Goal: Information Seeking & Learning: Find specific fact

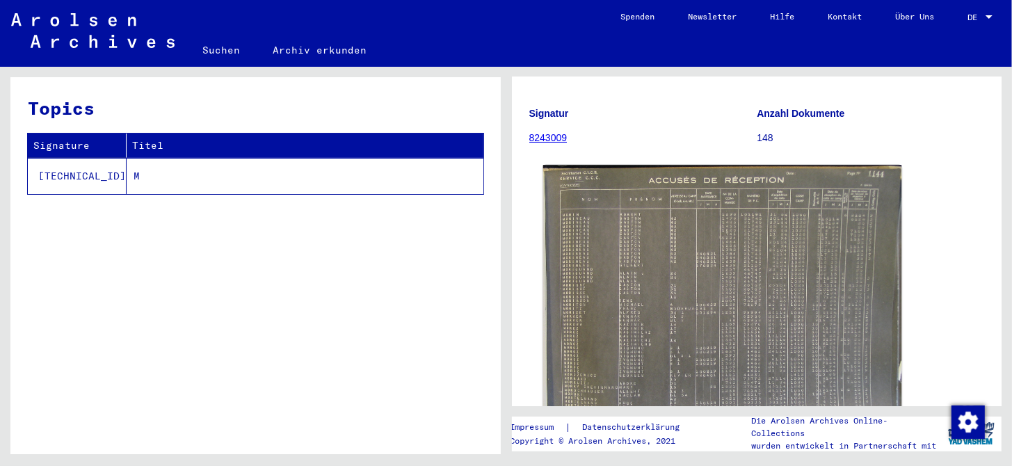
scroll to position [139, 0]
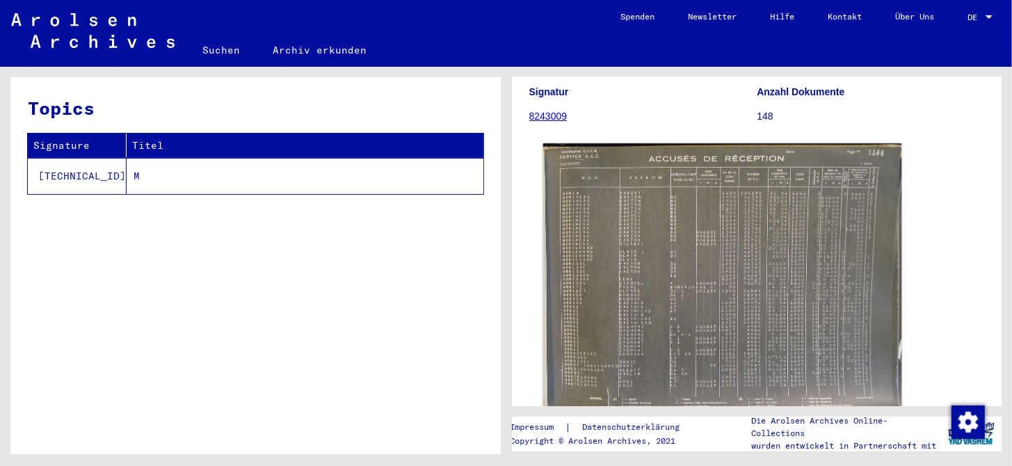
click at [621, 299] on img at bounding box center [721, 279] width 358 height 273
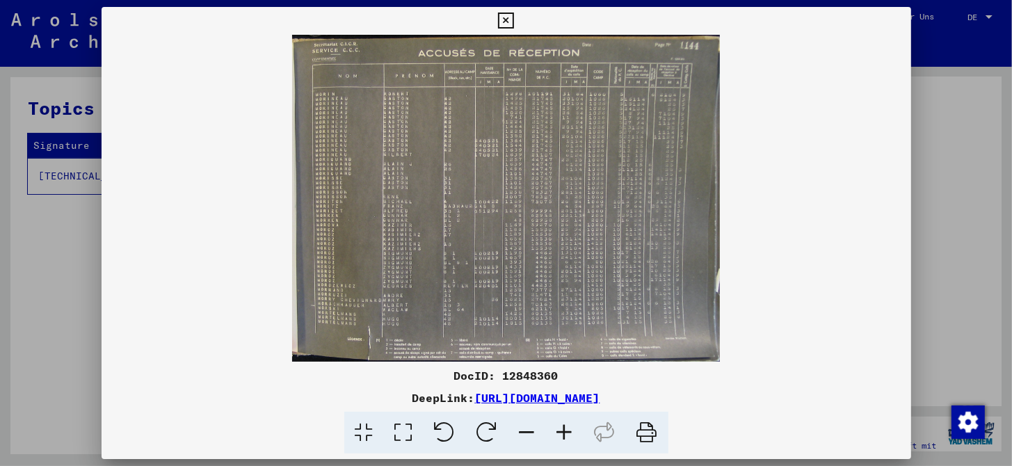
click at [563, 433] on icon at bounding box center [565, 433] width 38 height 42
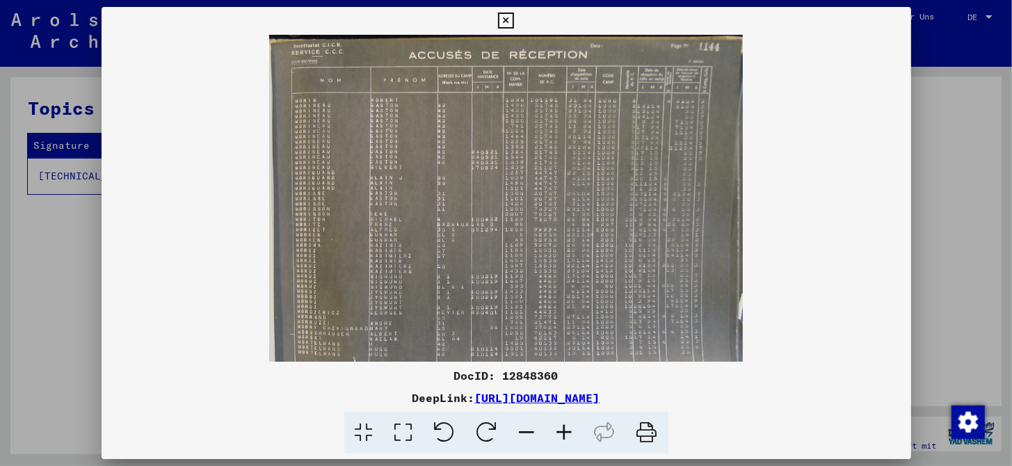
click at [563, 433] on icon at bounding box center [565, 433] width 38 height 42
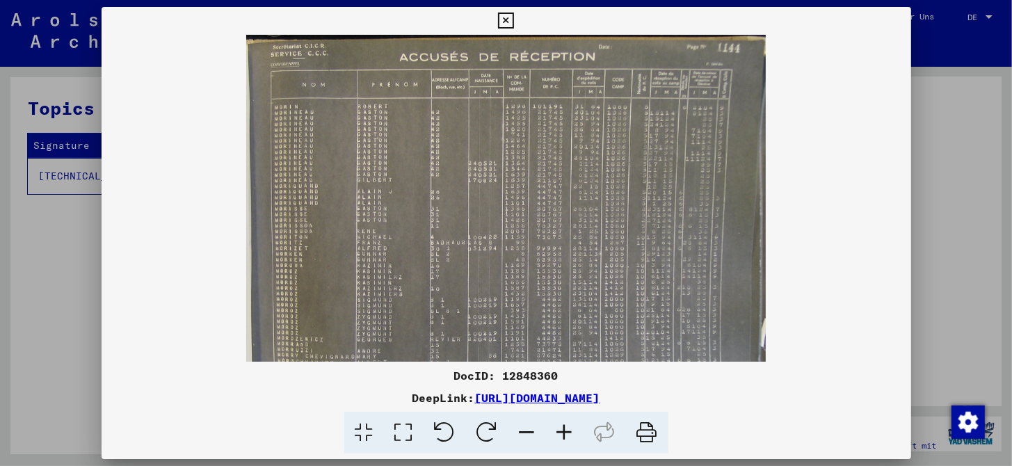
click at [563, 433] on icon at bounding box center [565, 433] width 38 height 42
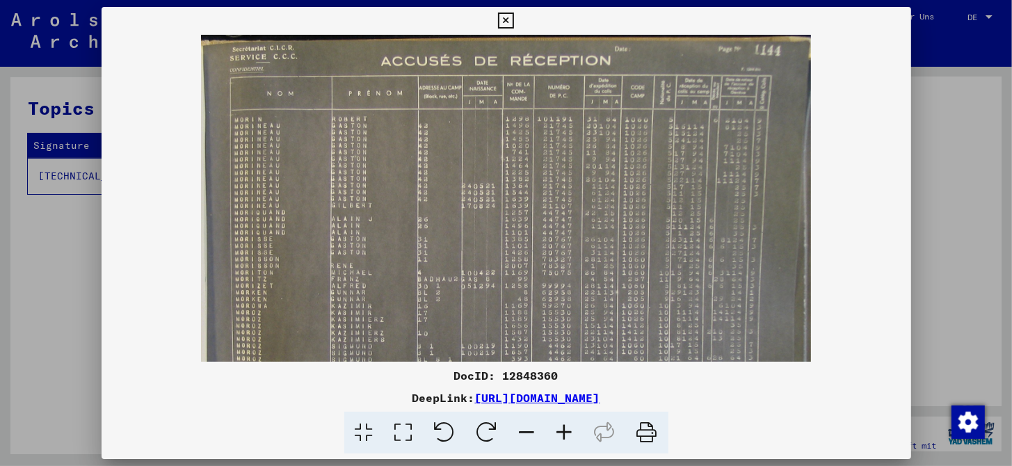
click at [563, 433] on icon at bounding box center [565, 433] width 38 height 42
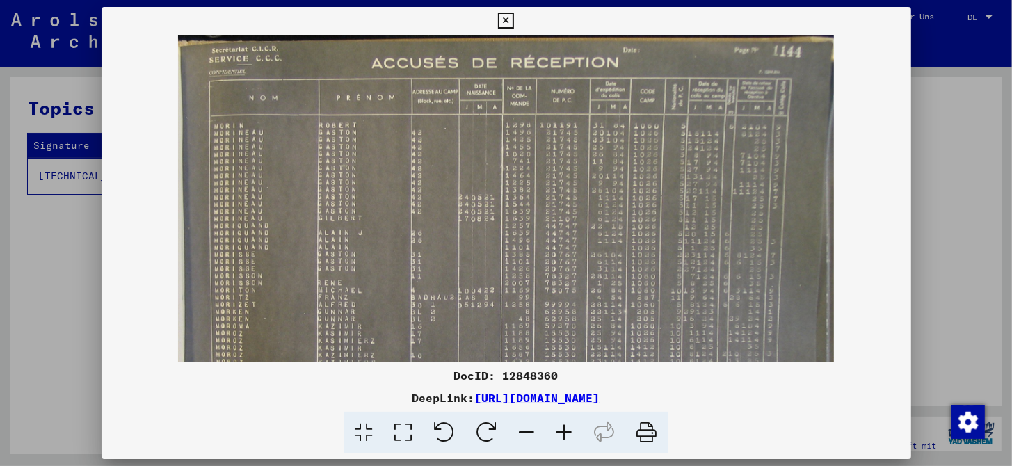
click at [563, 433] on icon at bounding box center [565, 433] width 38 height 42
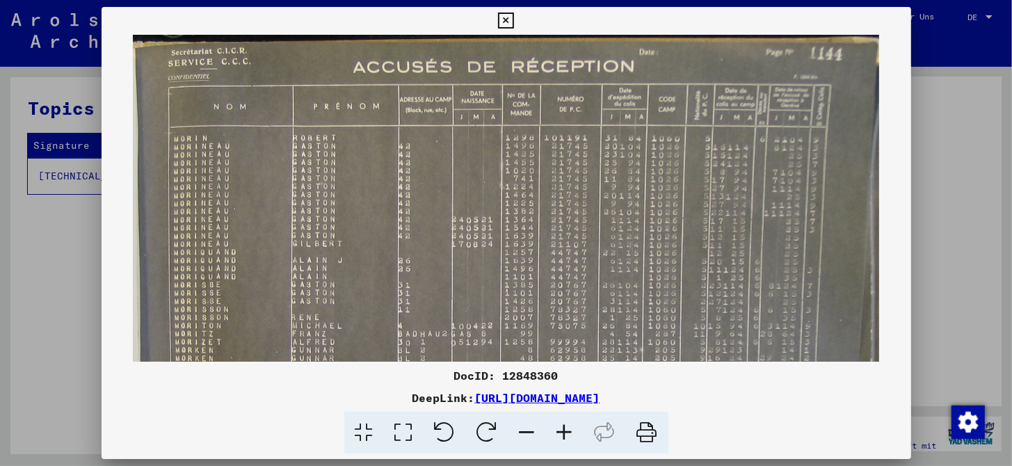
click at [563, 433] on icon at bounding box center [565, 433] width 38 height 42
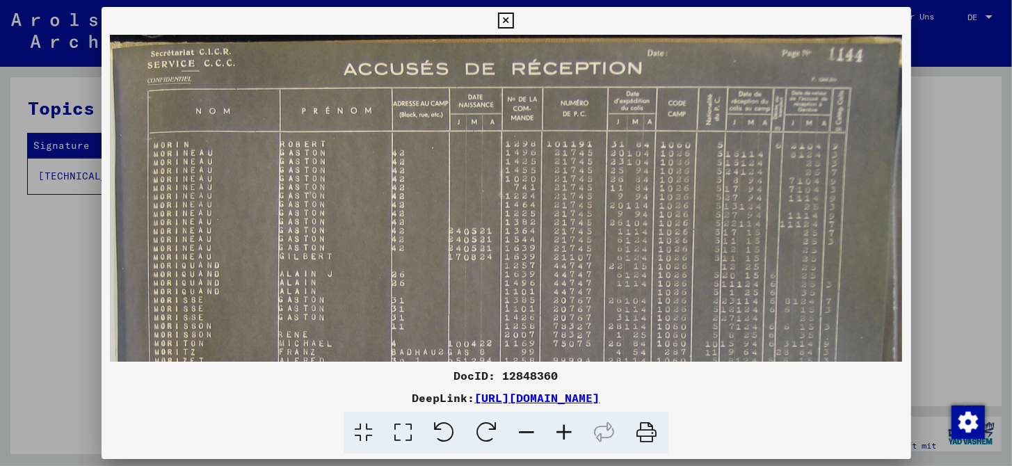
click at [563, 433] on icon at bounding box center [565, 433] width 38 height 42
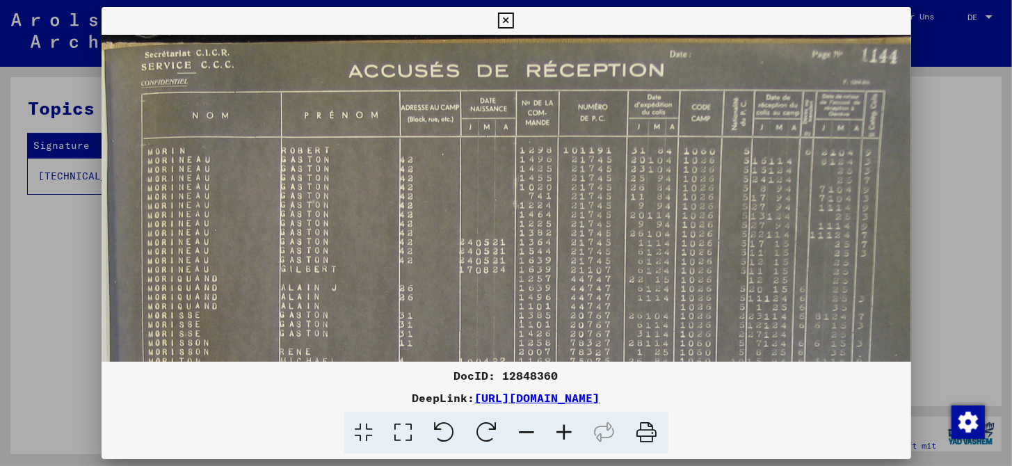
click at [563, 433] on icon at bounding box center [565, 433] width 38 height 42
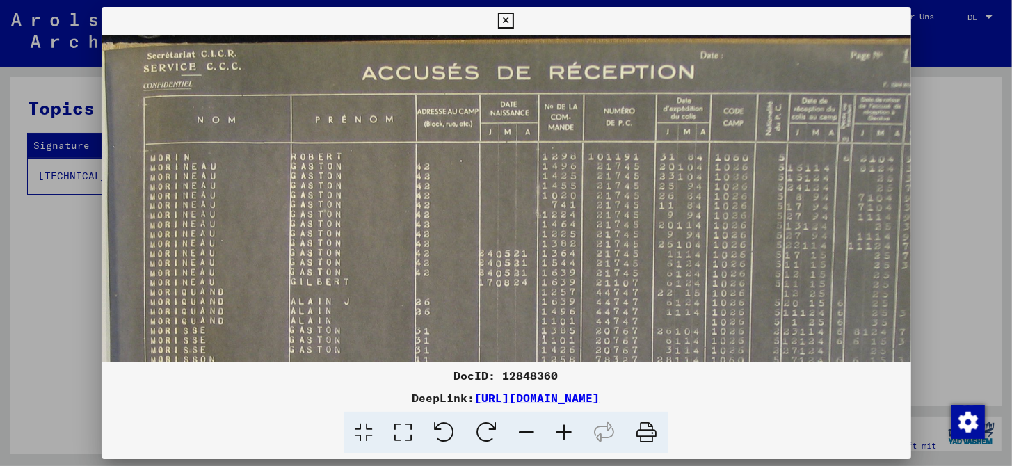
click at [563, 433] on icon at bounding box center [565, 433] width 38 height 42
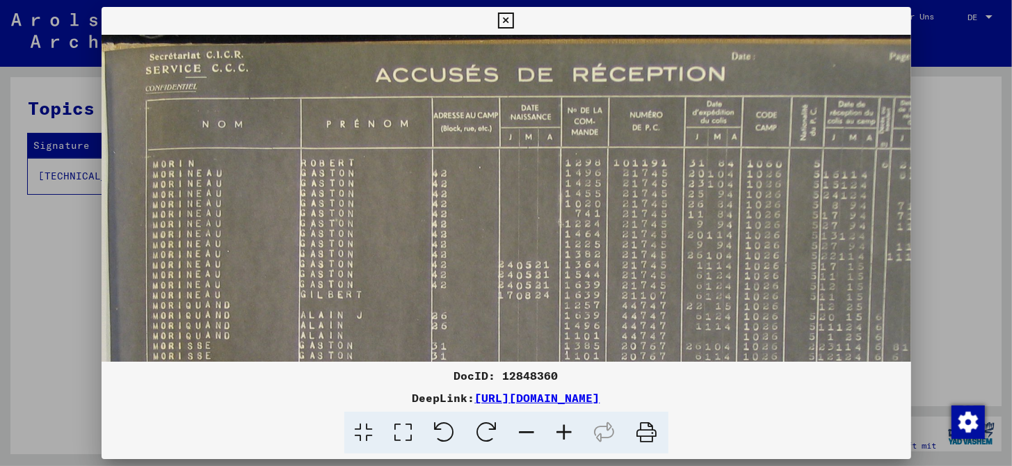
click at [563, 433] on icon at bounding box center [565, 433] width 38 height 42
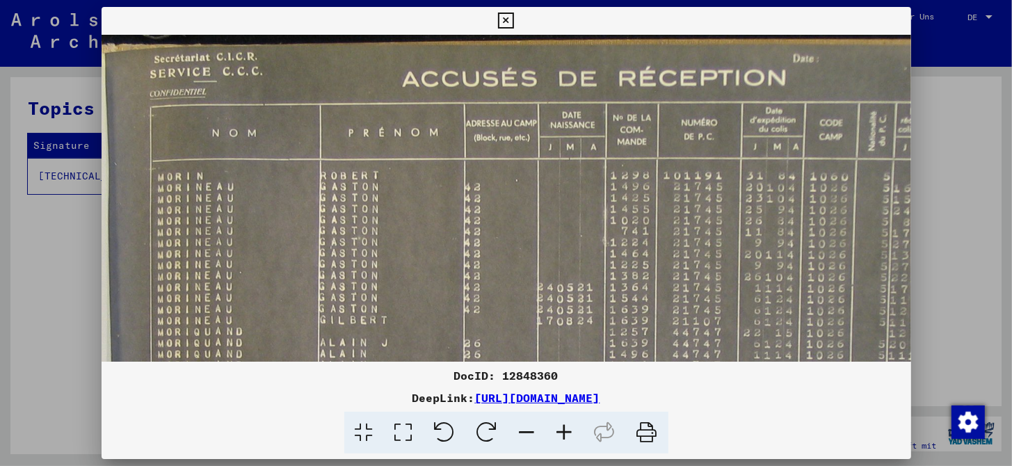
click at [563, 433] on icon at bounding box center [565, 433] width 38 height 42
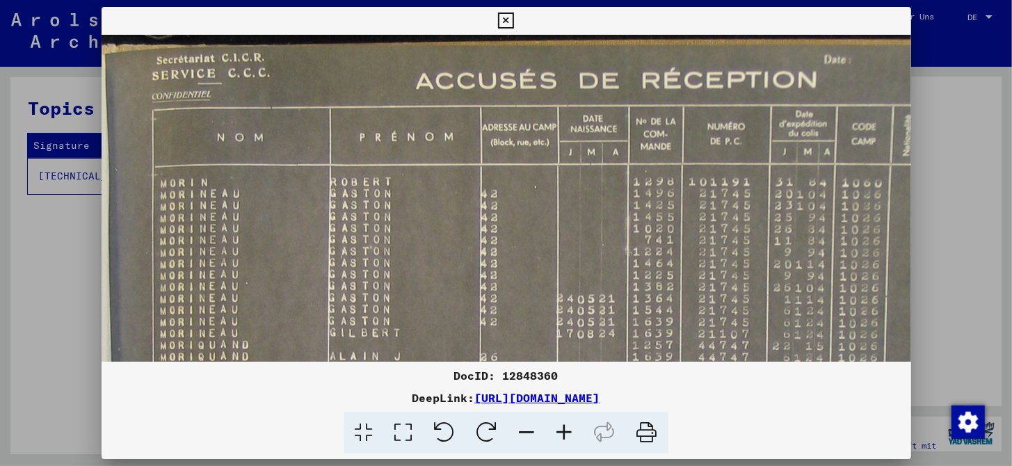
click at [563, 433] on icon at bounding box center [565, 433] width 38 height 42
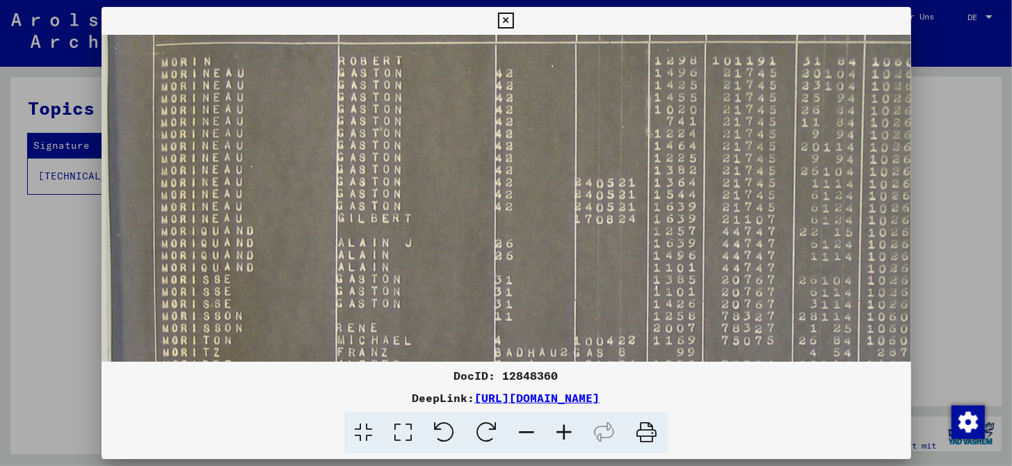
drag, startPoint x: 780, startPoint y: 264, endPoint x: 777, endPoint y: 165, distance: 99.5
click at [780, 137] on img at bounding box center [655, 332] width 1111 height 848
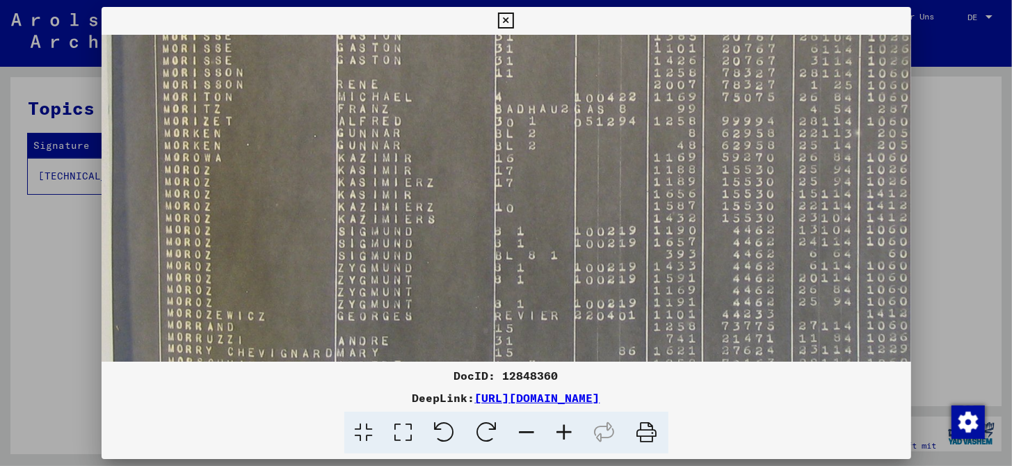
drag, startPoint x: 638, startPoint y: 137, endPoint x: 638, endPoint y: 24, distance: 113.4
click at [638, 24] on div "DocID: 12848360 DeepLink: [URL][DOMAIN_NAME]" at bounding box center [506, 230] width 809 height 447
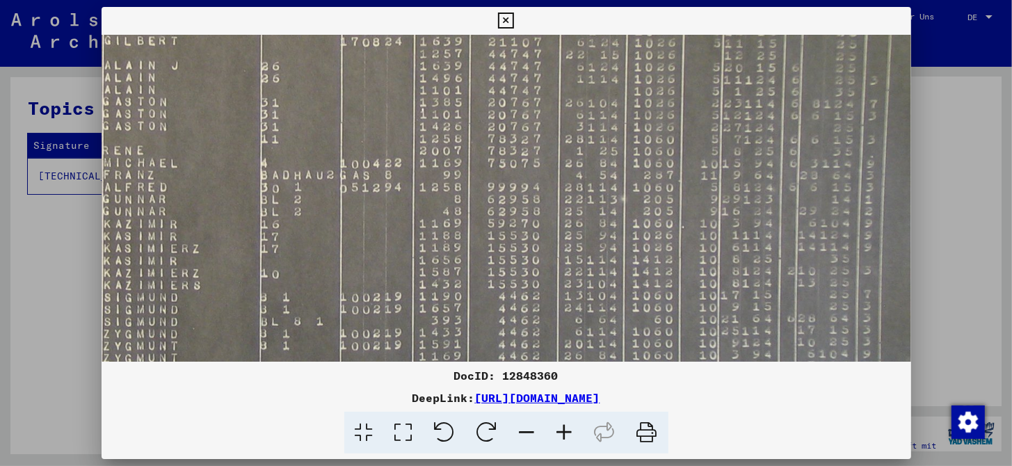
drag, startPoint x: 799, startPoint y: 261, endPoint x: 586, endPoint y: 341, distance: 227.3
click at [586, 341] on img at bounding box center [421, 154] width 1111 height 848
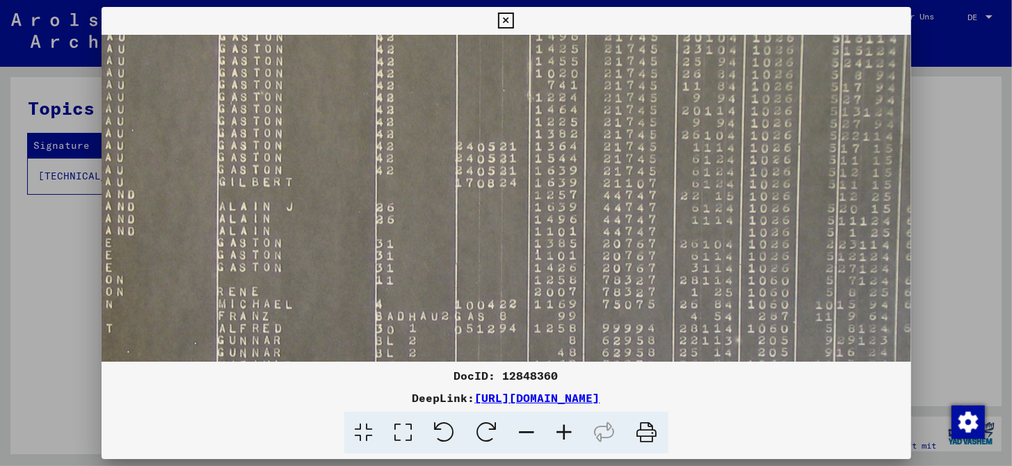
drag, startPoint x: 591, startPoint y: 188, endPoint x: 719, endPoint y: 340, distance: 198.9
click at [719, 340] on img at bounding box center [536, 295] width 1111 height 848
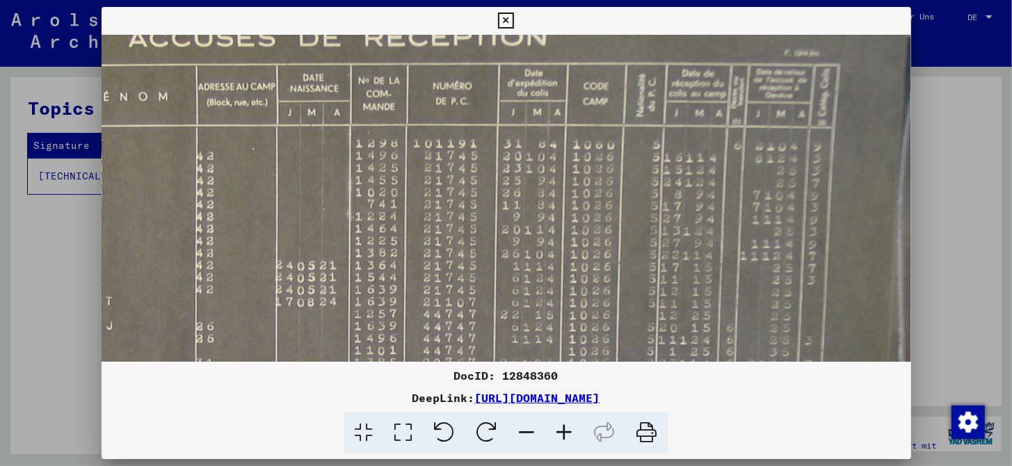
scroll to position [62, 300]
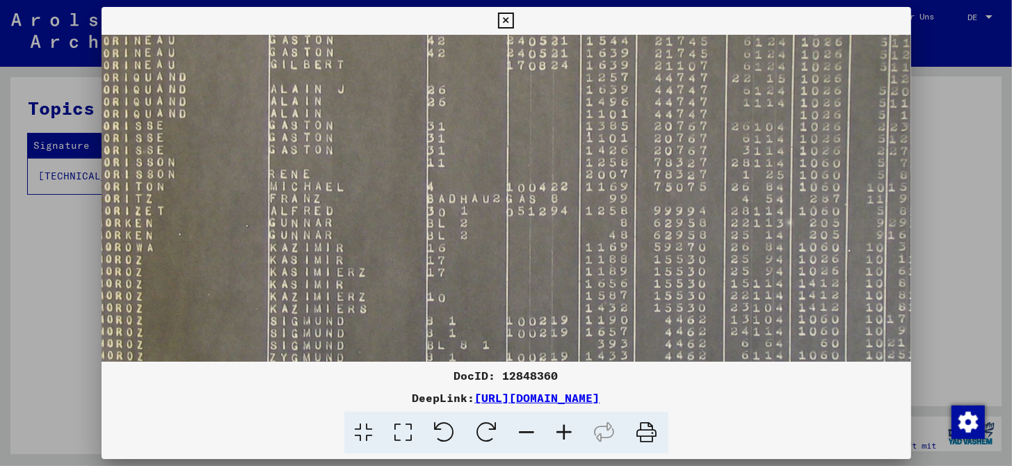
drag, startPoint x: 656, startPoint y: 168, endPoint x: 682, endPoint y: 67, distance: 103.2
click at [682, 67] on img at bounding box center [588, 178] width 1111 height 848
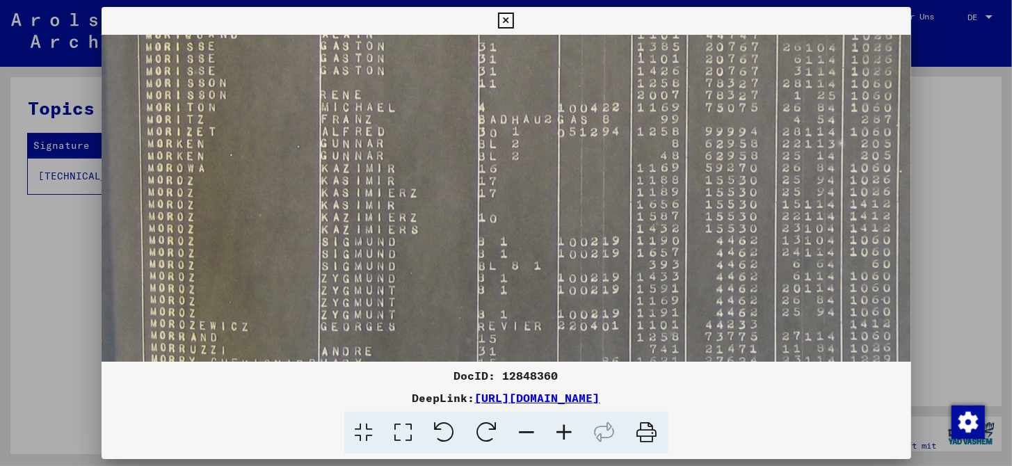
scroll to position [375, 6]
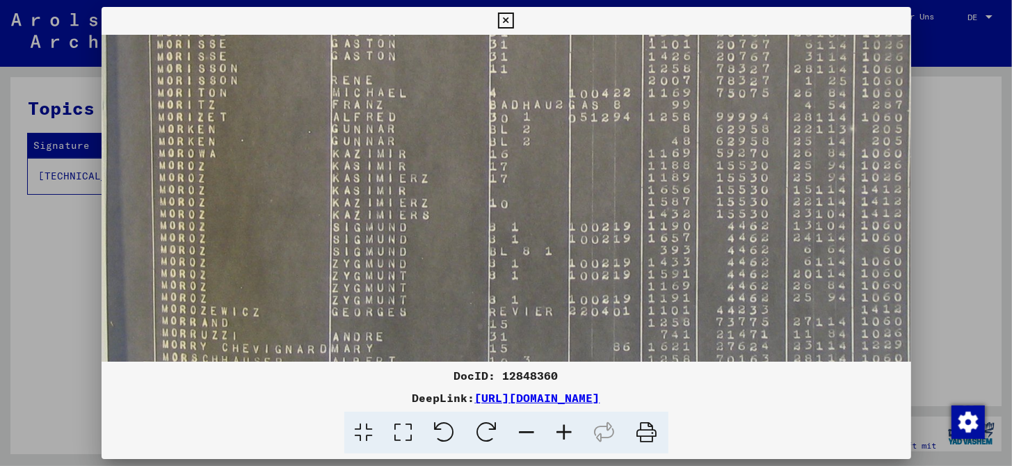
drag, startPoint x: 477, startPoint y: 278, endPoint x: 539, endPoint y: 185, distance: 111.9
click at [539, 185] on img at bounding box center [650, 84] width 1111 height 848
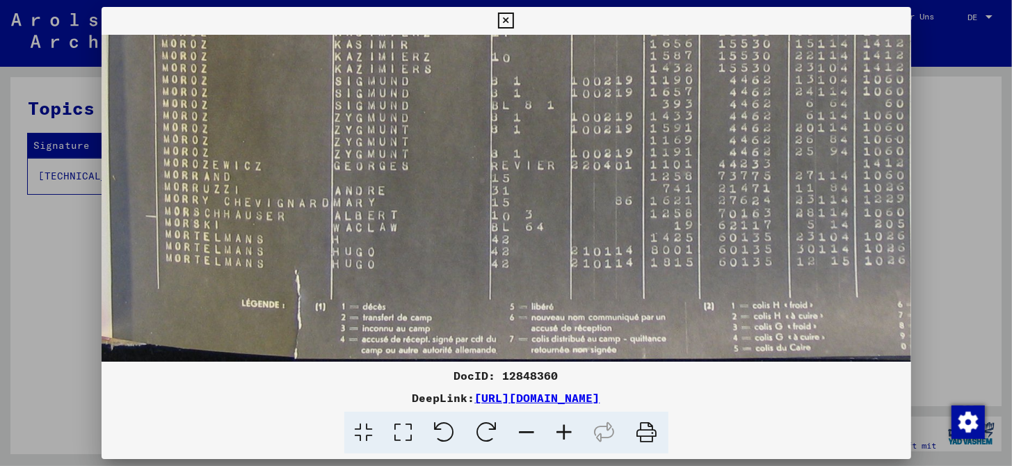
scroll to position [469, 0]
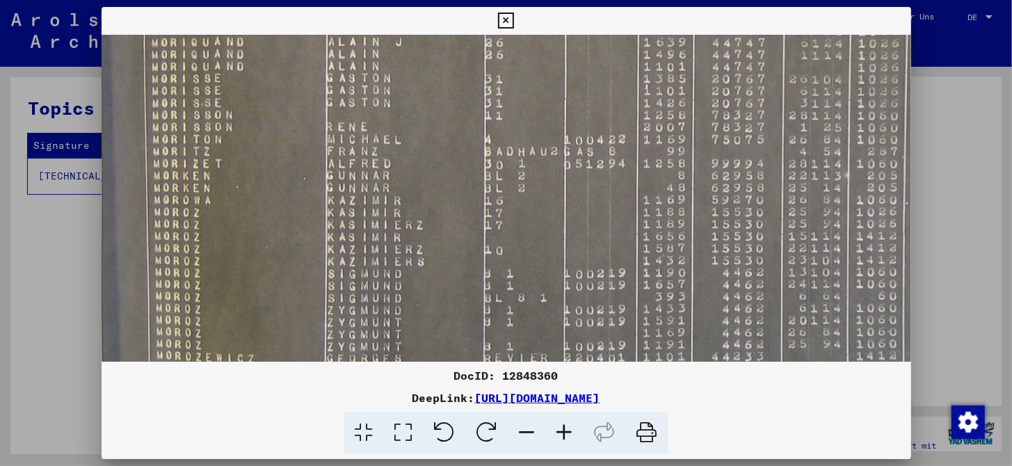
drag, startPoint x: 433, startPoint y: 292, endPoint x: 431, endPoint y: 307, distance: 15.4
click at [431, 307] on img at bounding box center [645, 131] width 1111 height 848
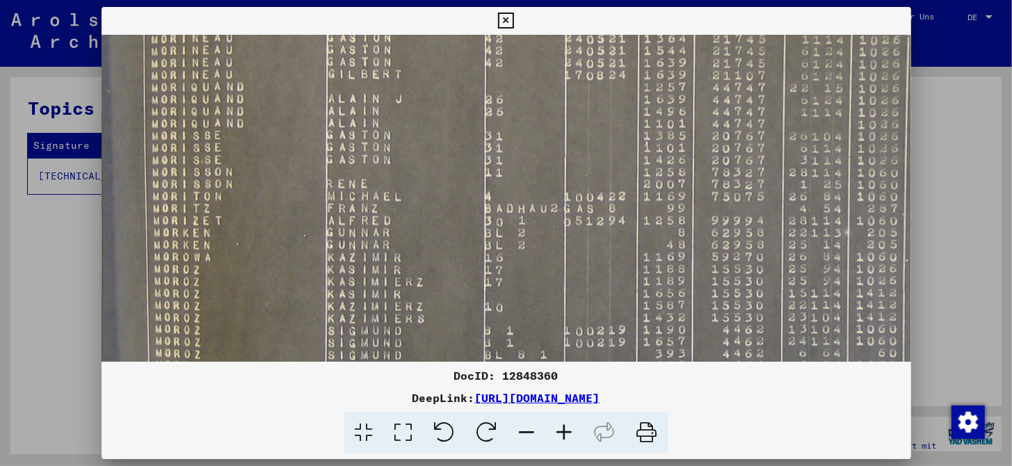
drag, startPoint x: 475, startPoint y: 165, endPoint x: 475, endPoint y: 219, distance: 54.2
click at [475, 219] on img at bounding box center [645, 188] width 1111 height 848
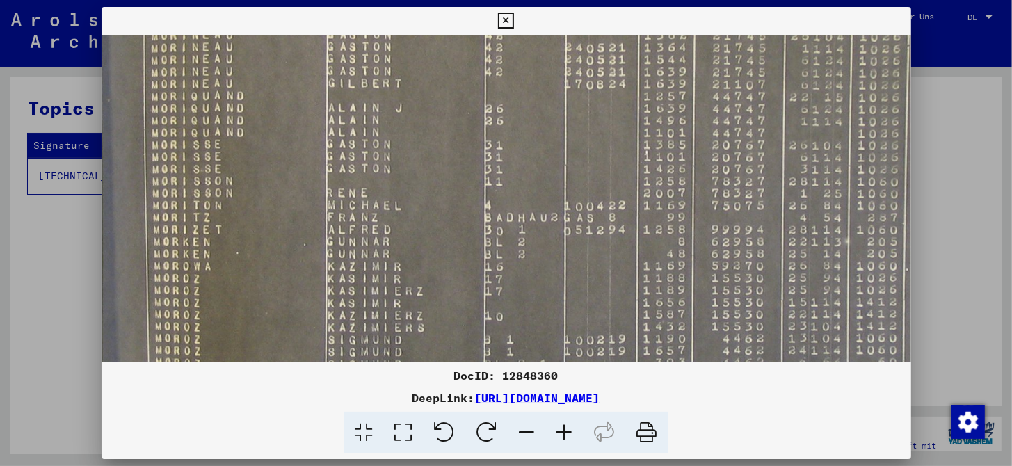
click at [500, 17] on icon at bounding box center [506, 21] width 16 height 17
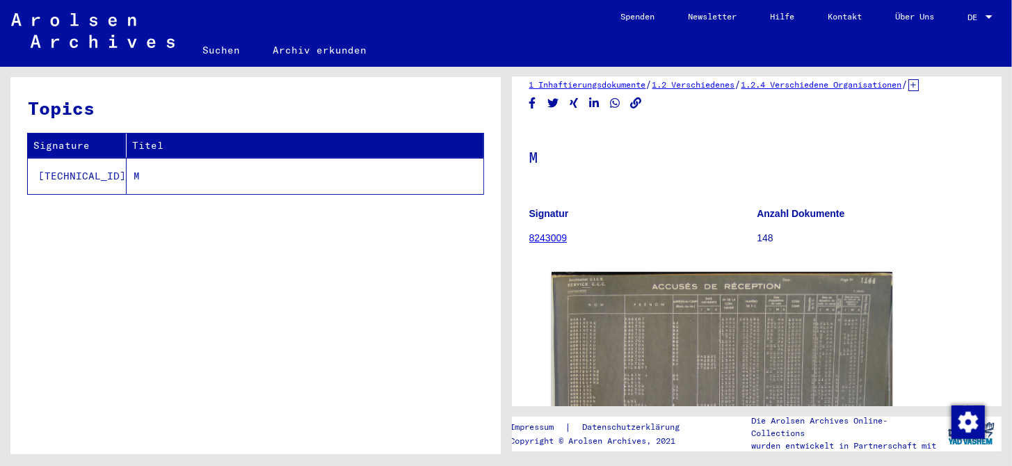
scroll to position [0, 0]
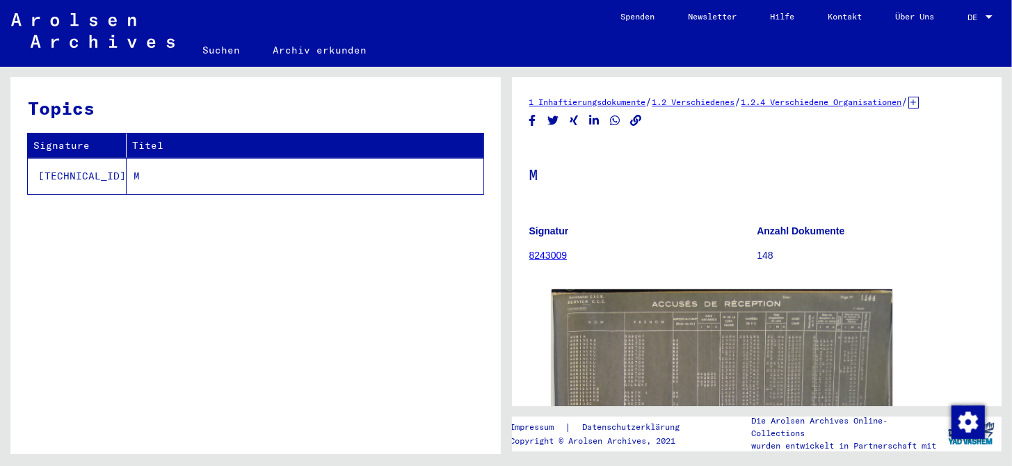
click at [558, 257] on link "8243009" at bounding box center [548, 255] width 38 height 11
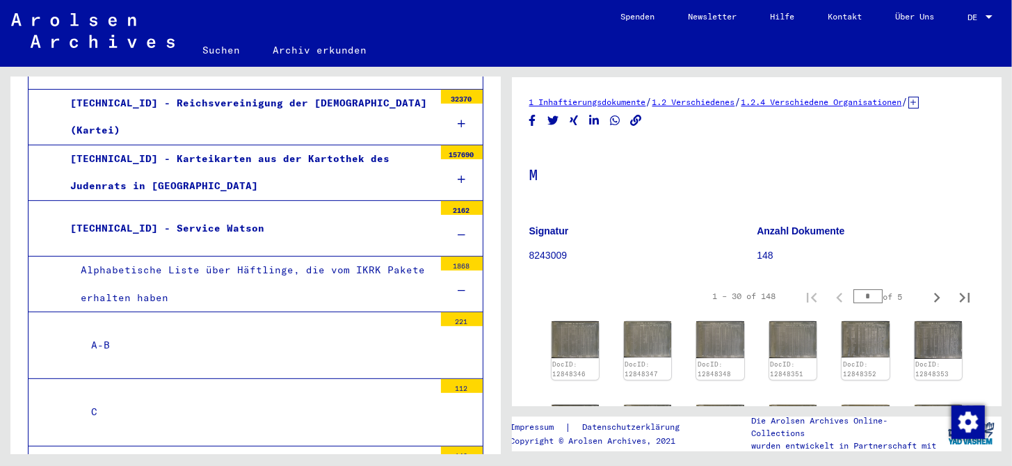
scroll to position [235, 0]
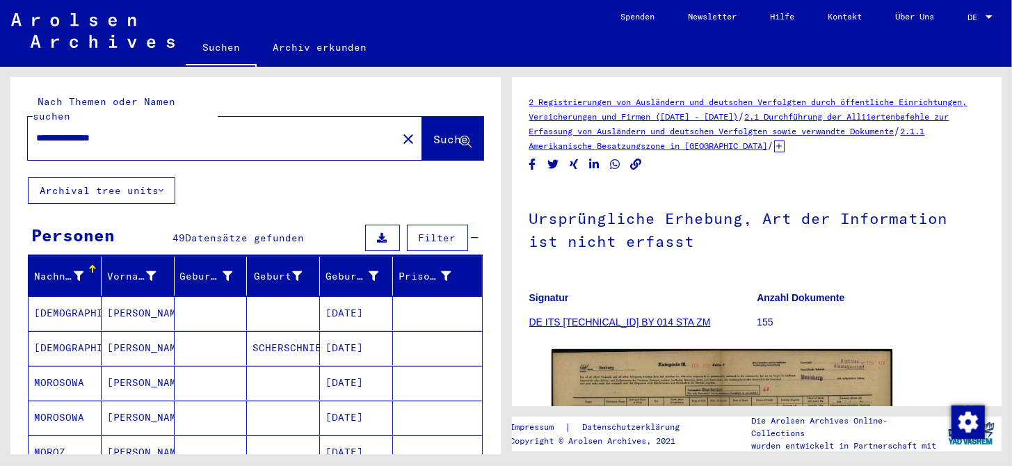
scroll to position [209, 0]
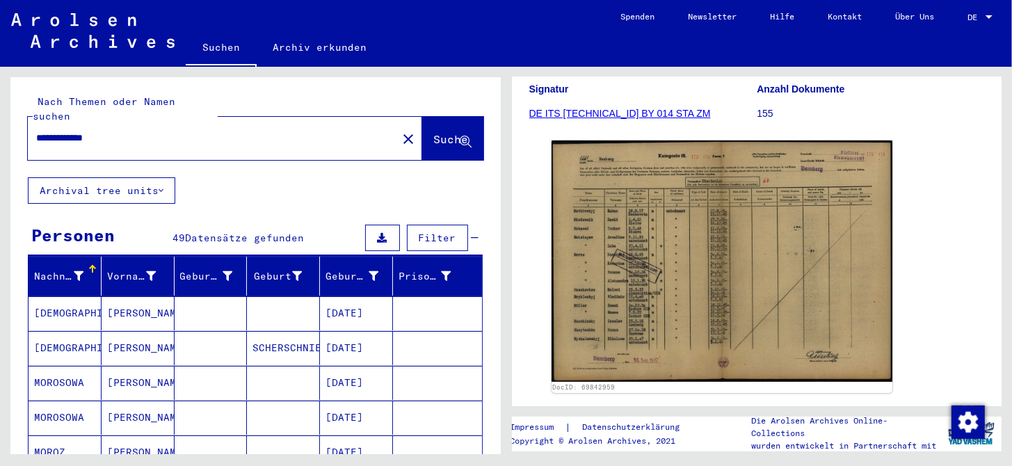
type input "**********"
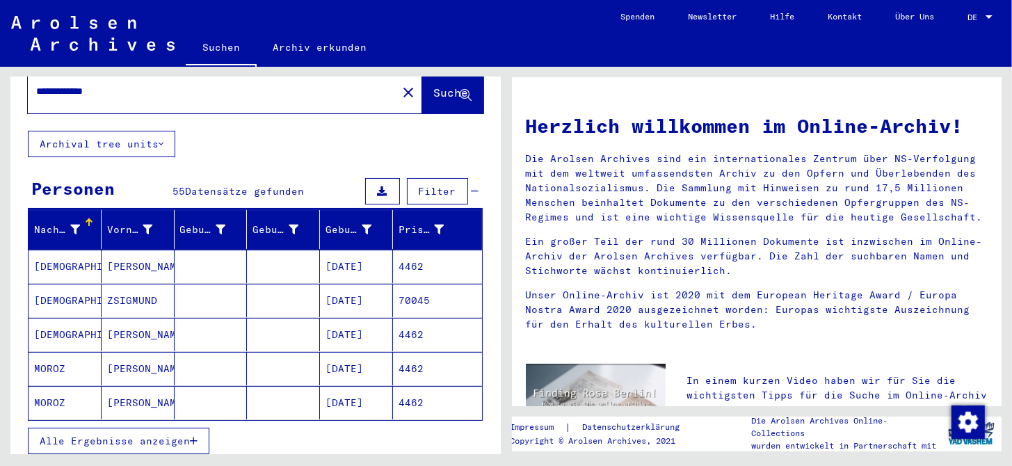
scroll to position [69, 0]
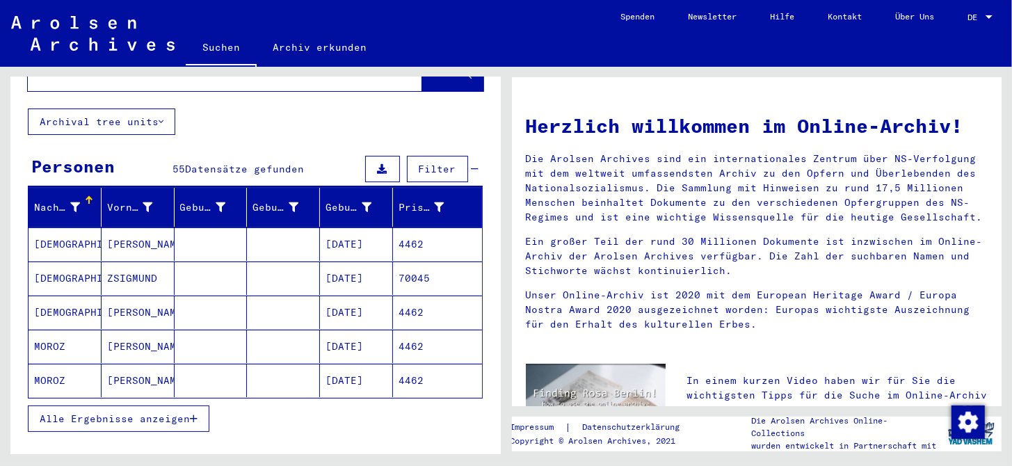
click at [47, 228] on mat-cell "MOROS" at bounding box center [65, 243] width 73 height 33
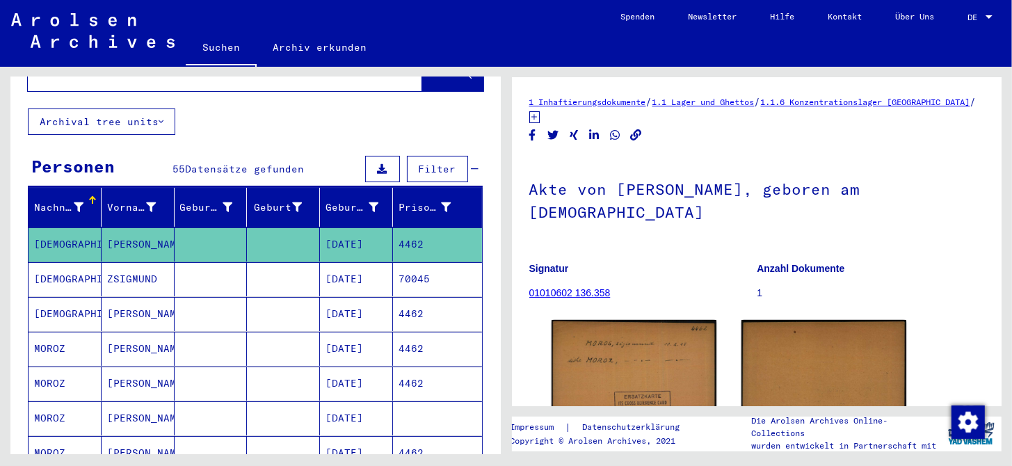
click at [373, 299] on mat-cell "02/10/1919" at bounding box center [356, 314] width 73 height 34
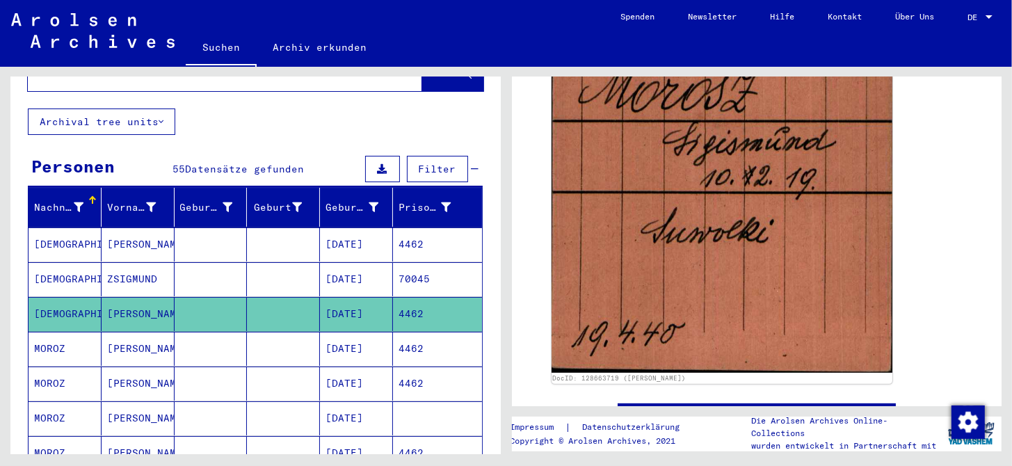
scroll to position [347, 0]
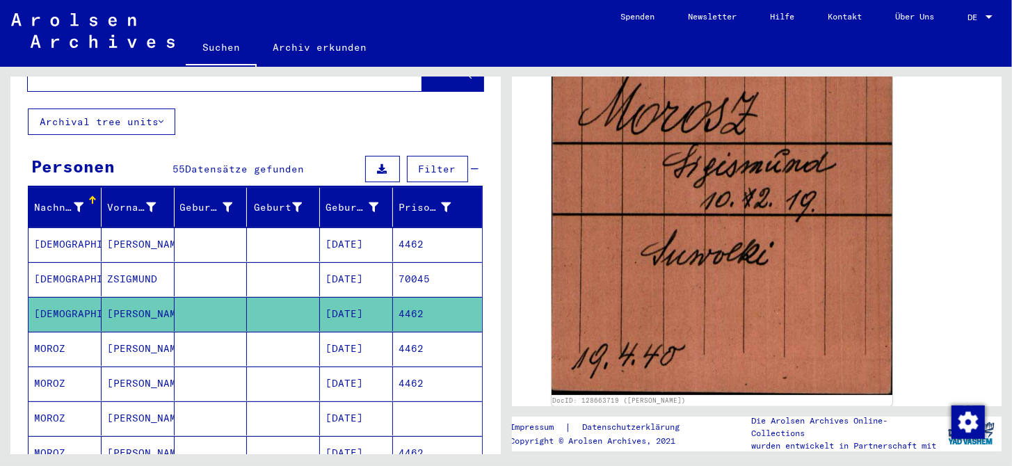
click at [364, 332] on mat-cell "02/10/1919" at bounding box center [356, 349] width 73 height 34
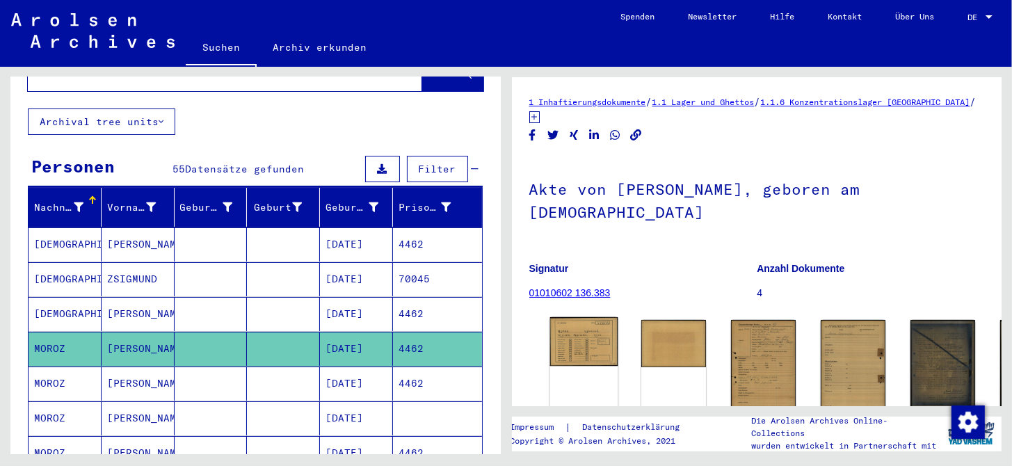
click at [556, 339] on img at bounding box center [583, 341] width 68 height 49
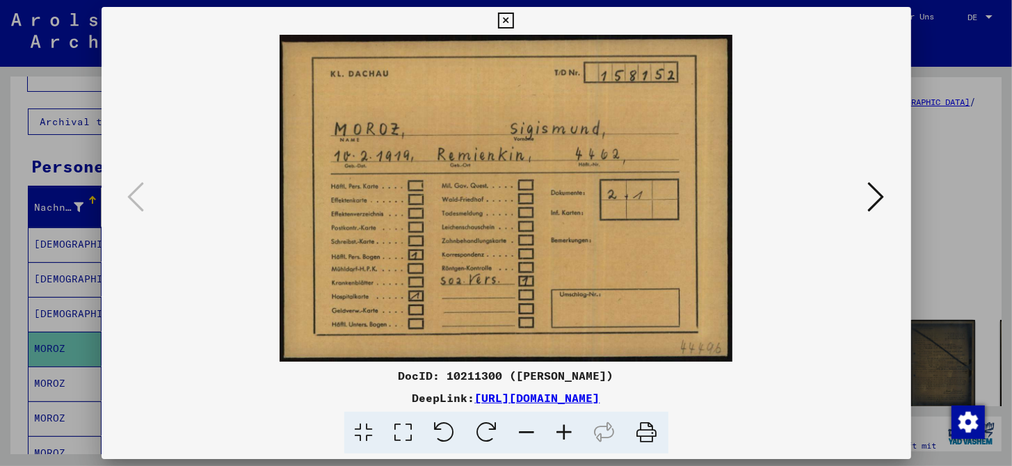
click at [563, 435] on icon at bounding box center [565, 433] width 38 height 42
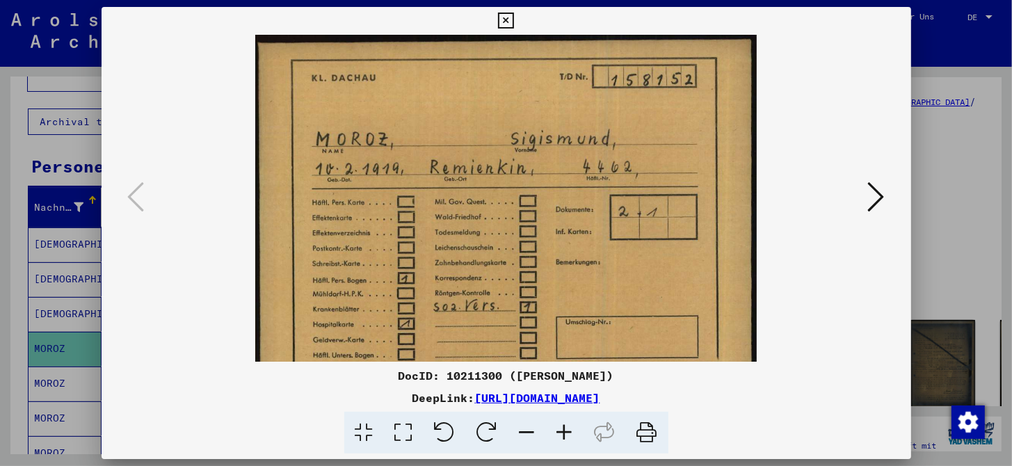
click at [563, 435] on icon at bounding box center [565, 433] width 38 height 42
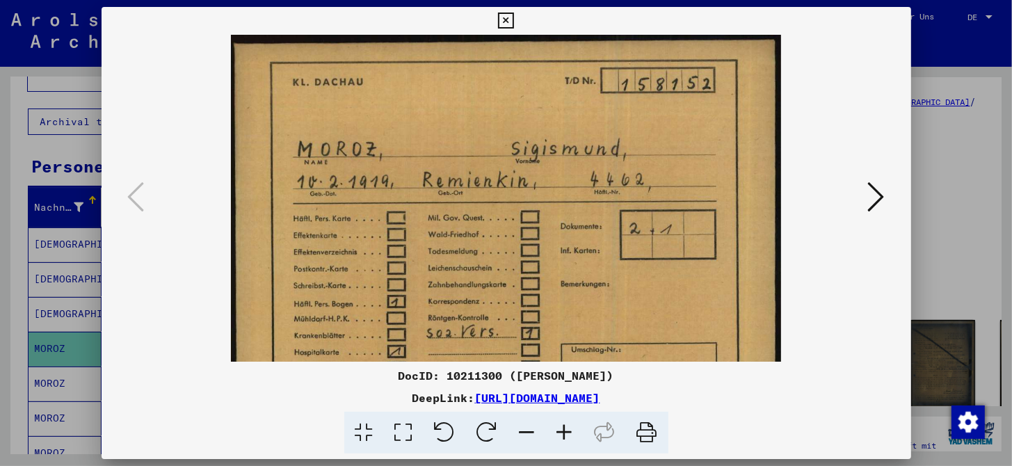
click at [563, 435] on icon at bounding box center [565, 433] width 38 height 42
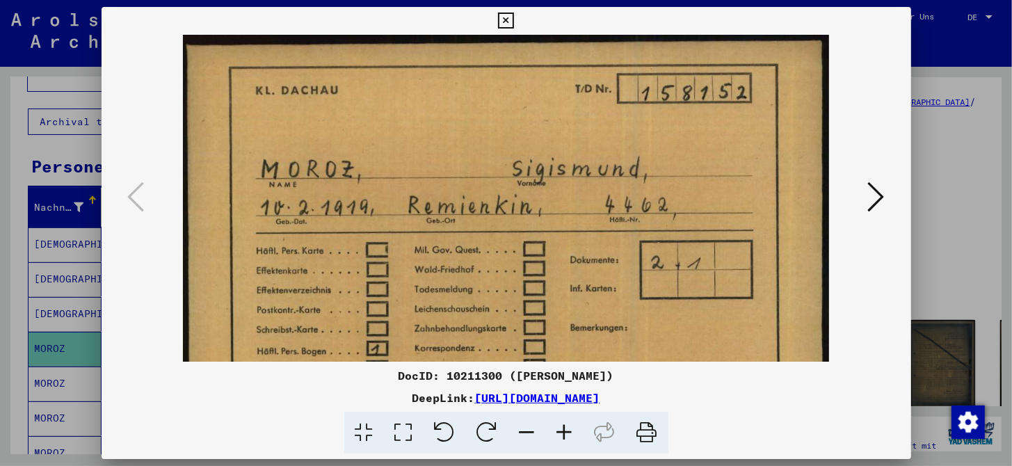
click at [563, 435] on icon at bounding box center [565, 433] width 38 height 42
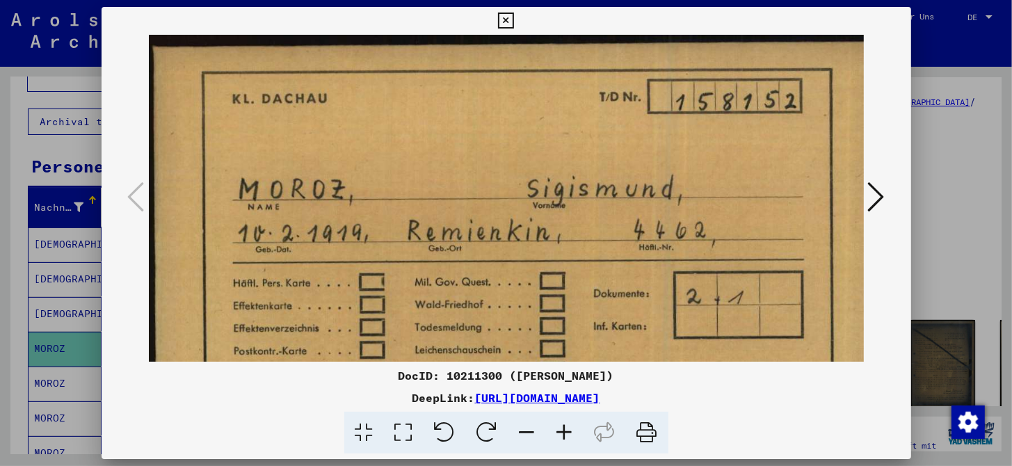
click at [563, 435] on icon at bounding box center [565, 433] width 38 height 42
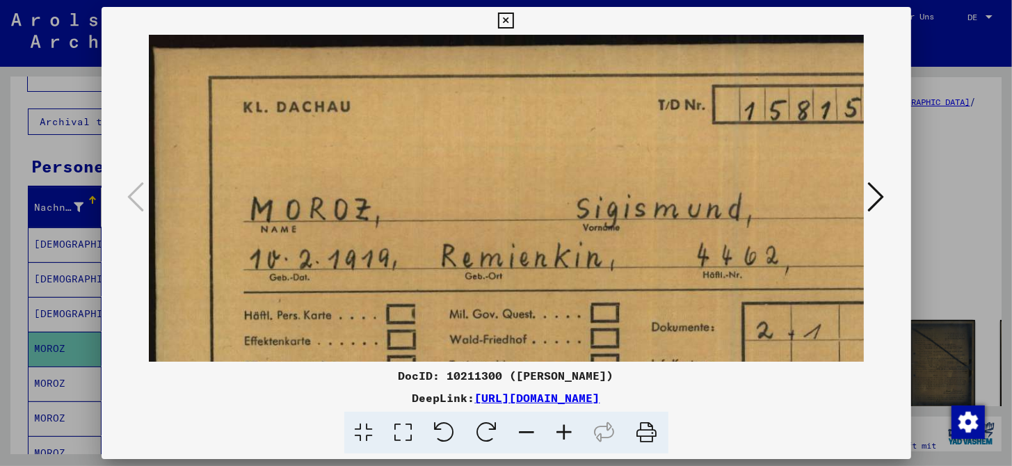
click at [563, 435] on icon at bounding box center [565, 433] width 38 height 42
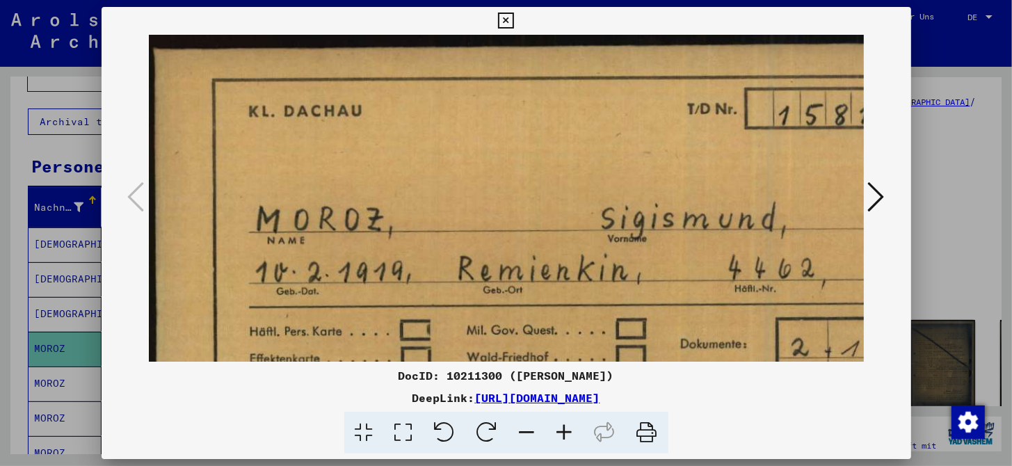
click at [563, 435] on icon at bounding box center [565, 433] width 38 height 42
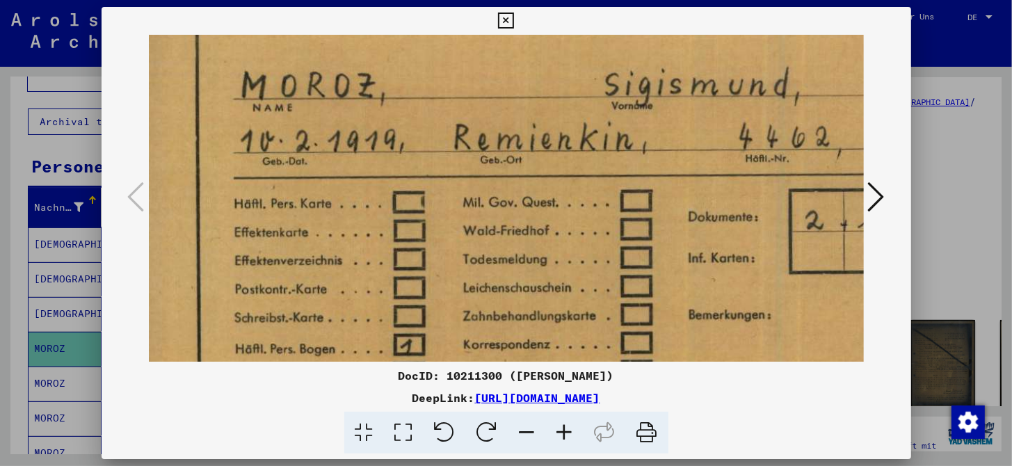
scroll to position [218, 33]
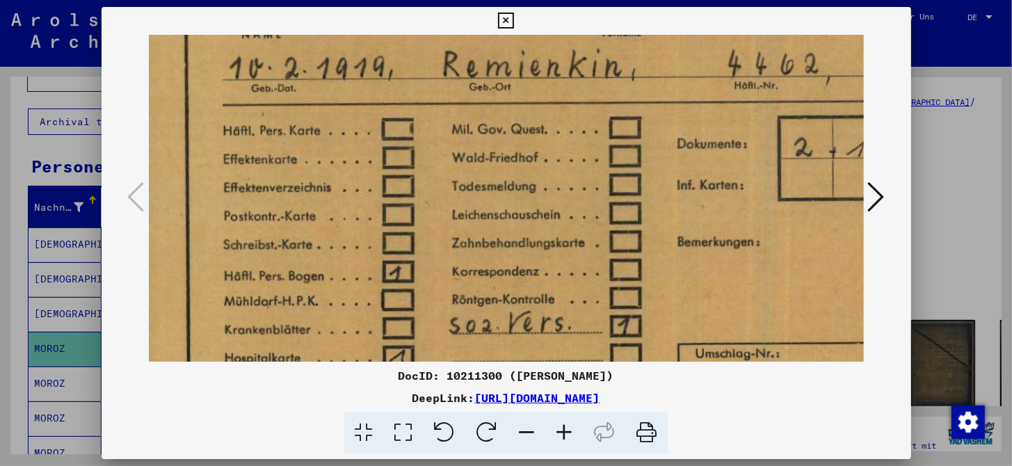
drag, startPoint x: 449, startPoint y: 277, endPoint x: 417, endPoint y: 58, distance: 221.5
click at [417, 58] on img at bounding box center [584, 154] width 935 height 675
click at [528, 433] on icon at bounding box center [527, 433] width 38 height 42
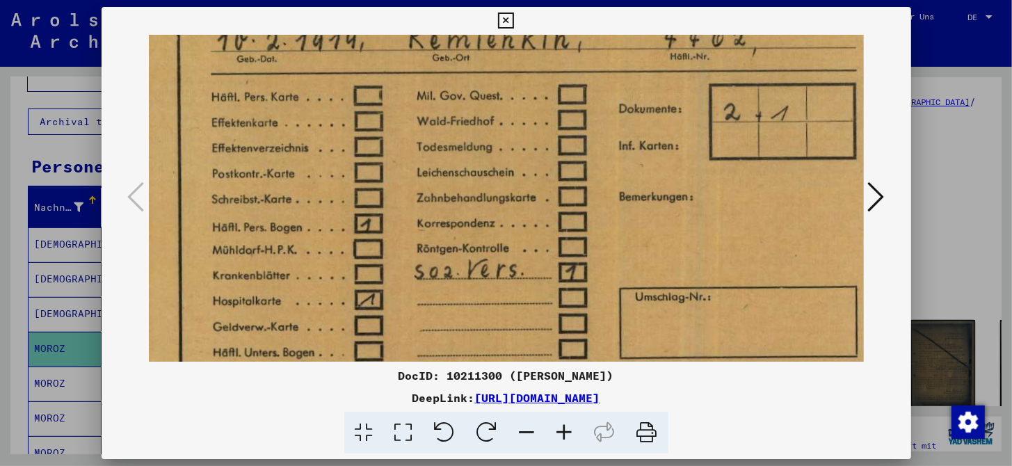
click at [528, 433] on icon at bounding box center [527, 433] width 38 height 42
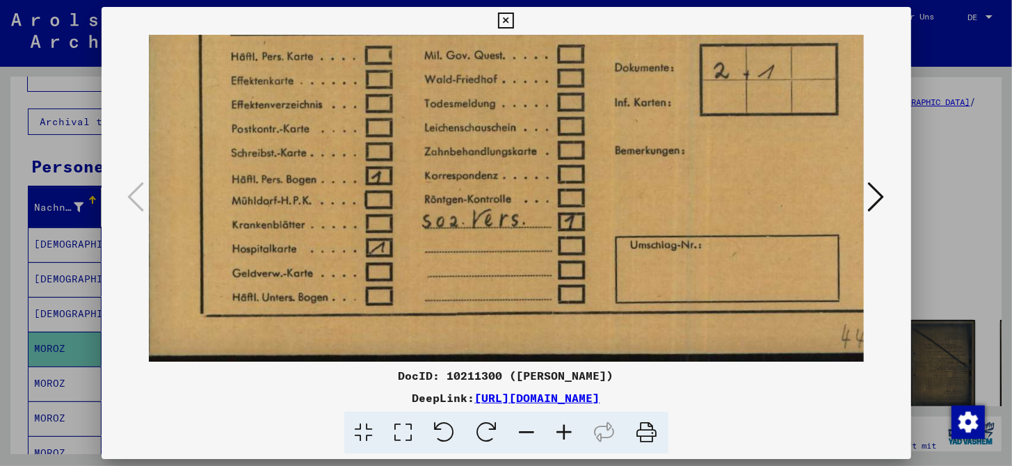
scroll to position [243, 0]
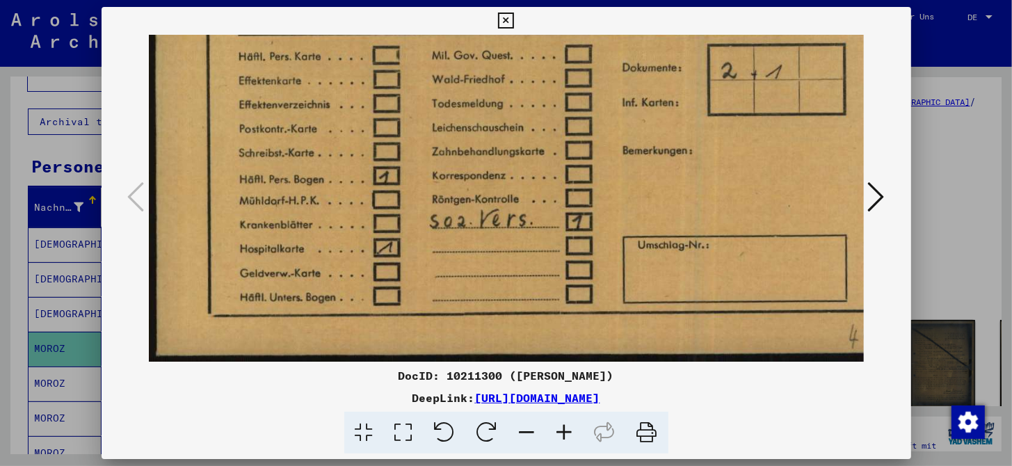
drag, startPoint x: 595, startPoint y: 277, endPoint x: 620, endPoint y: 109, distance: 170.1
click at [620, 109] on img at bounding box center [544, 77] width 791 height 570
click at [874, 197] on icon at bounding box center [876, 196] width 17 height 33
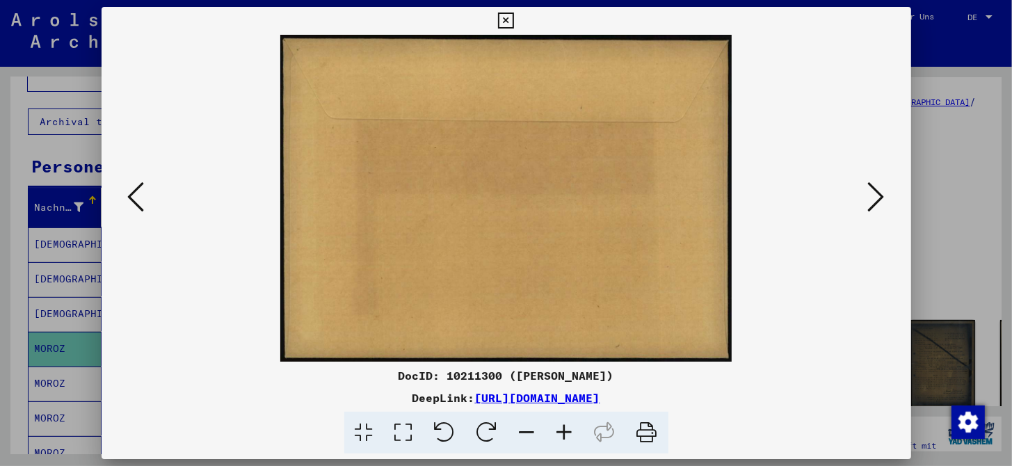
click at [882, 196] on icon at bounding box center [876, 196] width 17 height 33
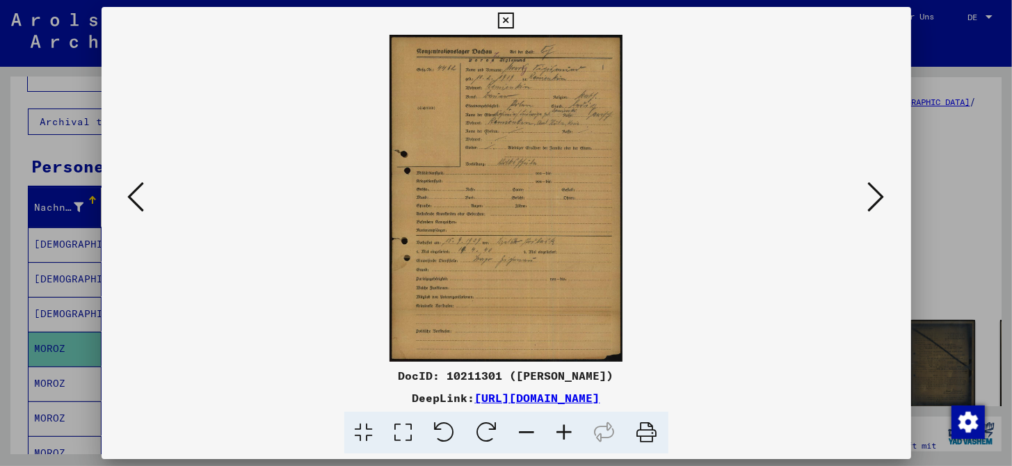
click at [566, 437] on icon at bounding box center [565, 433] width 38 height 42
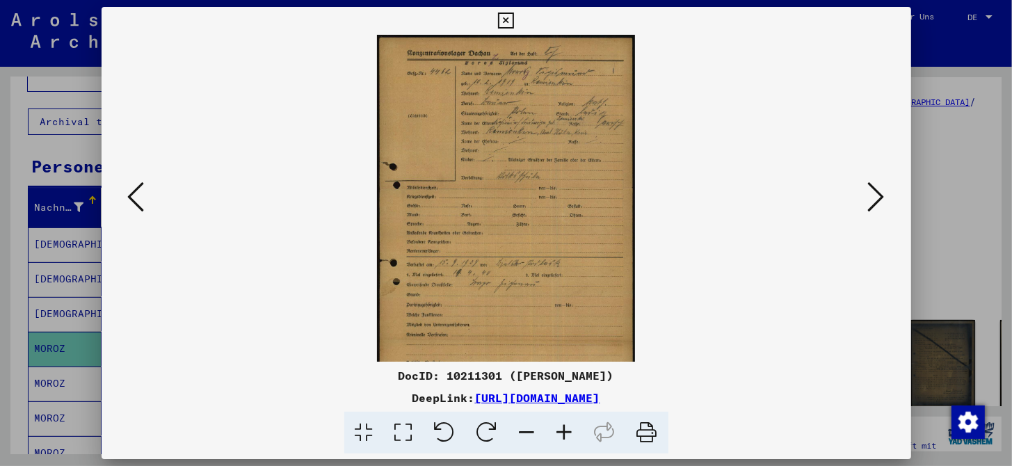
click at [566, 437] on icon at bounding box center [565, 433] width 38 height 42
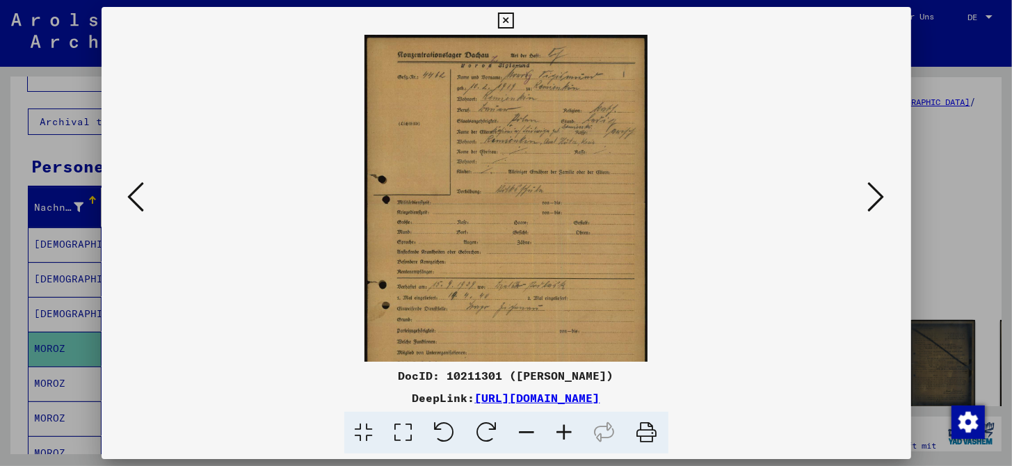
click at [566, 437] on icon at bounding box center [565, 433] width 38 height 42
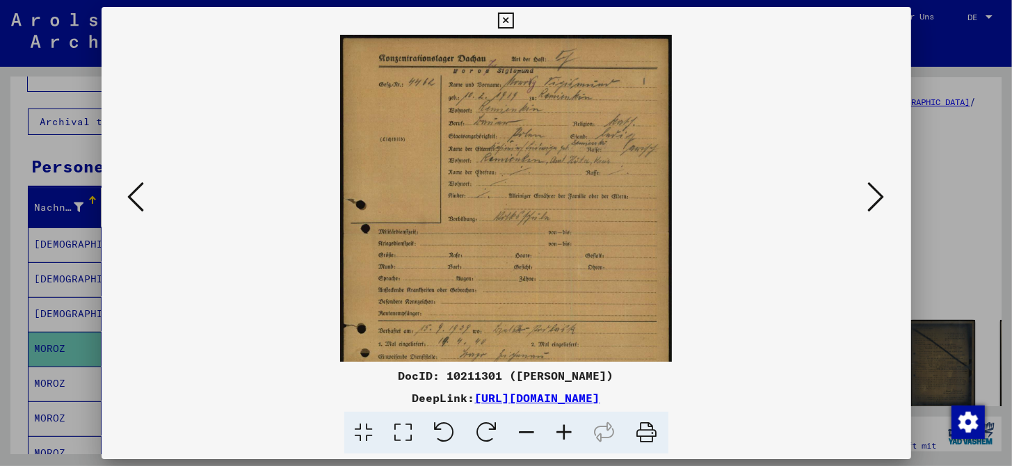
click at [566, 437] on icon at bounding box center [565, 433] width 38 height 42
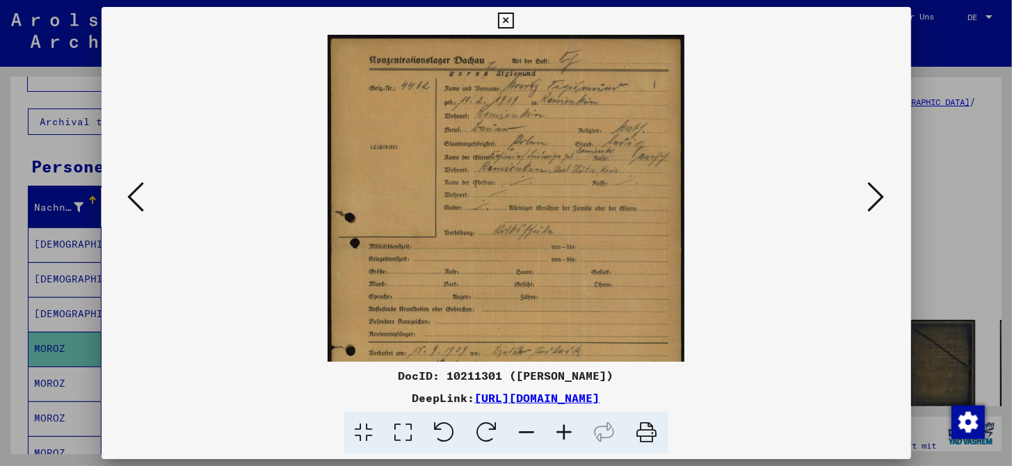
click at [566, 437] on icon at bounding box center [565, 433] width 38 height 42
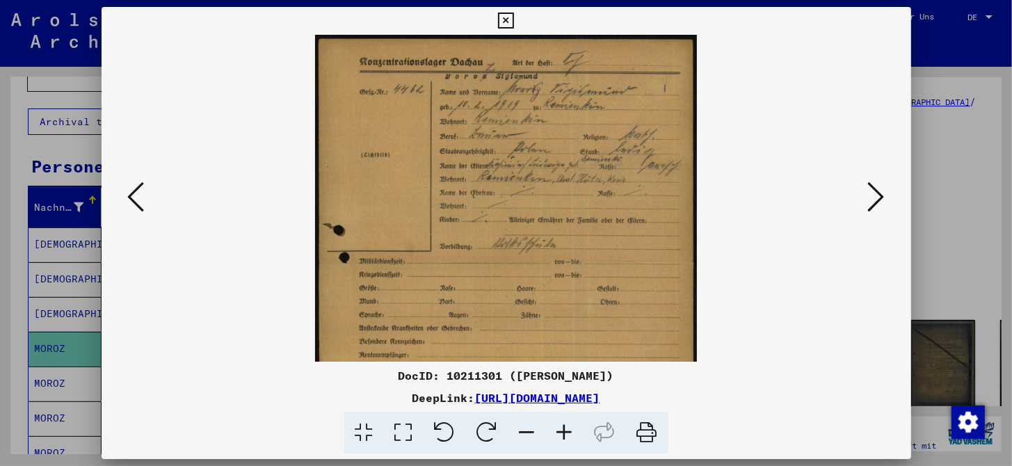
click at [566, 437] on icon at bounding box center [565, 433] width 38 height 42
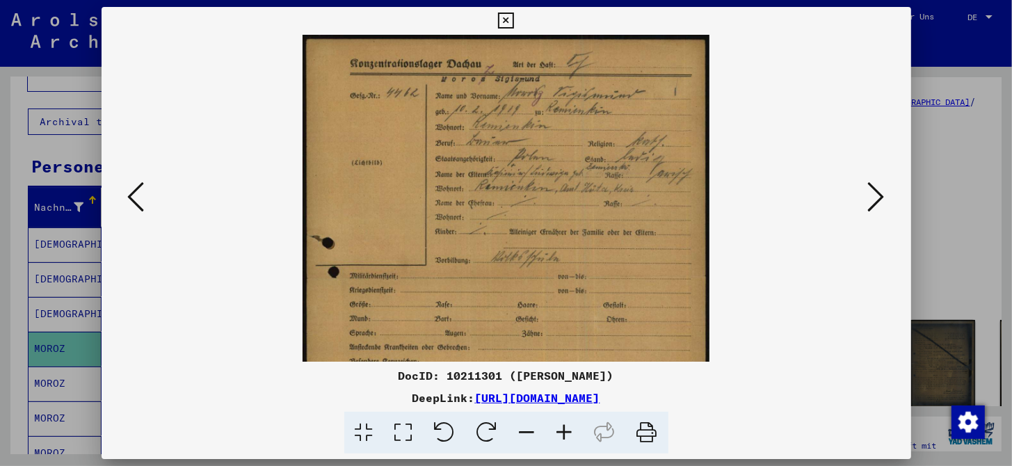
click at [566, 437] on icon at bounding box center [565, 433] width 38 height 42
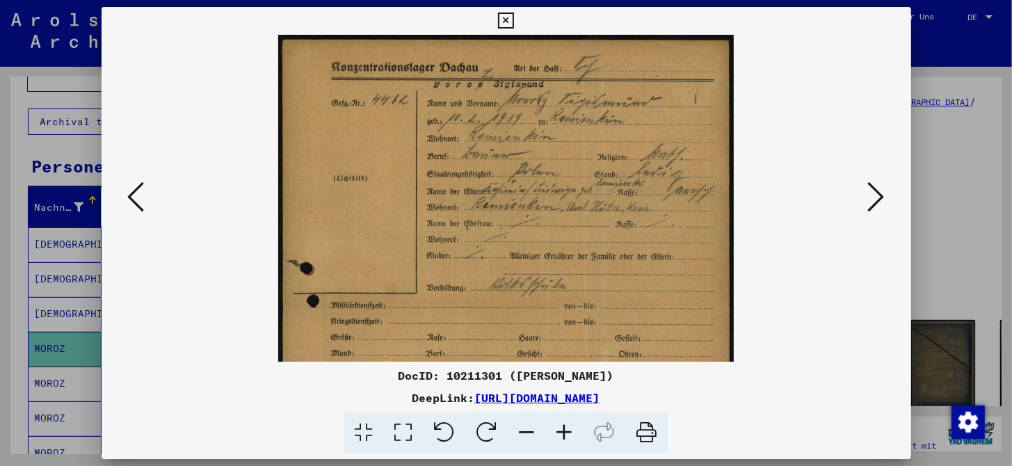
click at [566, 437] on icon at bounding box center [565, 433] width 38 height 42
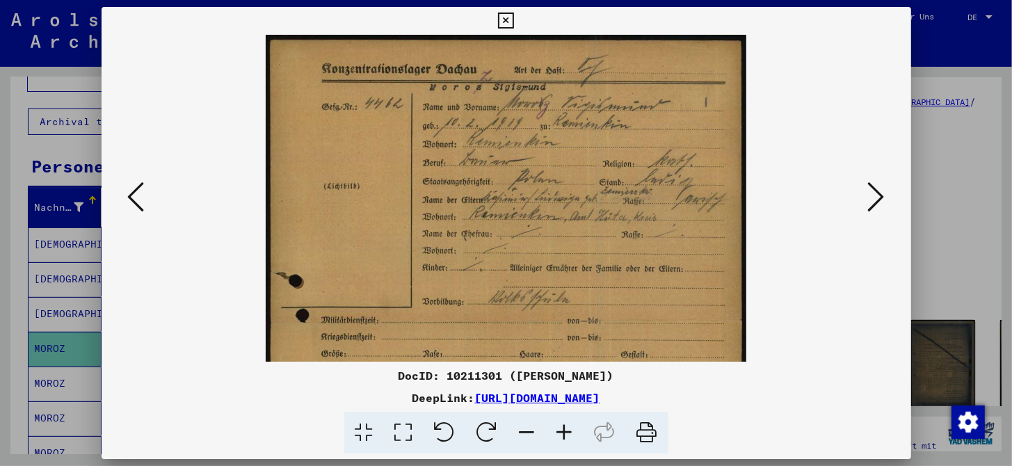
click at [566, 437] on icon at bounding box center [565, 433] width 38 height 42
click at [565, 440] on icon at bounding box center [565, 433] width 38 height 42
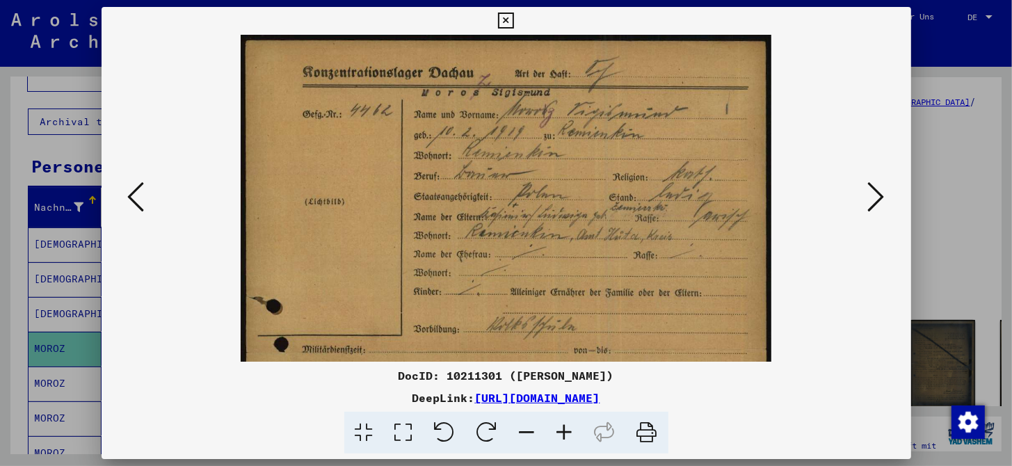
click at [565, 441] on icon at bounding box center [565, 433] width 38 height 42
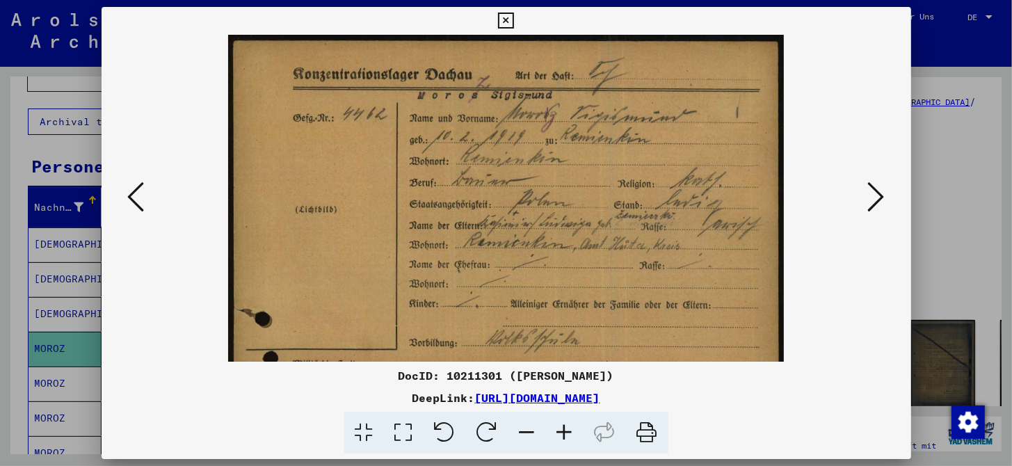
click at [565, 441] on icon at bounding box center [565, 433] width 38 height 42
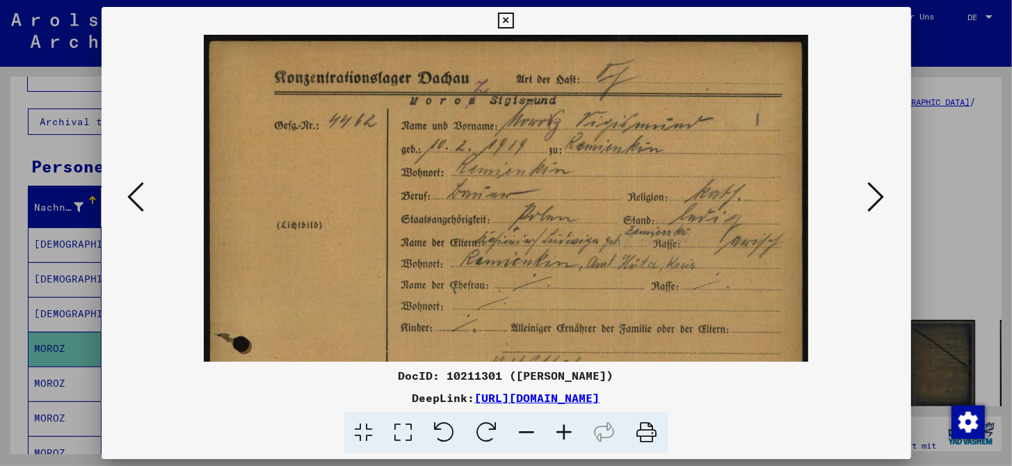
click at [565, 441] on icon at bounding box center [565, 433] width 38 height 42
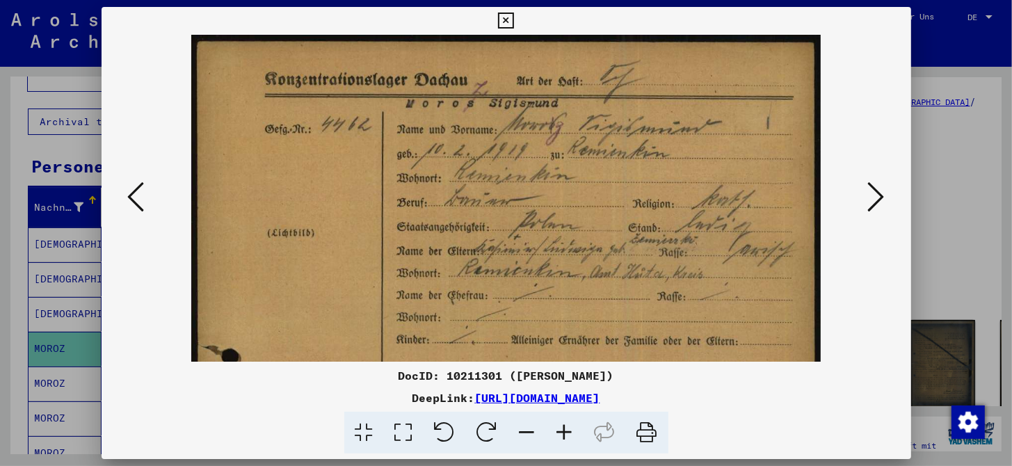
click at [565, 441] on icon at bounding box center [565, 433] width 38 height 42
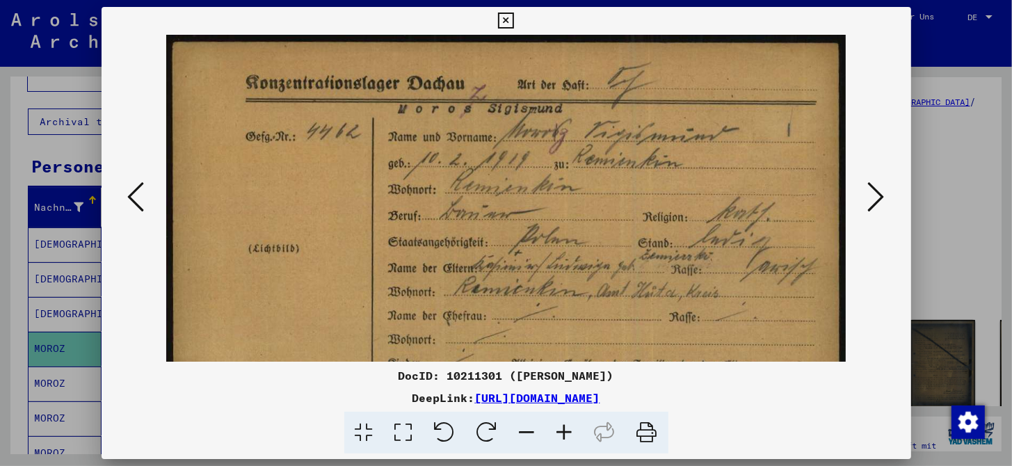
click at [565, 441] on icon at bounding box center [565, 433] width 38 height 42
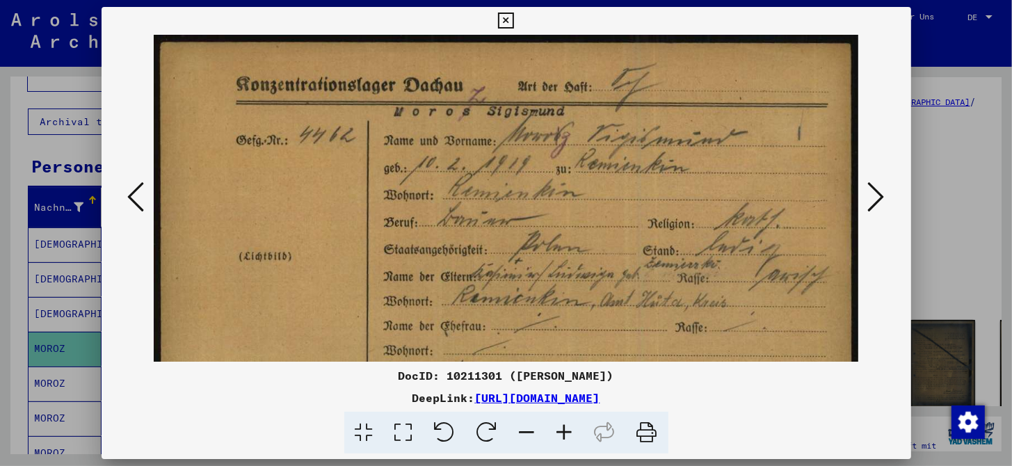
click at [565, 441] on icon at bounding box center [565, 433] width 38 height 42
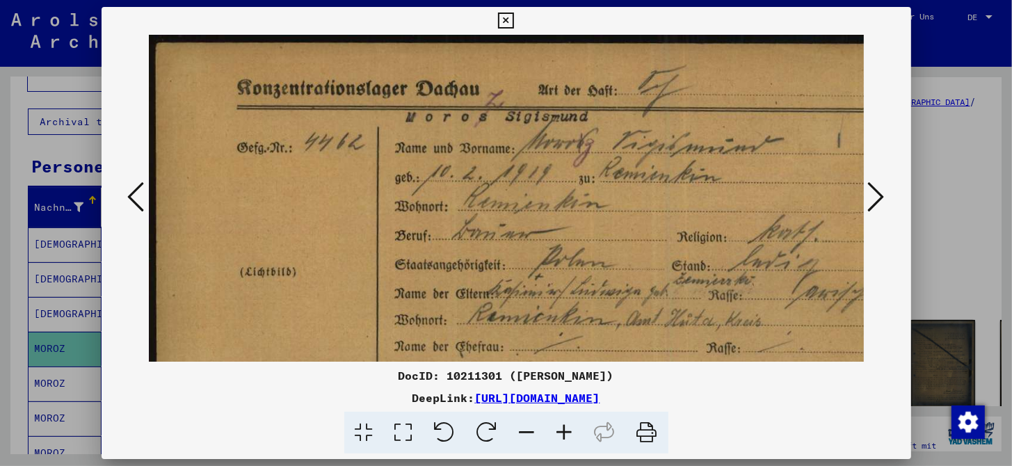
click at [565, 441] on icon at bounding box center [565, 433] width 38 height 42
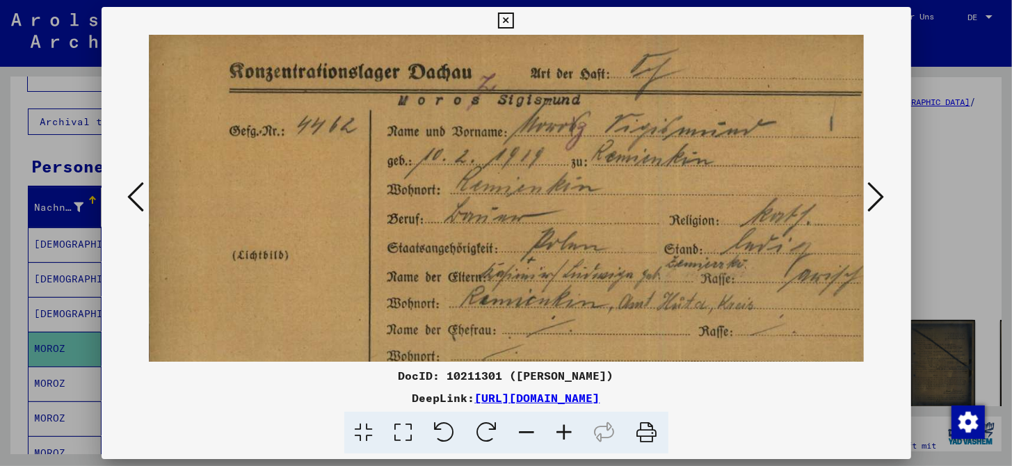
scroll to position [35, 38]
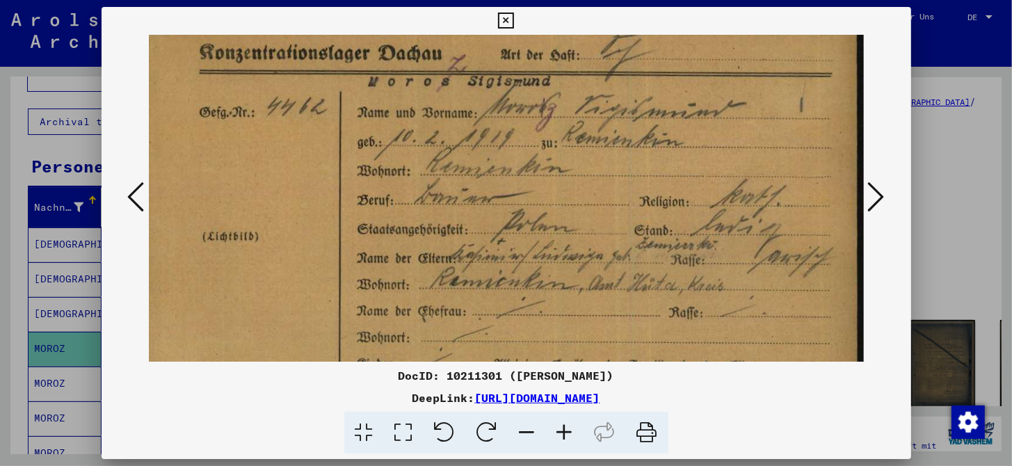
drag, startPoint x: 564, startPoint y: 250, endPoint x: 492, endPoint y: 215, distance: 80.6
click at [569, 428] on icon at bounding box center [565, 433] width 38 height 42
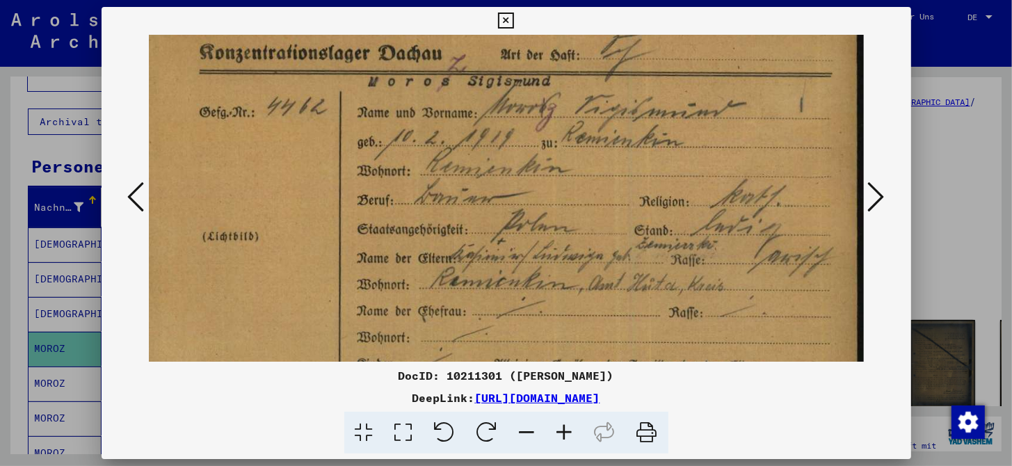
click at [569, 428] on icon at bounding box center [565, 433] width 38 height 42
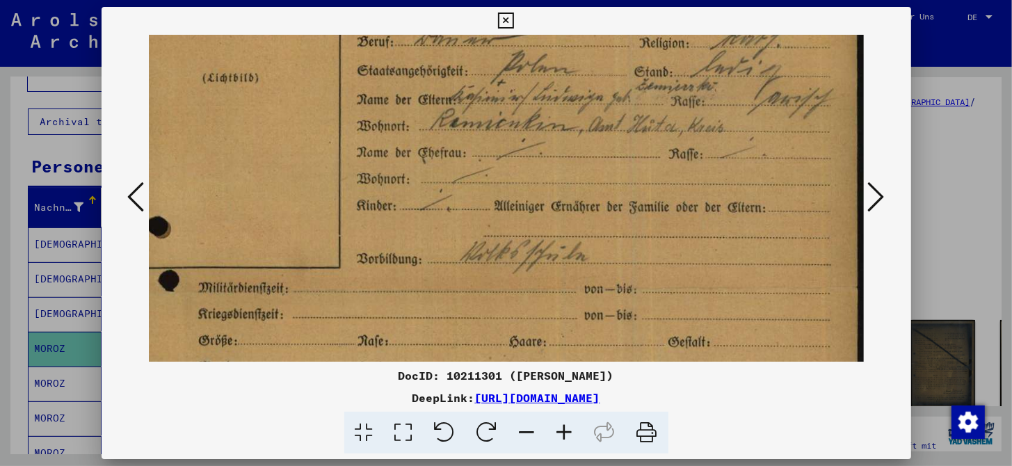
scroll to position [203, 38]
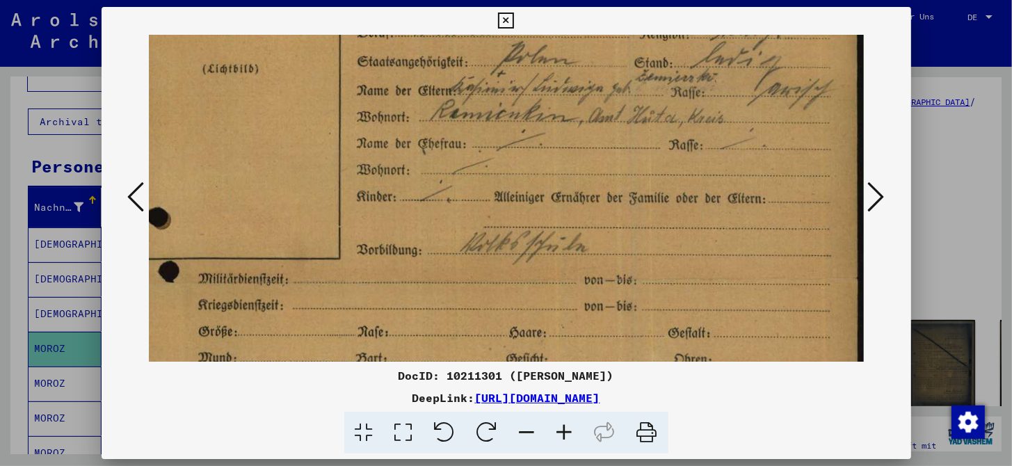
drag, startPoint x: 636, startPoint y: 274, endPoint x: 634, endPoint y: 108, distance: 166.2
click at [634, 108] on img at bounding box center [488, 360] width 754 height 1057
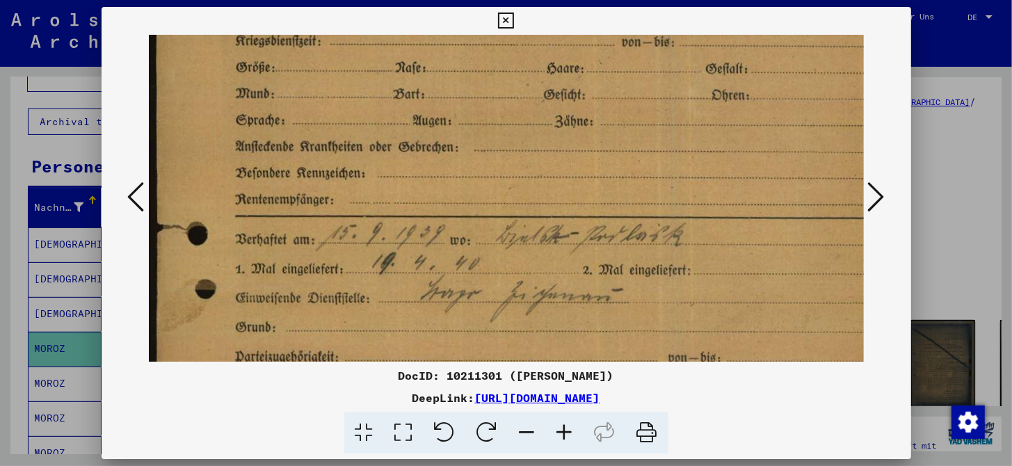
scroll to position [467, 0]
drag, startPoint x: 604, startPoint y: 332, endPoint x: 704, endPoint y: 67, distance: 283.3
click at [704, 67] on img at bounding box center [526, 95] width 754 height 1057
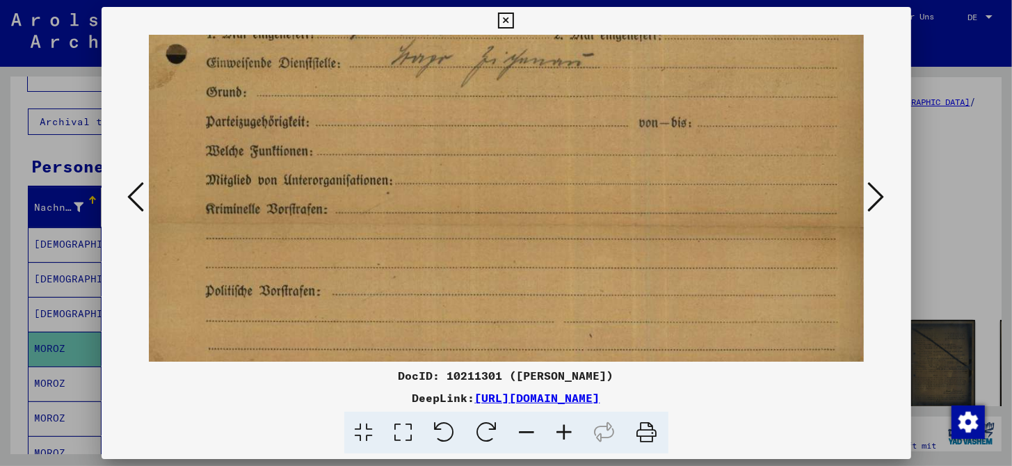
scroll to position [730, 30]
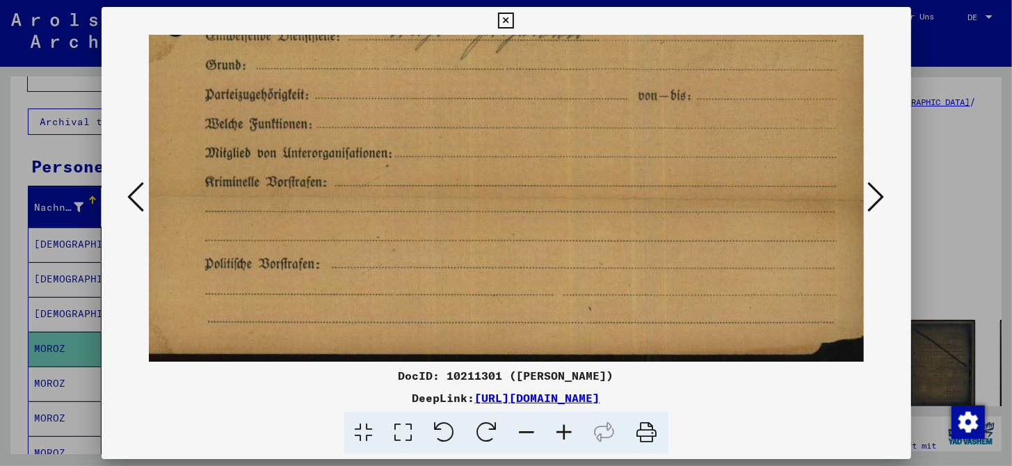
drag, startPoint x: 627, startPoint y: 328, endPoint x: 597, endPoint y: 35, distance: 294.4
click at [877, 208] on icon at bounding box center [876, 196] width 17 height 33
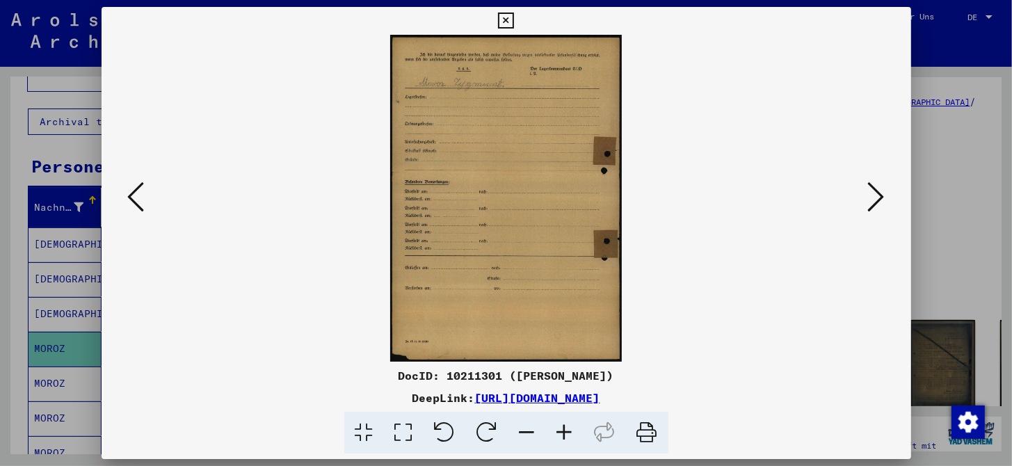
click at [562, 435] on icon at bounding box center [565, 433] width 38 height 42
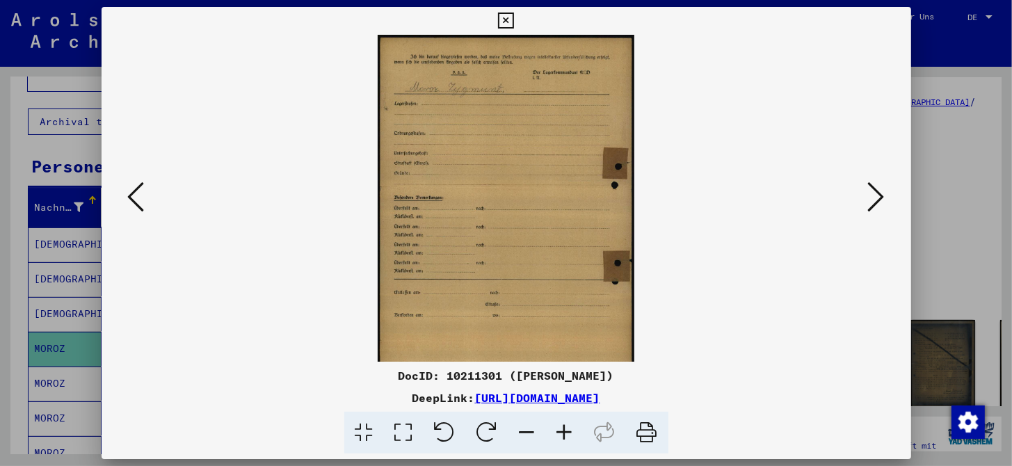
click at [562, 435] on icon at bounding box center [565, 433] width 38 height 42
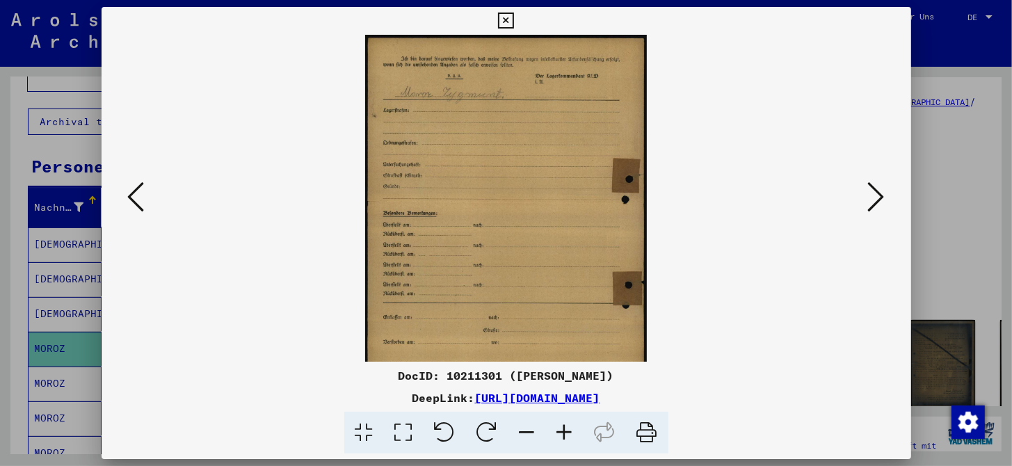
click at [562, 435] on icon at bounding box center [565, 433] width 38 height 42
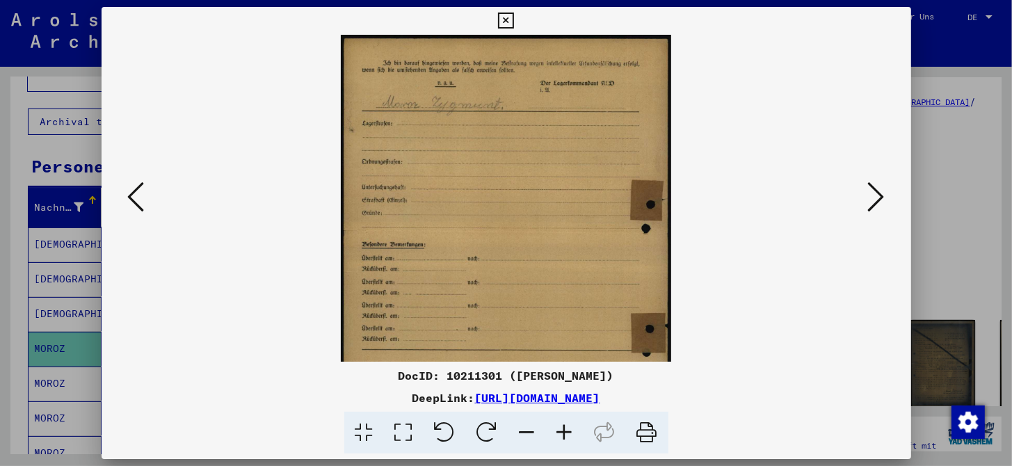
click at [562, 435] on icon at bounding box center [565, 433] width 38 height 42
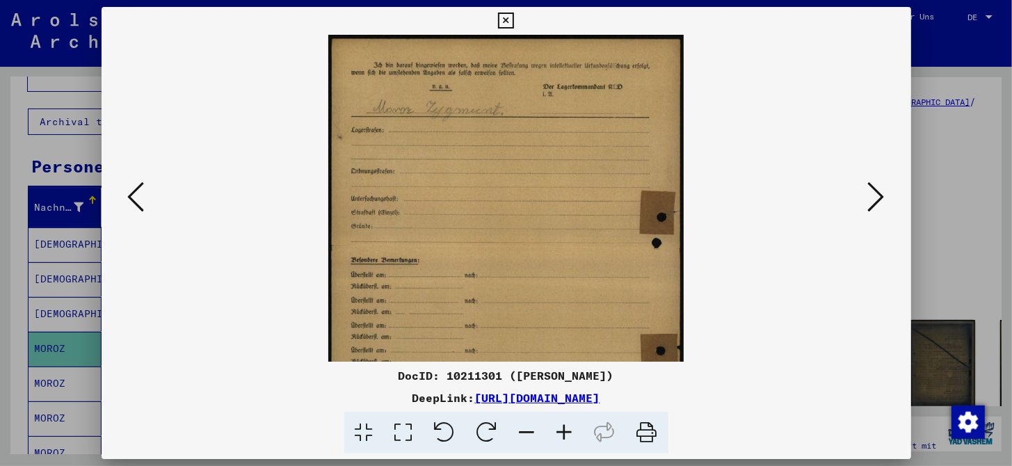
click at [562, 435] on icon at bounding box center [565, 433] width 38 height 42
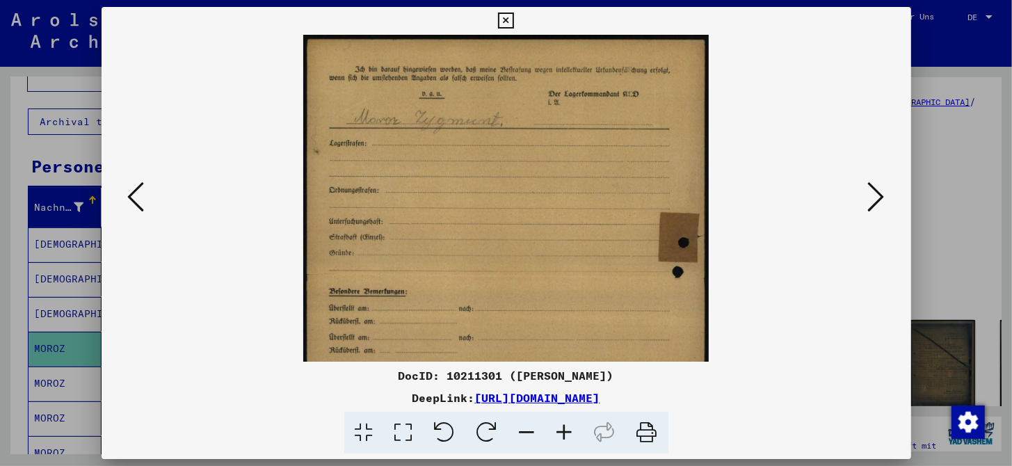
click at [562, 435] on icon at bounding box center [565, 433] width 38 height 42
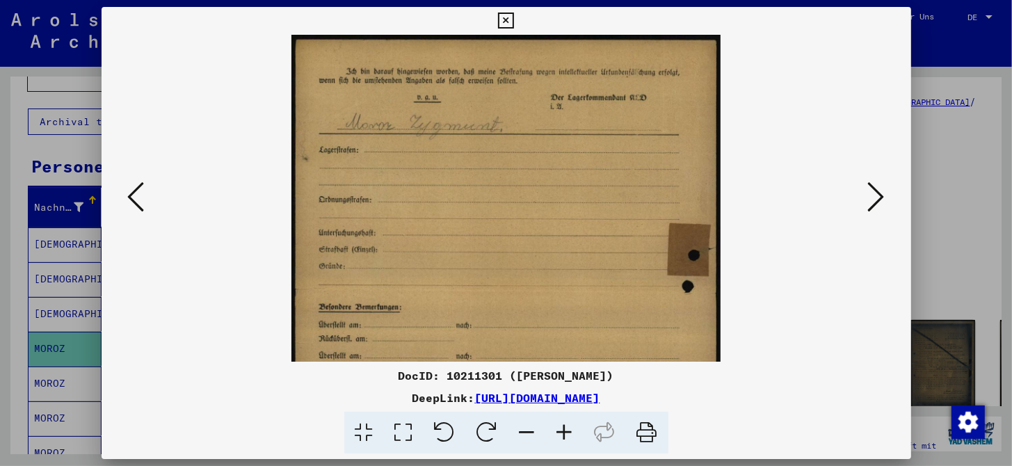
click at [562, 435] on icon at bounding box center [565, 433] width 38 height 42
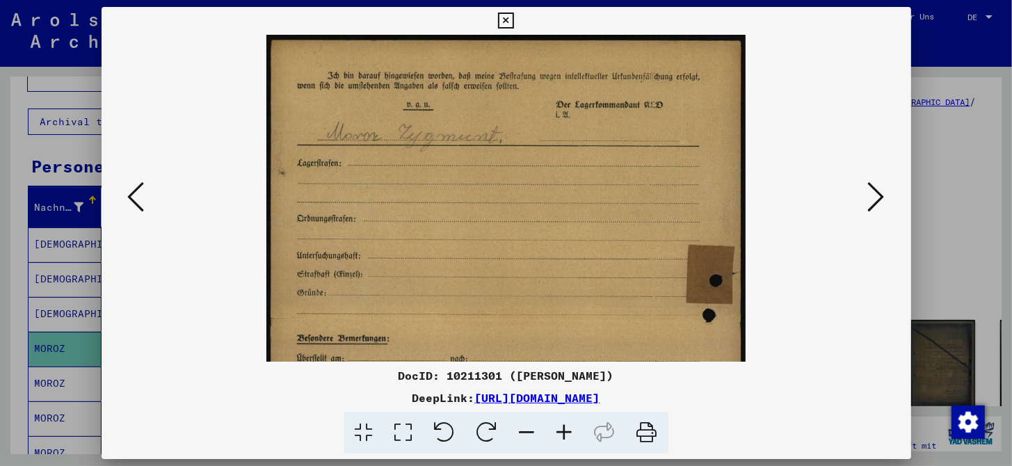
click at [562, 435] on icon at bounding box center [565, 433] width 38 height 42
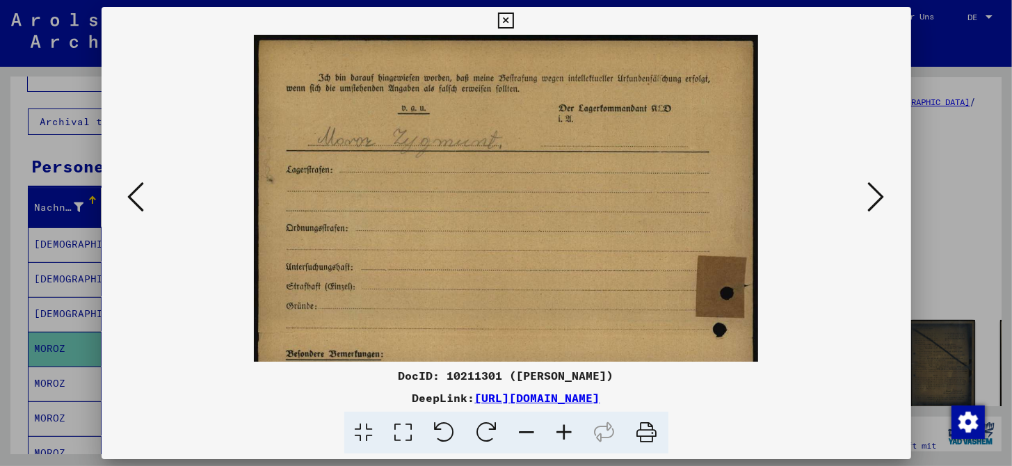
click at [562, 435] on icon at bounding box center [565, 433] width 38 height 42
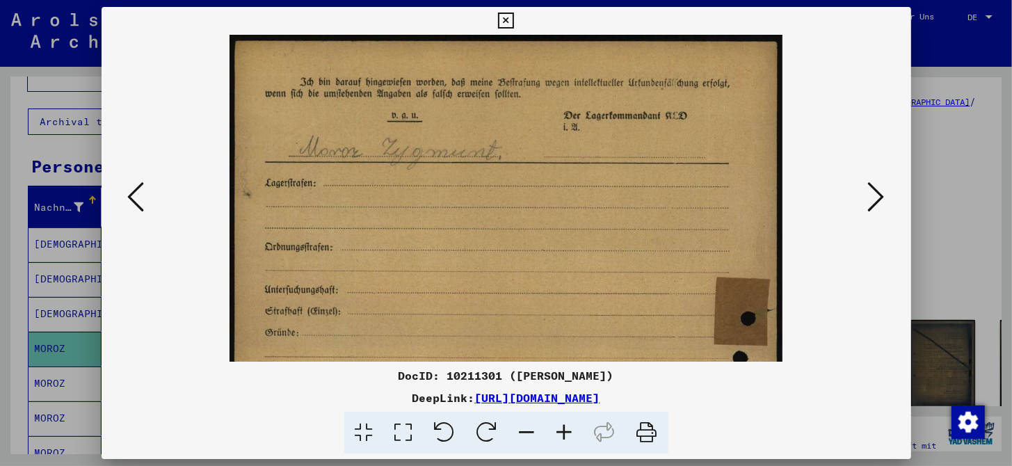
click at [562, 435] on icon at bounding box center [565, 433] width 38 height 42
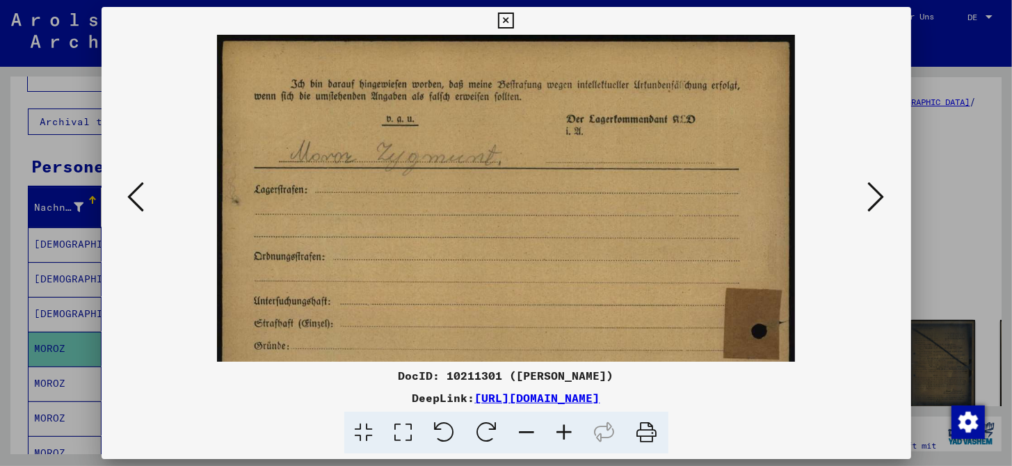
click at [562, 435] on icon at bounding box center [565, 433] width 38 height 42
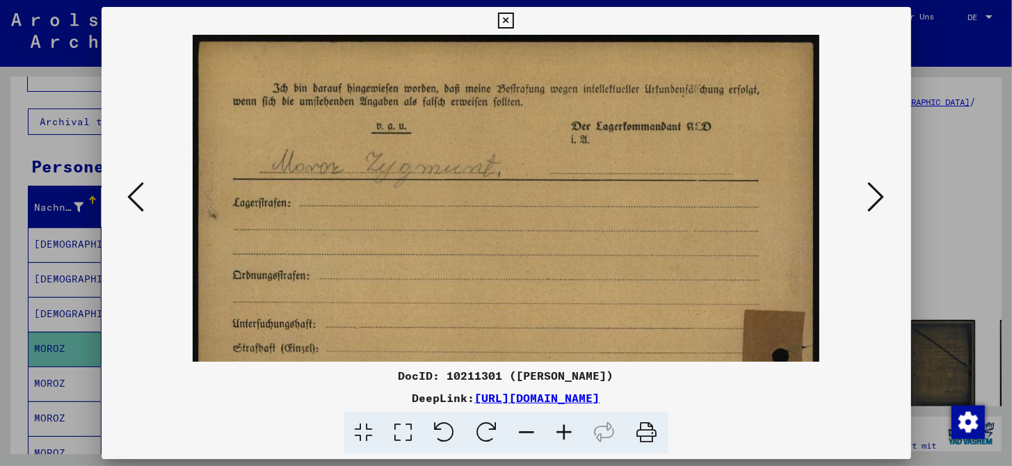
click at [562, 435] on icon at bounding box center [565, 433] width 38 height 42
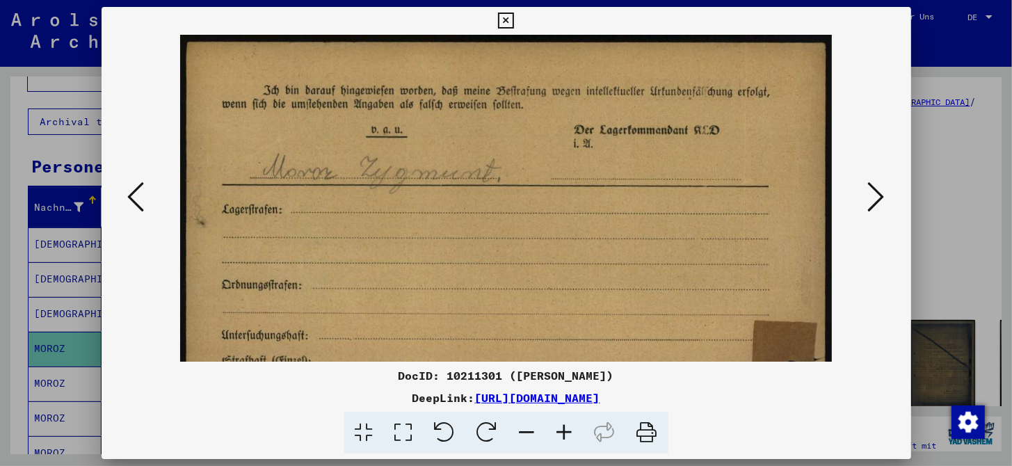
click at [873, 207] on icon at bounding box center [876, 196] width 17 height 33
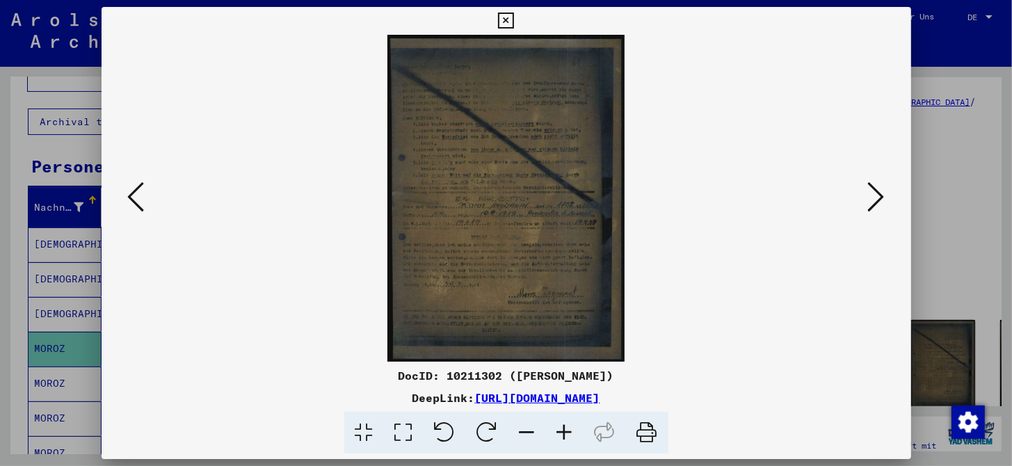
click at [562, 431] on icon at bounding box center [565, 433] width 38 height 42
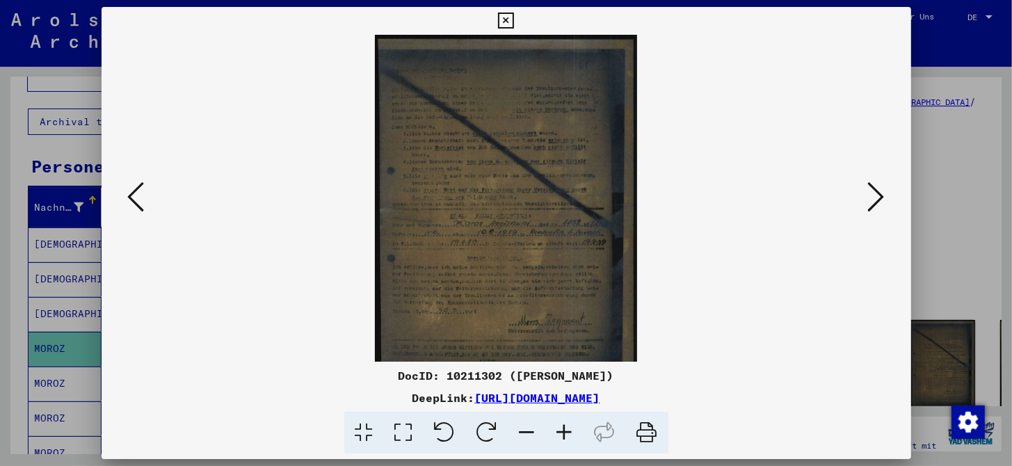
click at [562, 431] on icon at bounding box center [565, 433] width 38 height 42
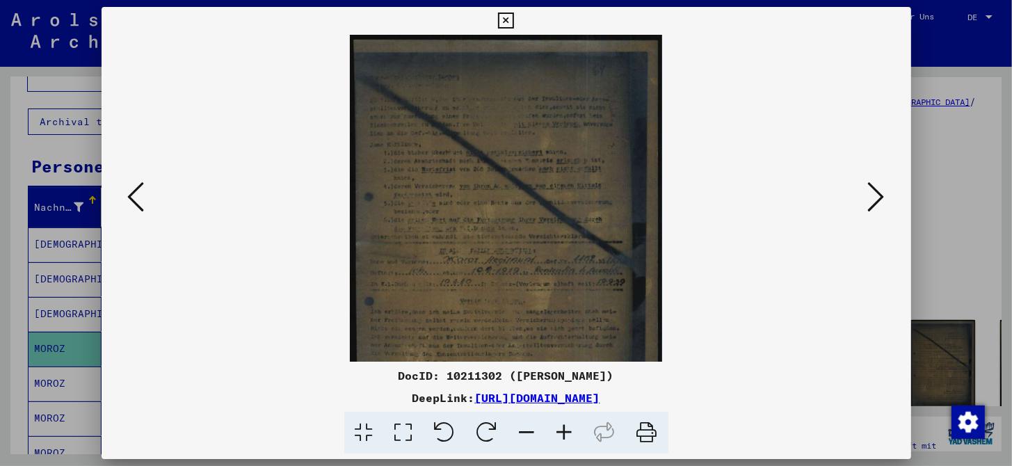
click at [562, 431] on icon at bounding box center [565, 433] width 38 height 42
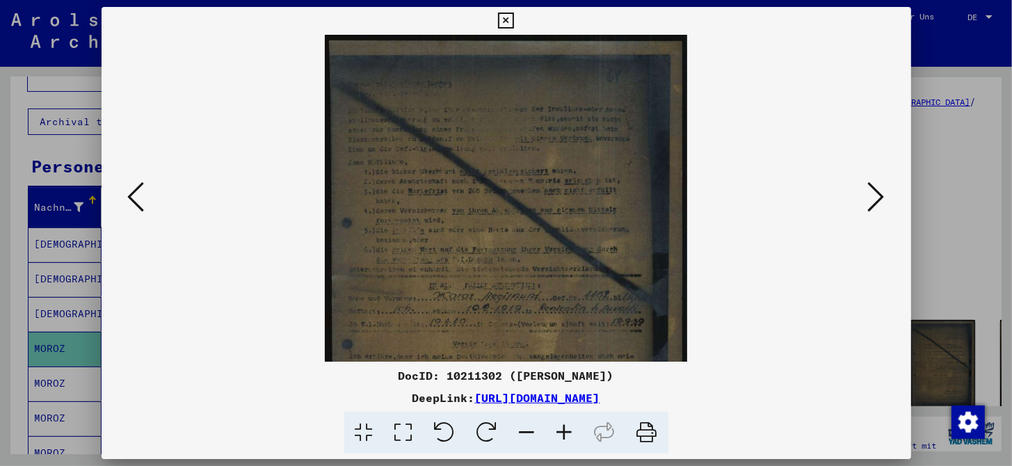
click at [562, 431] on icon at bounding box center [565, 433] width 38 height 42
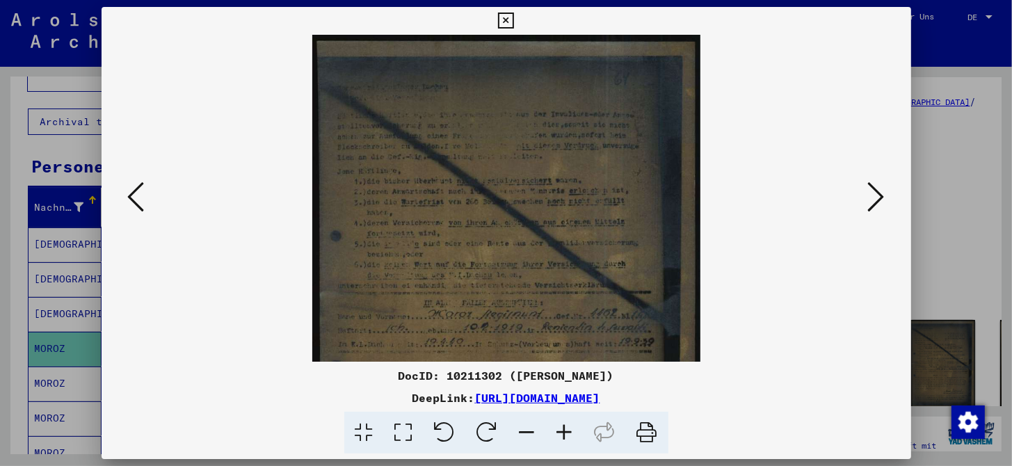
click at [562, 431] on icon at bounding box center [565, 433] width 38 height 42
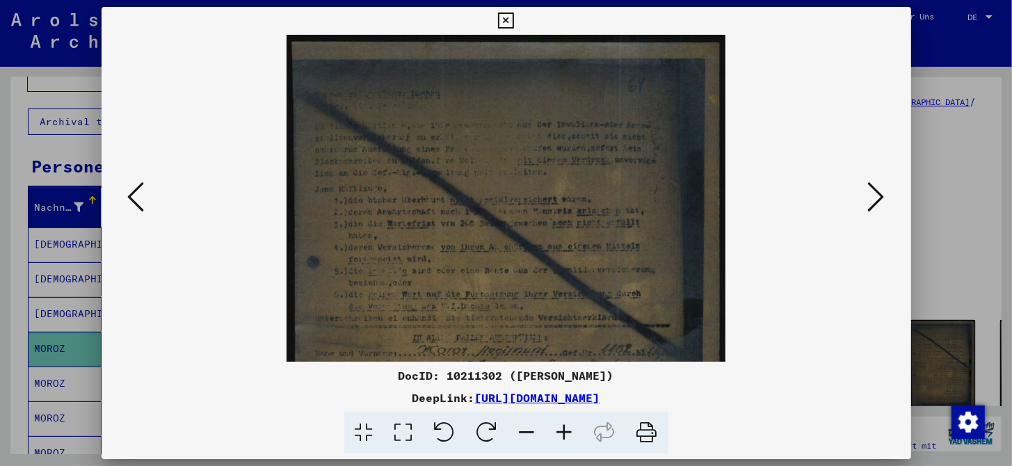
click at [562, 431] on icon at bounding box center [565, 433] width 38 height 42
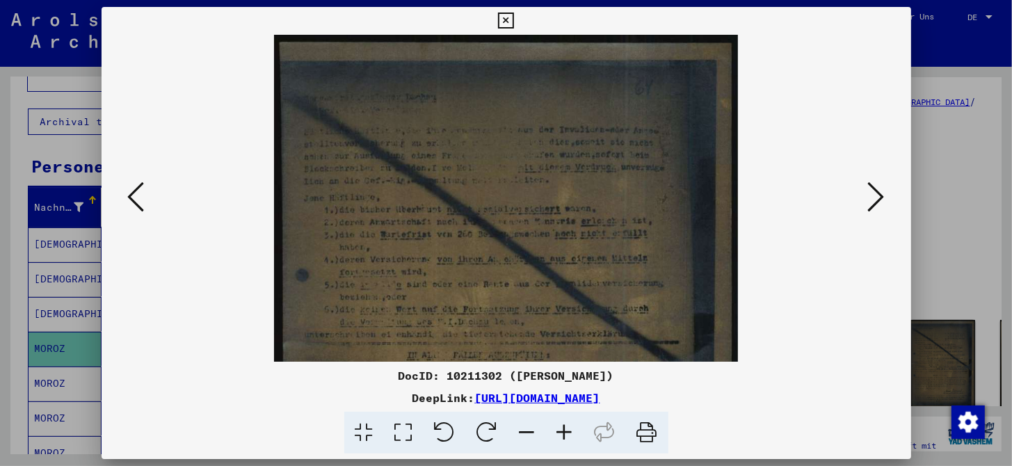
click at [562, 431] on icon at bounding box center [565, 433] width 38 height 42
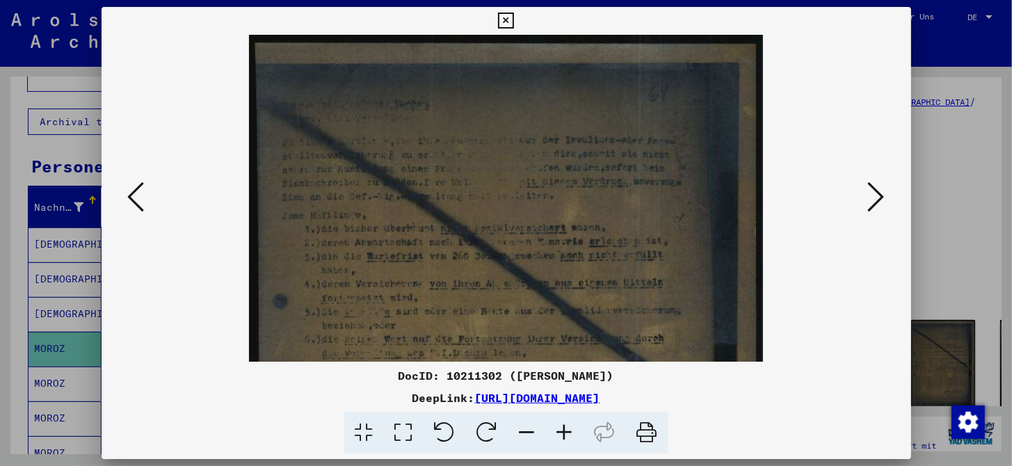
click at [562, 431] on icon at bounding box center [565, 433] width 38 height 42
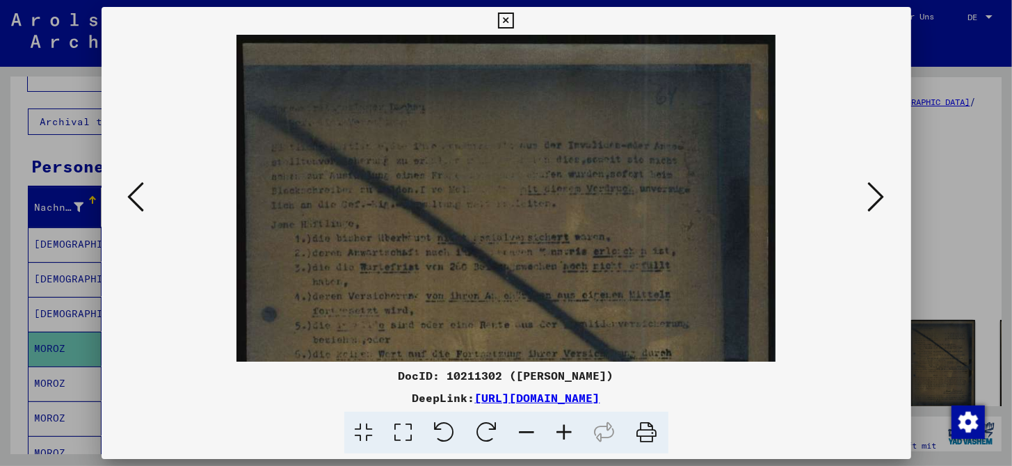
click at [562, 431] on icon at bounding box center [565, 433] width 38 height 42
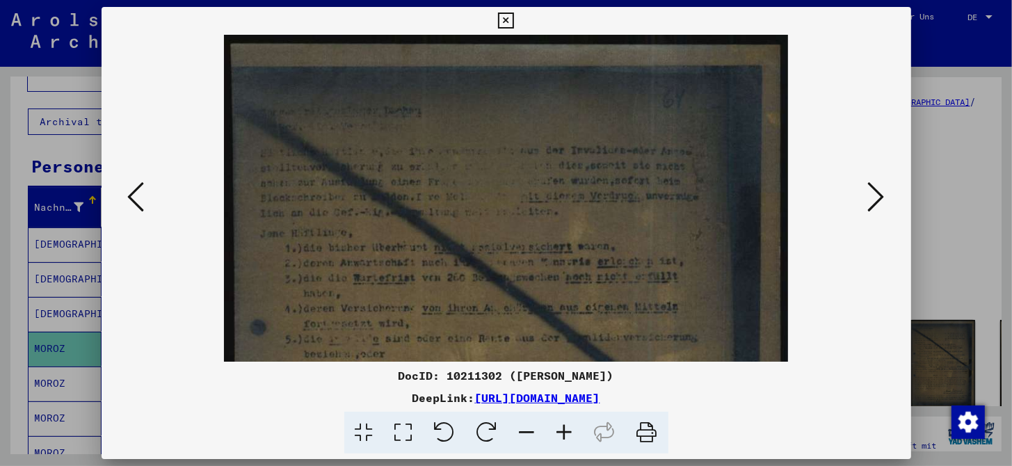
click at [562, 431] on icon at bounding box center [565, 433] width 38 height 42
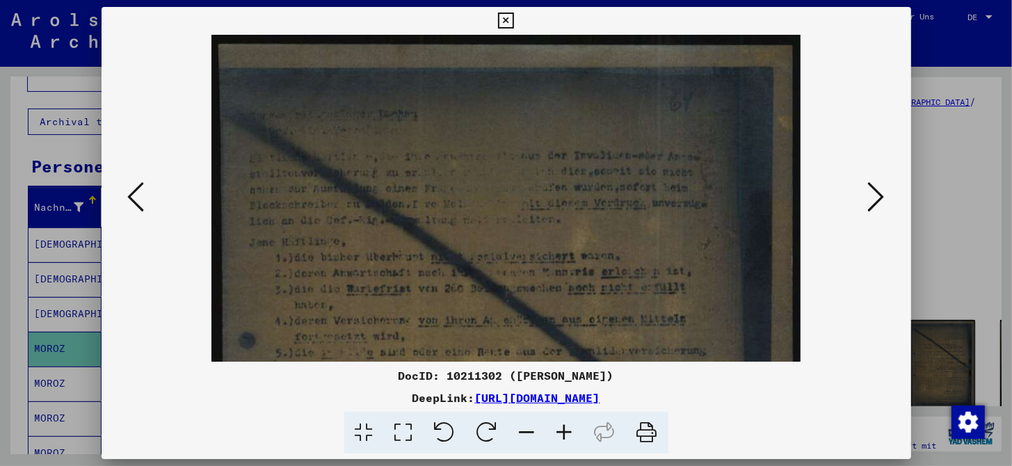
click at [562, 431] on icon at bounding box center [565, 433] width 38 height 42
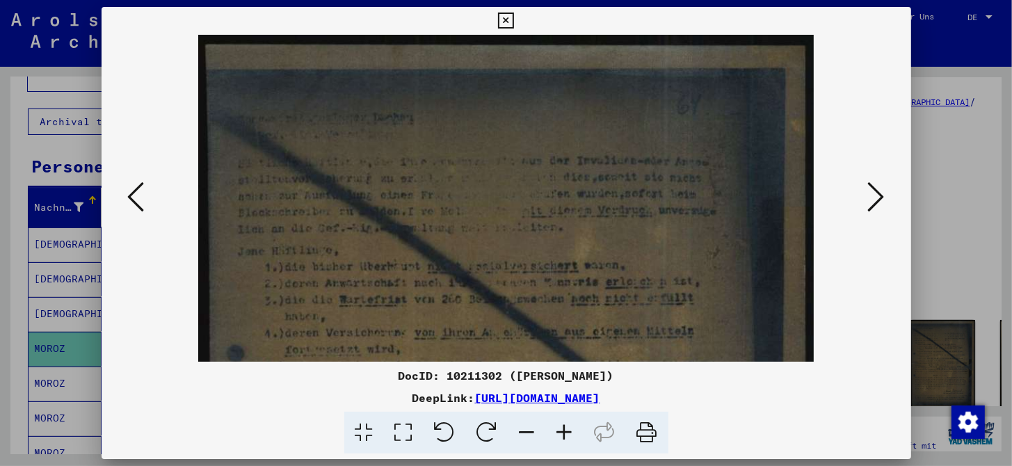
click at [562, 431] on icon at bounding box center [565, 433] width 38 height 42
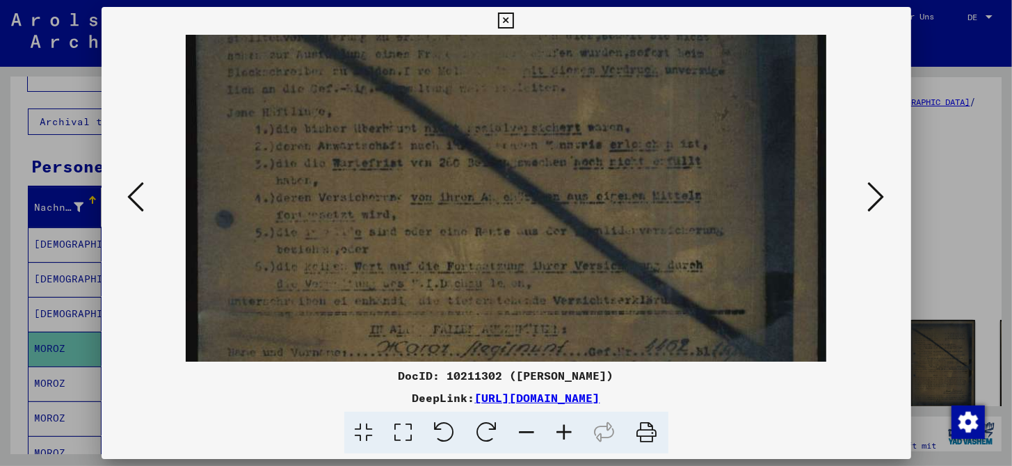
scroll to position [188, 0]
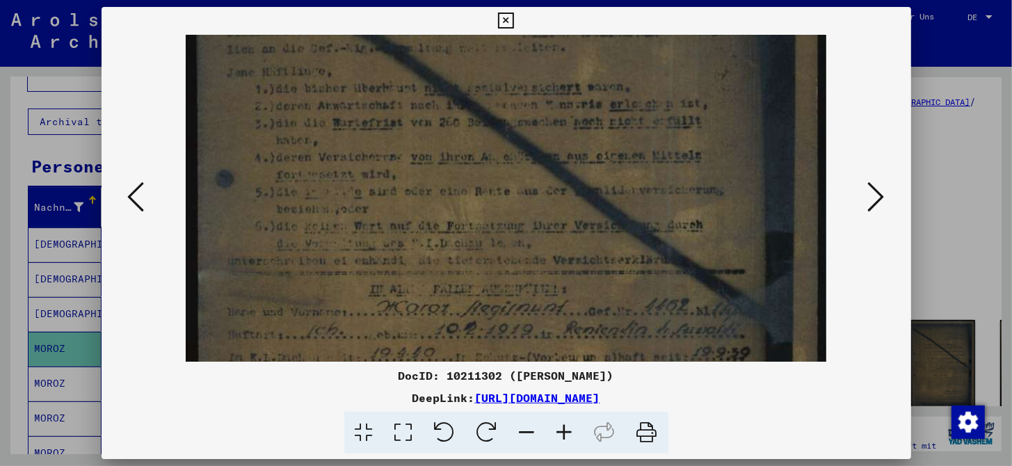
drag, startPoint x: 557, startPoint y: 199, endPoint x: 570, endPoint y: 74, distance: 125.2
click at [570, 74] on img at bounding box center [506, 288] width 640 height 883
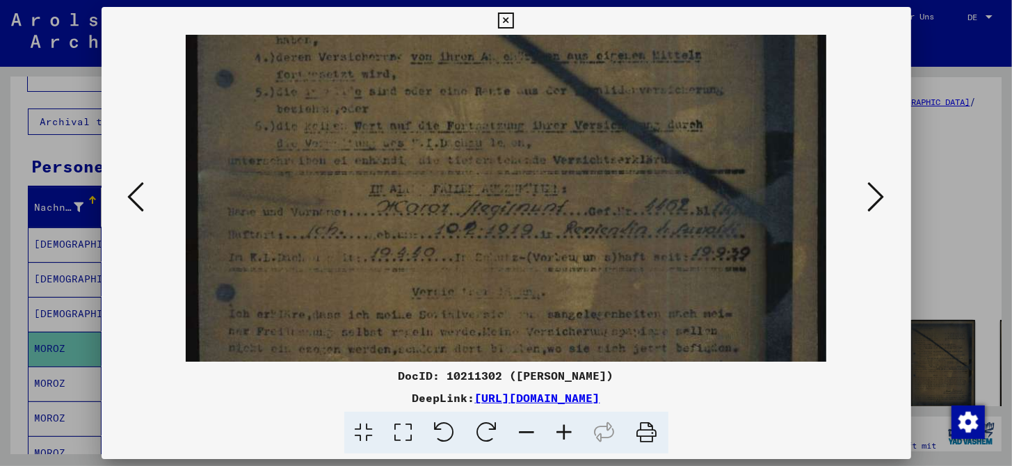
scroll to position [292, 0]
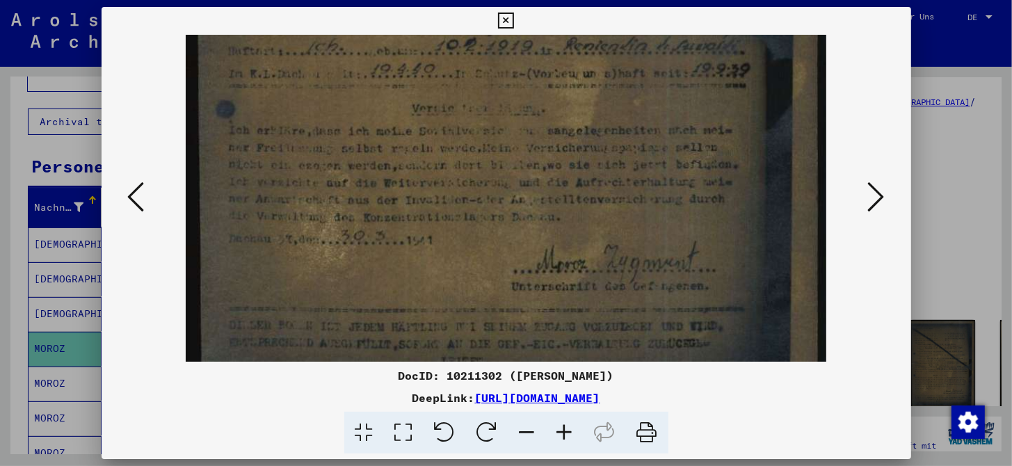
drag, startPoint x: 514, startPoint y: 268, endPoint x: 573, endPoint y: -16, distance: 290.5
click at [573, 0] on html "**********" at bounding box center [506, 233] width 1012 height 466
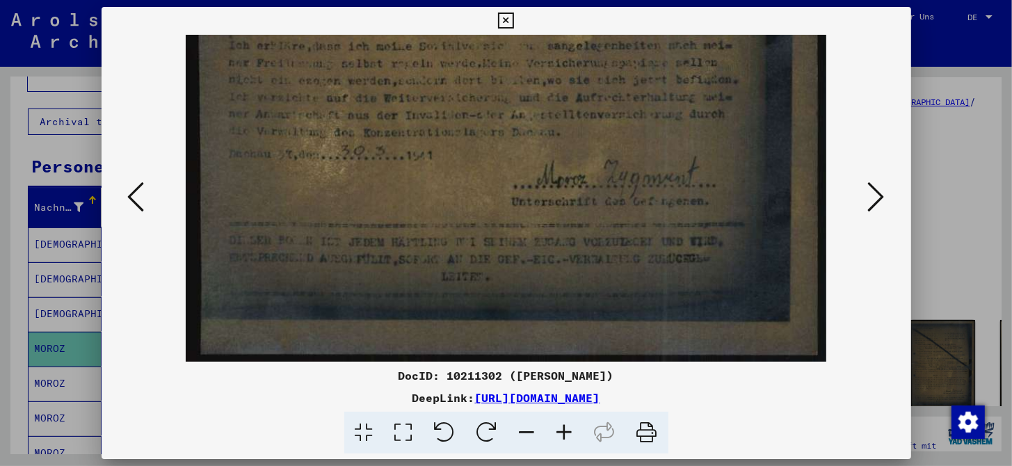
drag, startPoint x: 600, startPoint y: 241, endPoint x: 617, endPoint y: 3, distance: 239.1
click at [617, 3] on div "DocID: 10211302 (SIGISMUND MOROZ) DeepLink: https://collections.arolsen-archive…" at bounding box center [506, 233] width 1012 height 466
click at [868, 206] on icon at bounding box center [876, 196] width 17 height 33
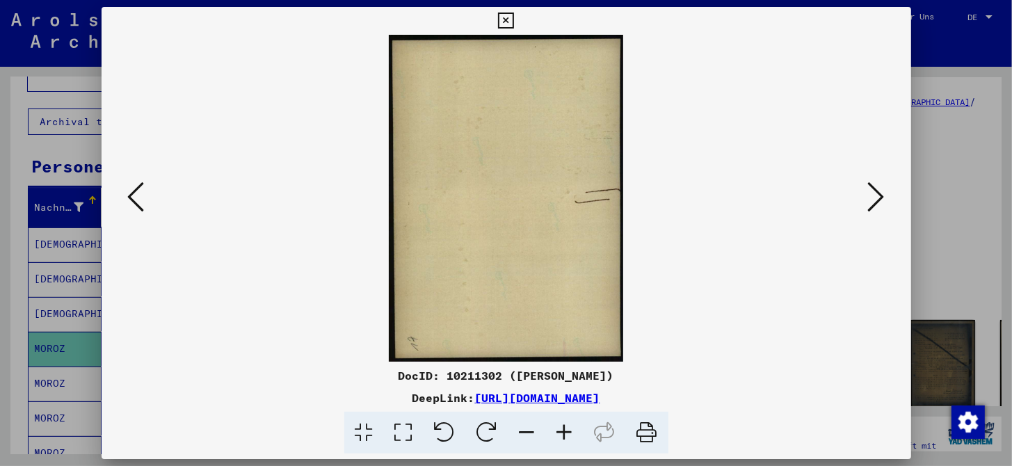
click at [868, 206] on icon at bounding box center [876, 196] width 17 height 33
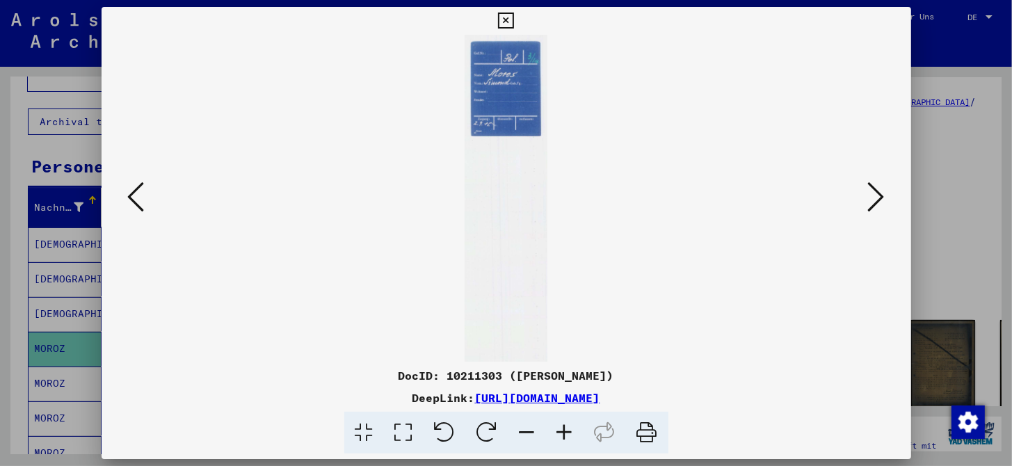
click at [868, 207] on icon at bounding box center [876, 196] width 17 height 33
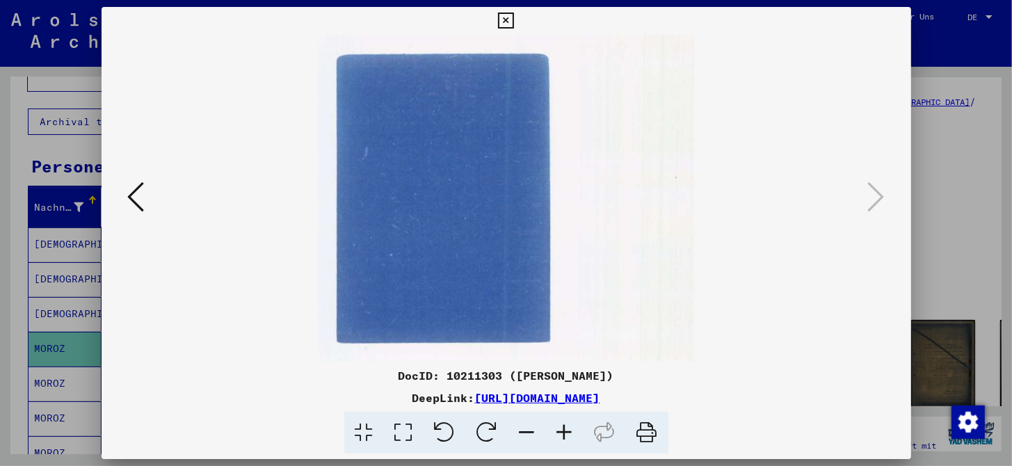
click at [507, 25] on icon at bounding box center [506, 21] width 16 height 17
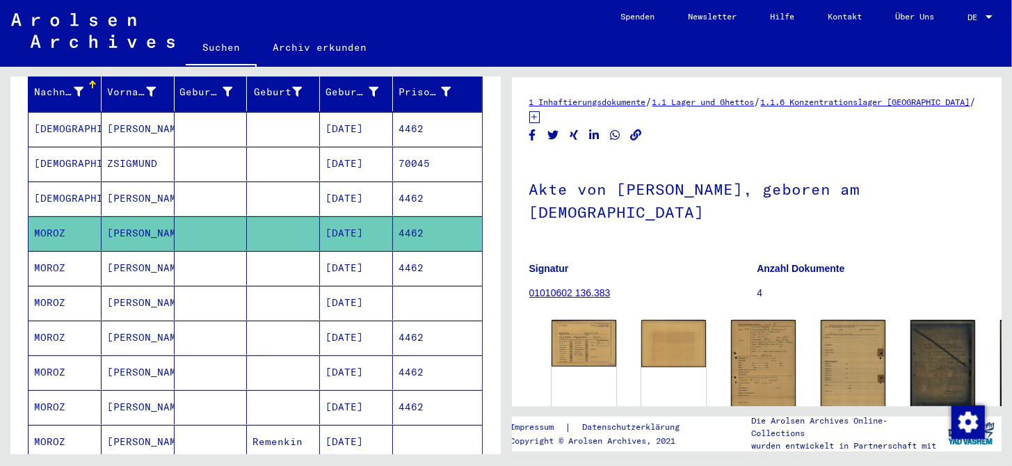
scroll to position [209, 0]
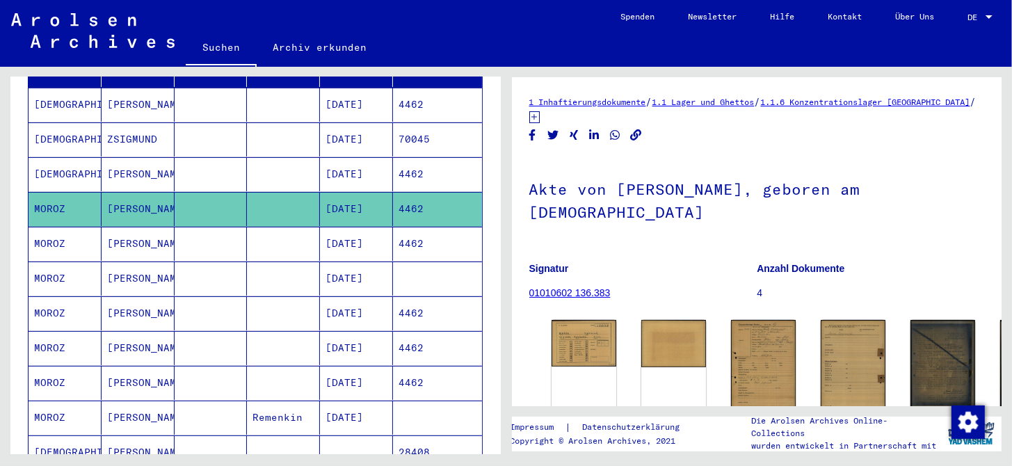
click at [344, 234] on mat-cell "02/10/1919" at bounding box center [356, 244] width 73 height 34
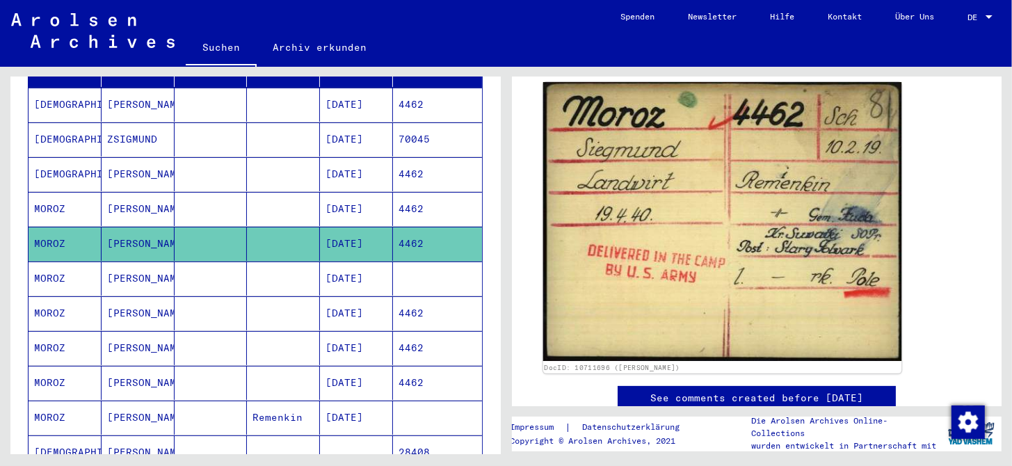
scroll to position [209, 0]
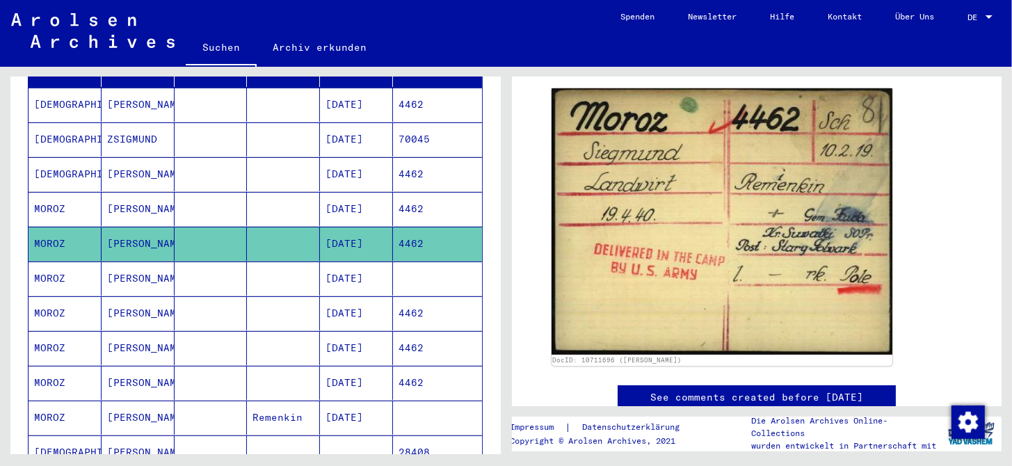
drag, startPoint x: 339, startPoint y: 261, endPoint x: 365, endPoint y: 259, distance: 26.6
click at [339, 261] on mat-cell "11/08/1913" at bounding box center [356, 278] width 73 height 34
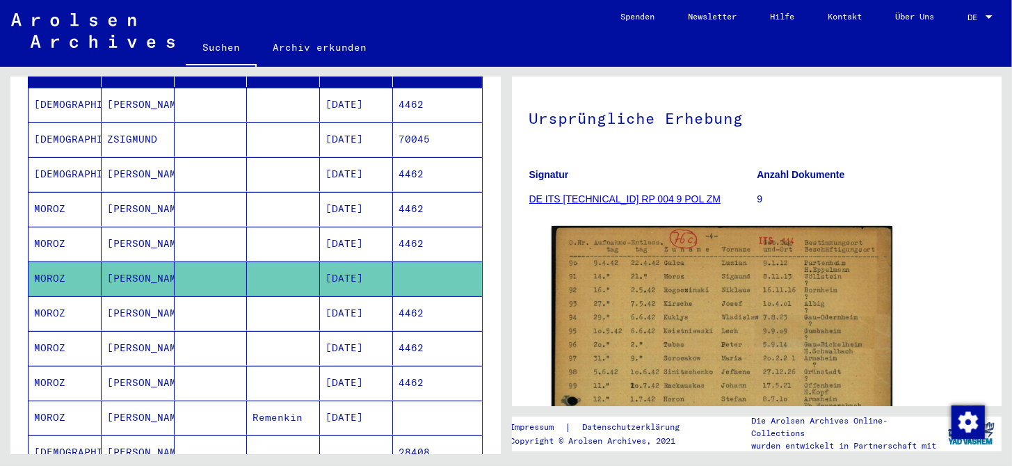
scroll to position [139, 0]
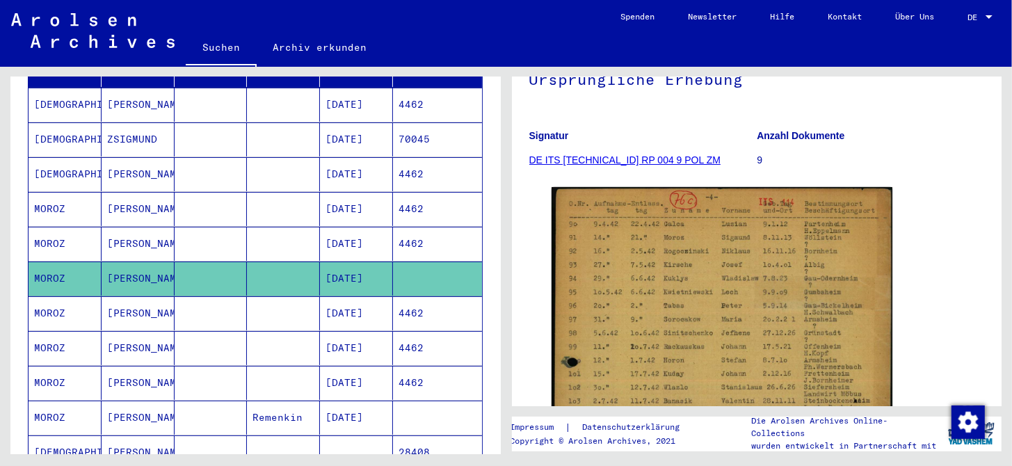
click at [366, 296] on mat-cell "02/10/1919" at bounding box center [356, 313] width 73 height 34
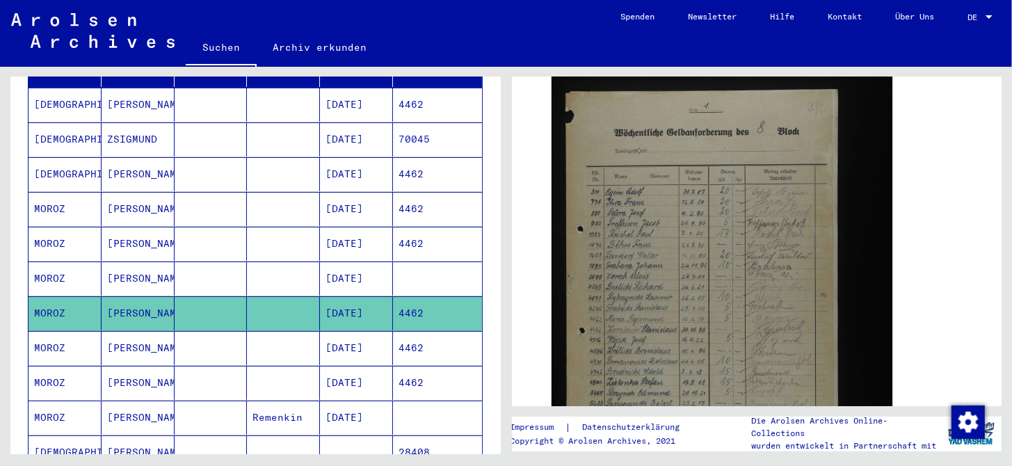
scroll to position [417, 0]
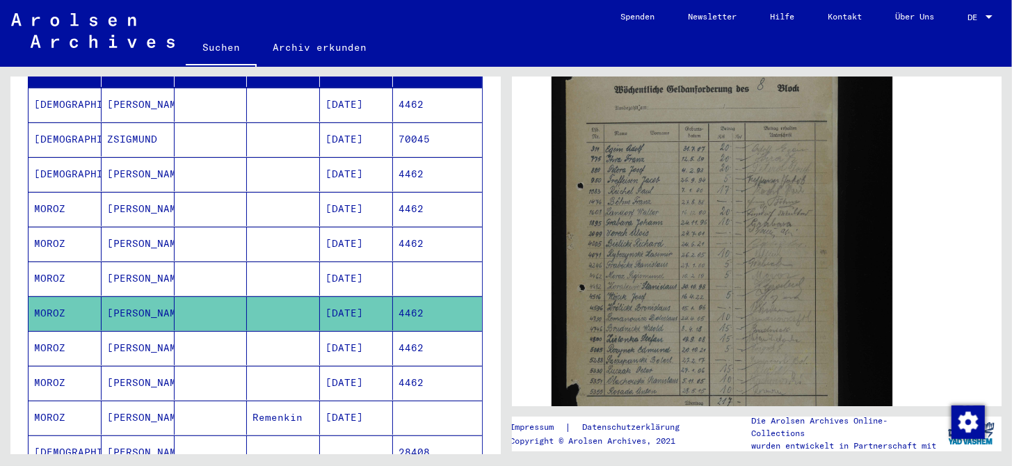
click at [660, 321] on img at bounding box center [721, 278] width 341 height 513
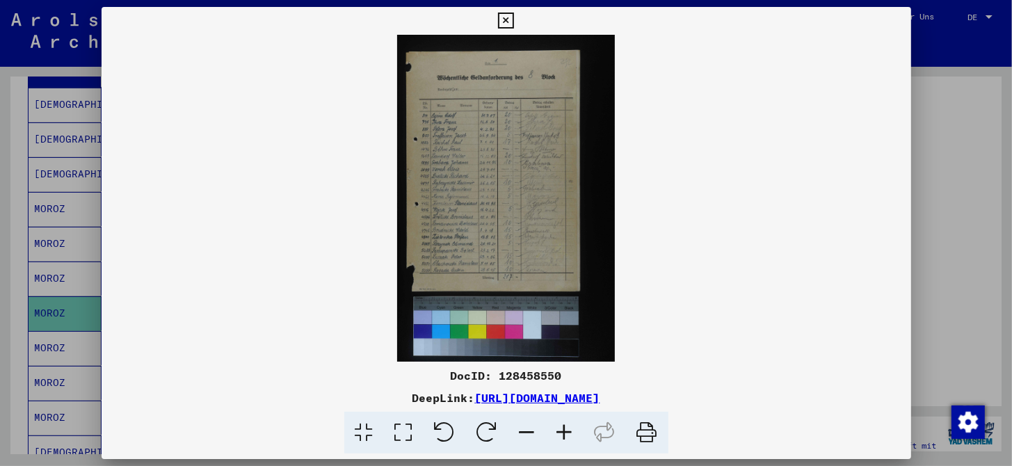
click at [567, 432] on icon at bounding box center [565, 433] width 38 height 42
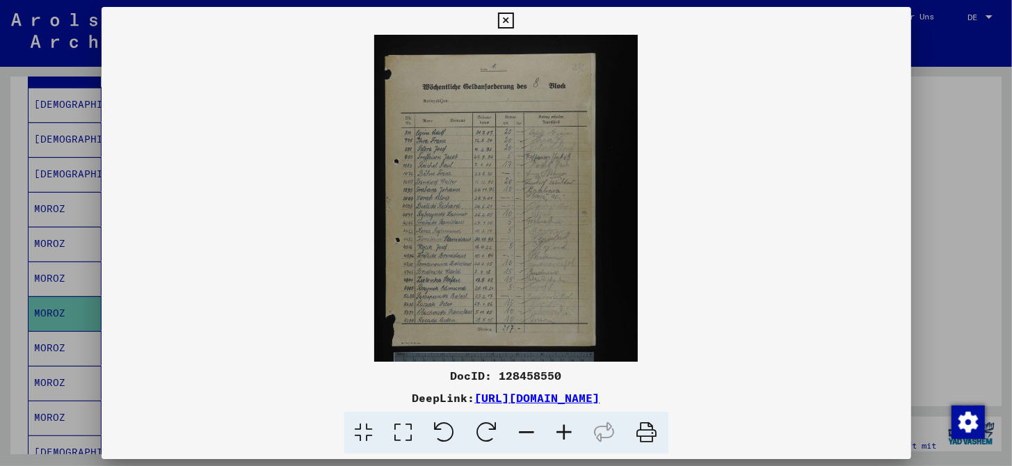
click at [567, 432] on icon at bounding box center [565, 433] width 38 height 42
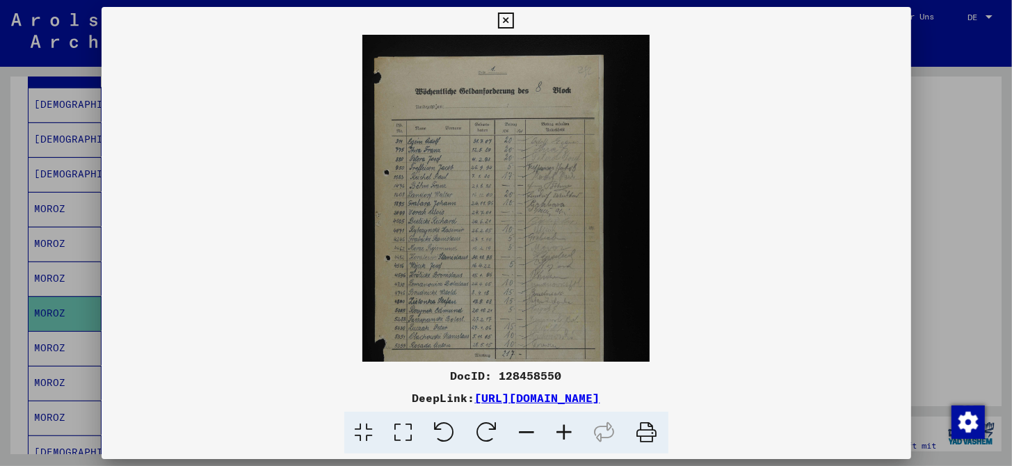
click at [567, 432] on icon at bounding box center [565, 433] width 38 height 42
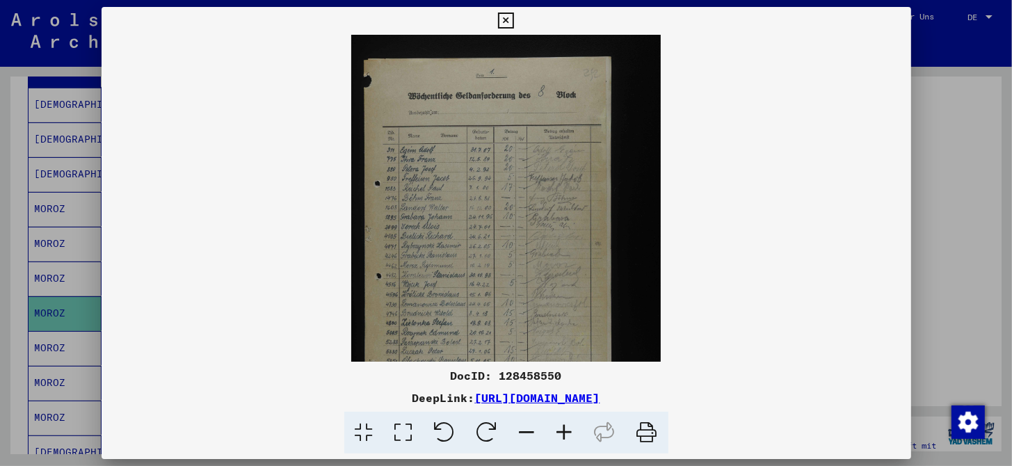
click at [567, 432] on icon at bounding box center [565, 433] width 38 height 42
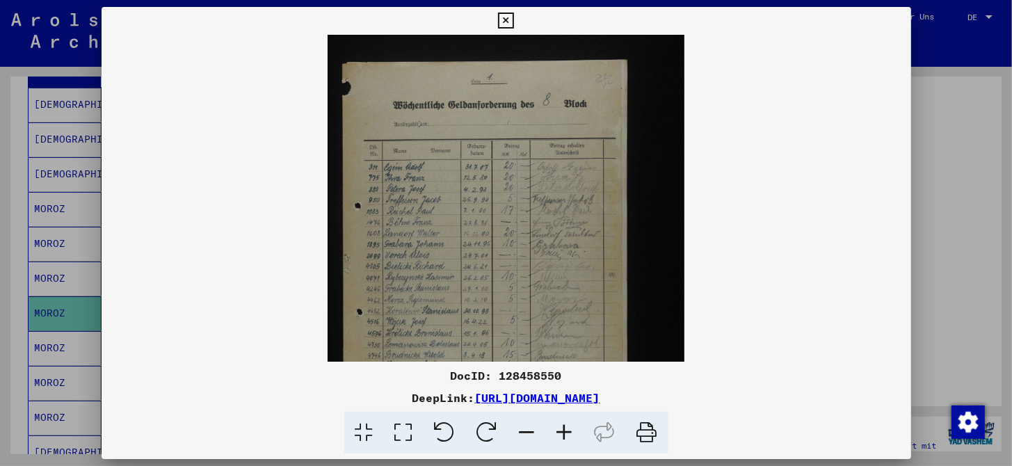
click at [567, 432] on icon at bounding box center [565, 433] width 38 height 42
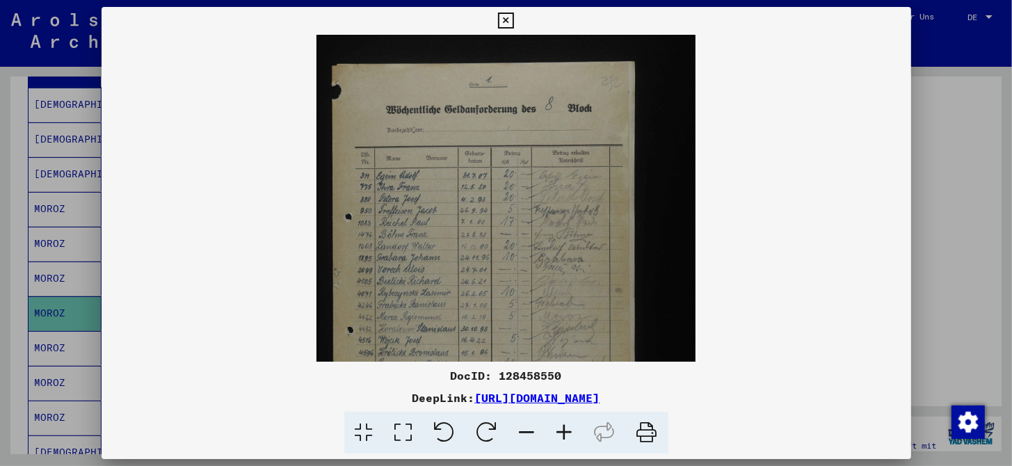
click at [567, 432] on icon at bounding box center [565, 433] width 38 height 42
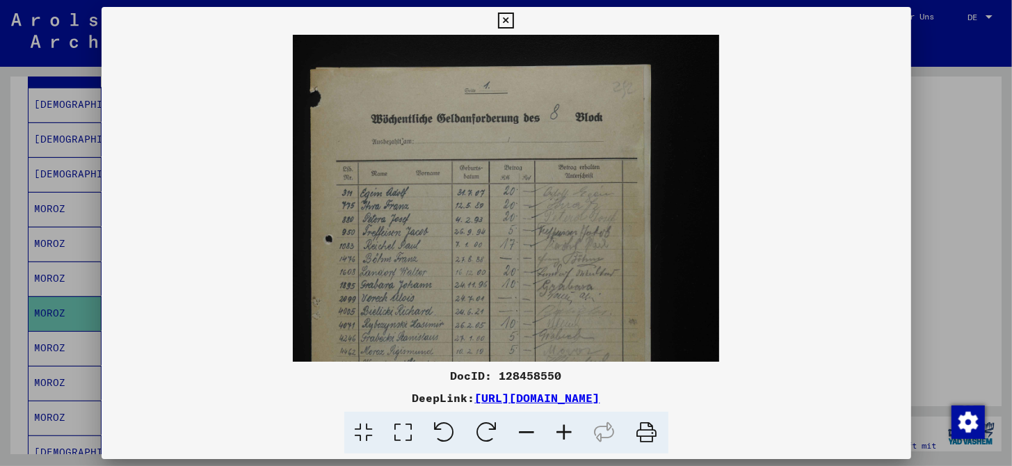
click at [567, 432] on icon at bounding box center [565, 433] width 38 height 42
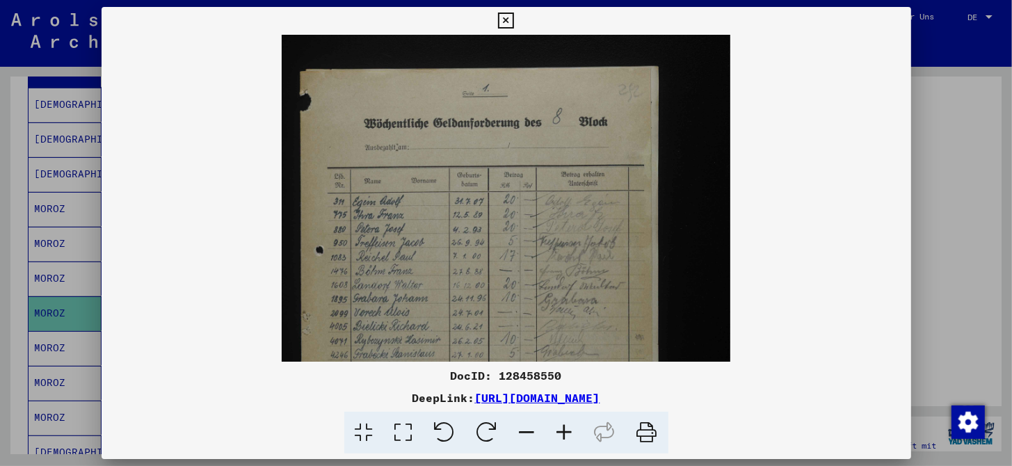
click at [567, 432] on icon at bounding box center [565, 433] width 38 height 42
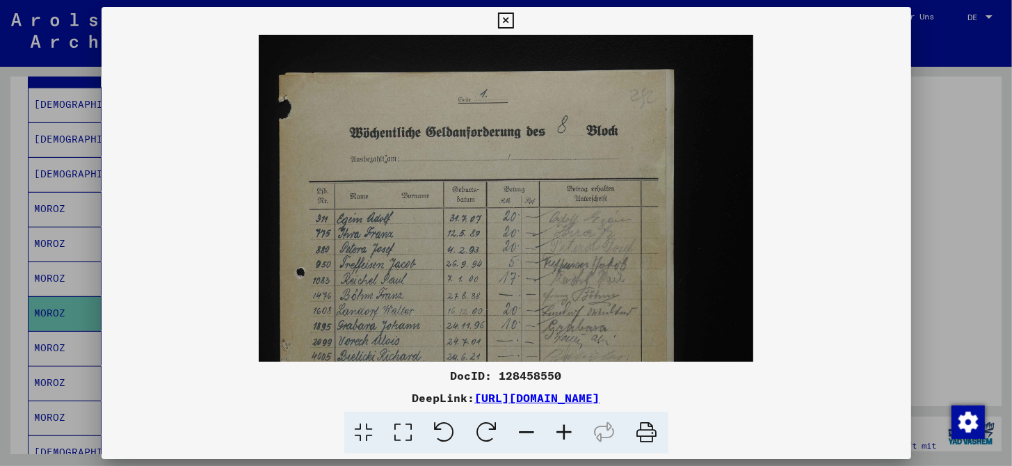
click at [567, 432] on icon at bounding box center [565, 433] width 38 height 42
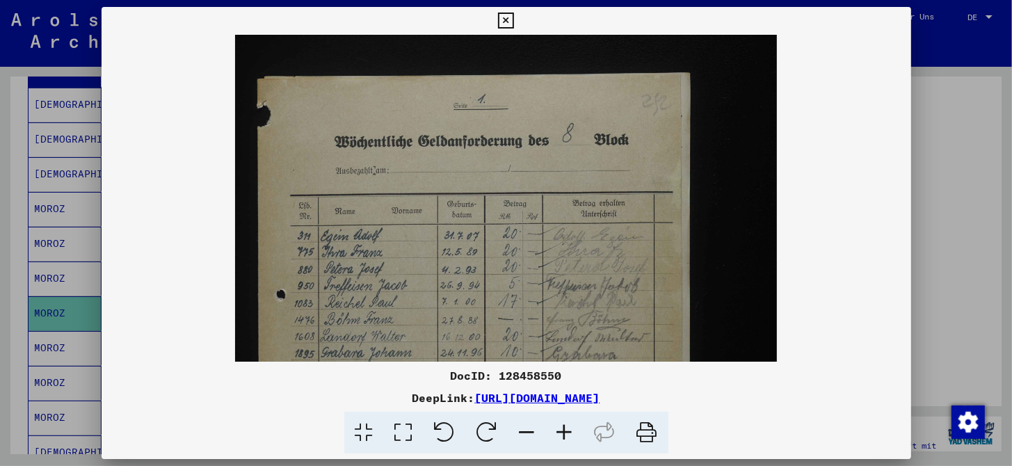
click at [567, 432] on icon at bounding box center [565, 433] width 38 height 42
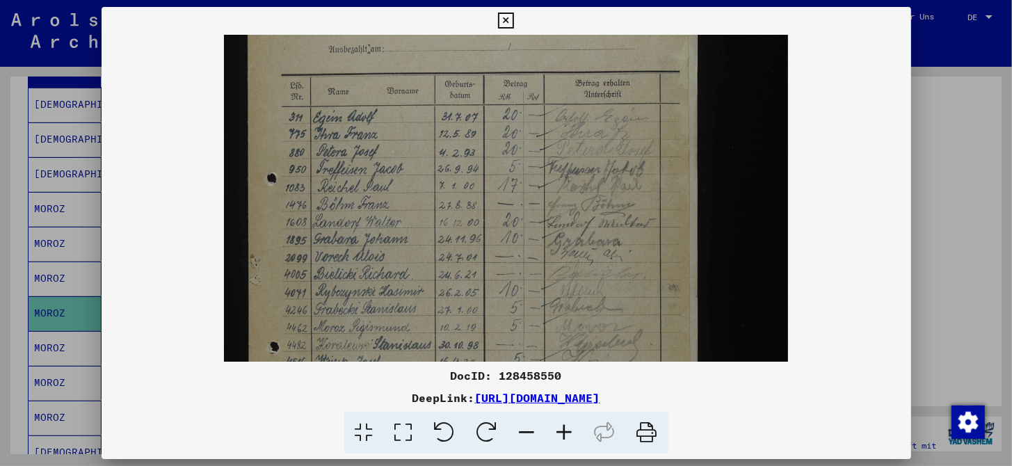
scroll to position [129, 0]
drag, startPoint x: 487, startPoint y: 290, endPoint x: 490, endPoint y: 90, distance: 200.3
click at [500, 161] on img at bounding box center [506, 330] width 565 height 848
click at [504, 28] on icon at bounding box center [506, 21] width 16 height 17
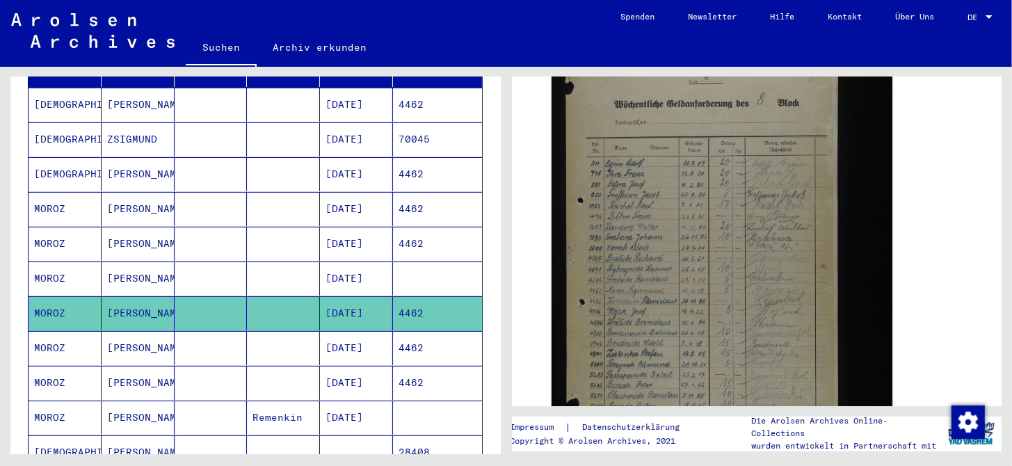
click at [369, 331] on mat-cell "02/10/1919" at bounding box center [356, 348] width 73 height 34
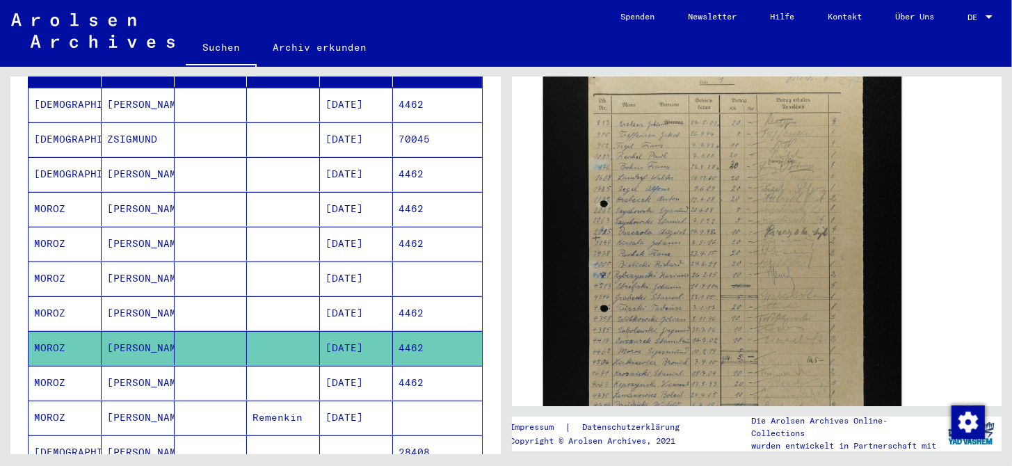
scroll to position [417, 0]
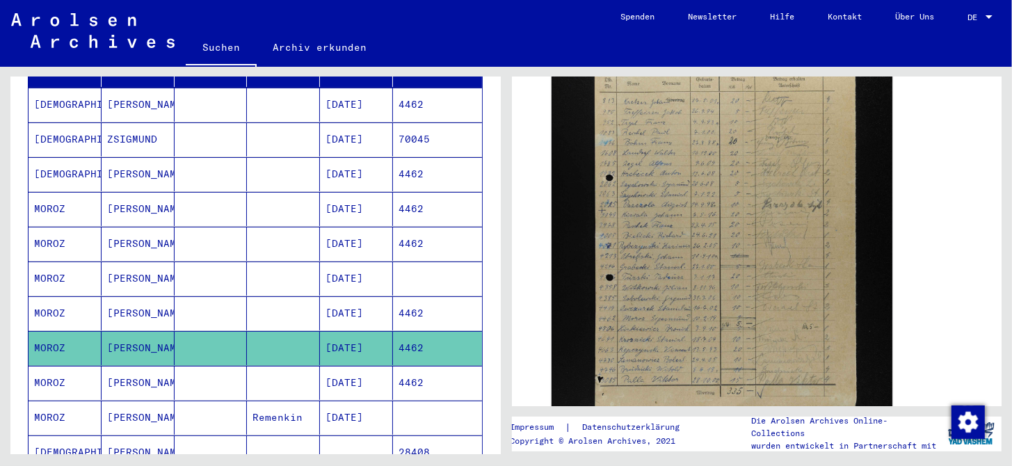
click at [367, 367] on mat-cell "02/10/1919" at bounding box center [356, 383] width 73 height 34
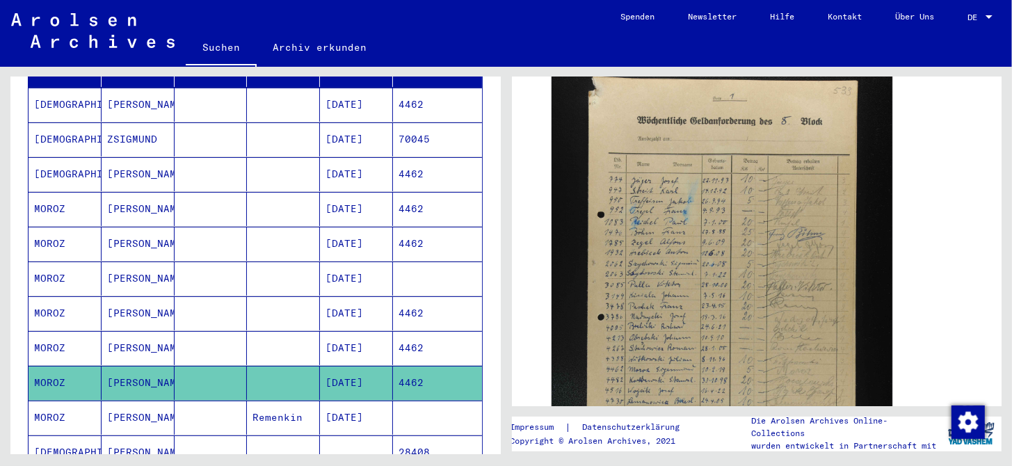
scroll to position [417, 0]
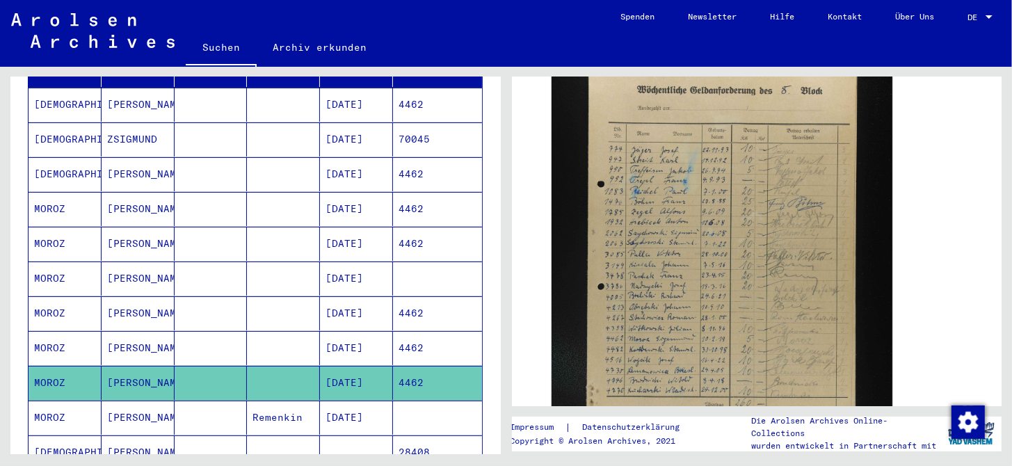
click at [373, 401] on mat-cell "02/10/1919" at bounding box center [356, 418] width 73 height 34
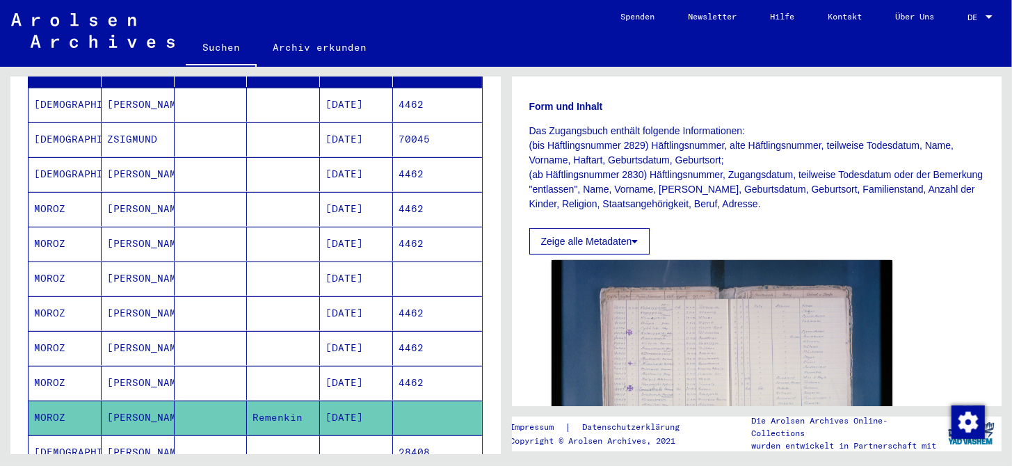
scroll to position [347, 0]
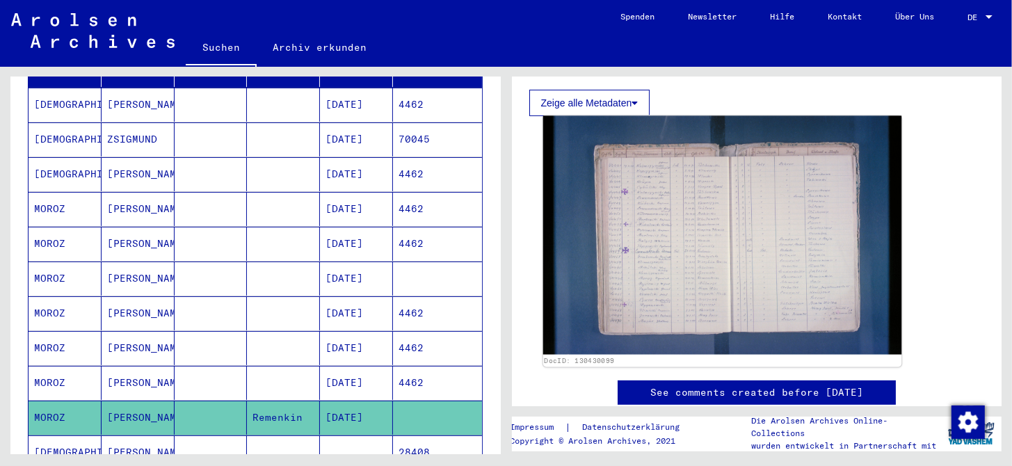
click at [702, 269] on img at bounding box center [721, 235] width 358 height 239
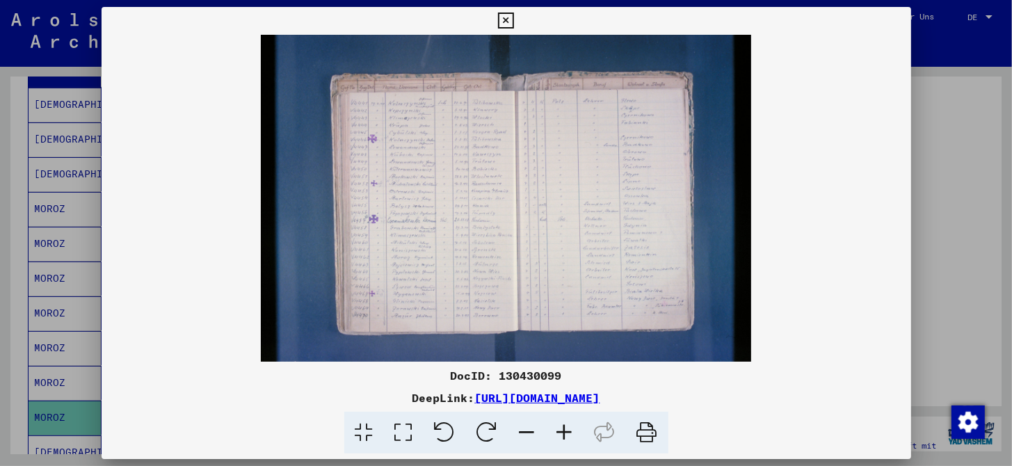
click at [562, 430] on icon at bounding box center [565, 433] width 38 height 42
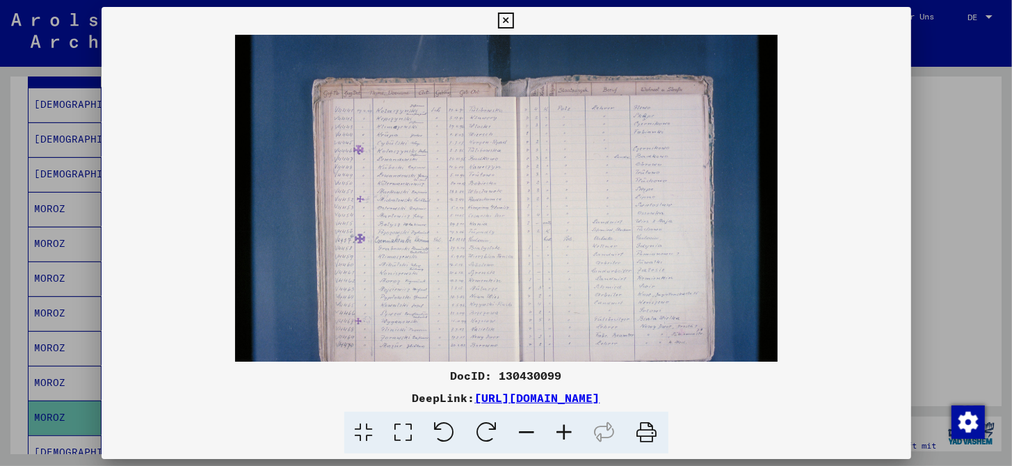
click at [562, 430] on icon at bounding box center [565, 433] width 38 height 42
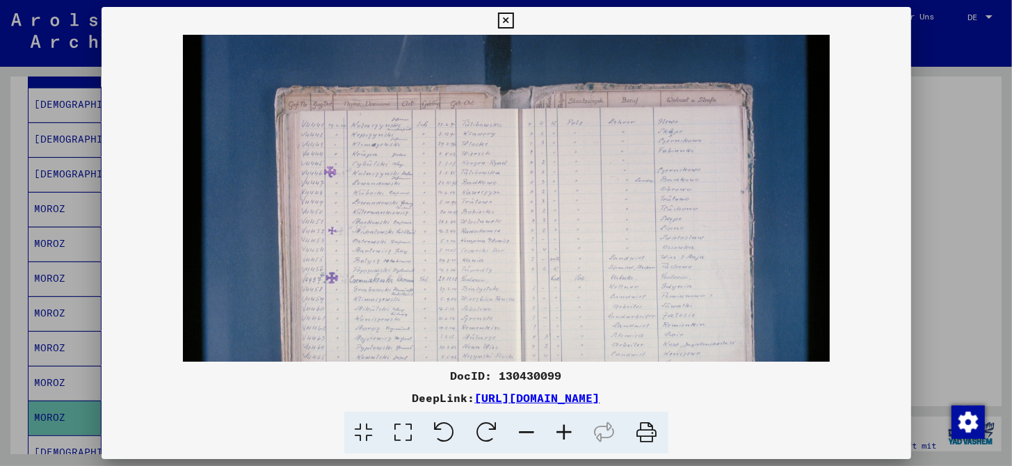
click at [562, 430] on icon at bounding box center [565, 433] width 38 height 42
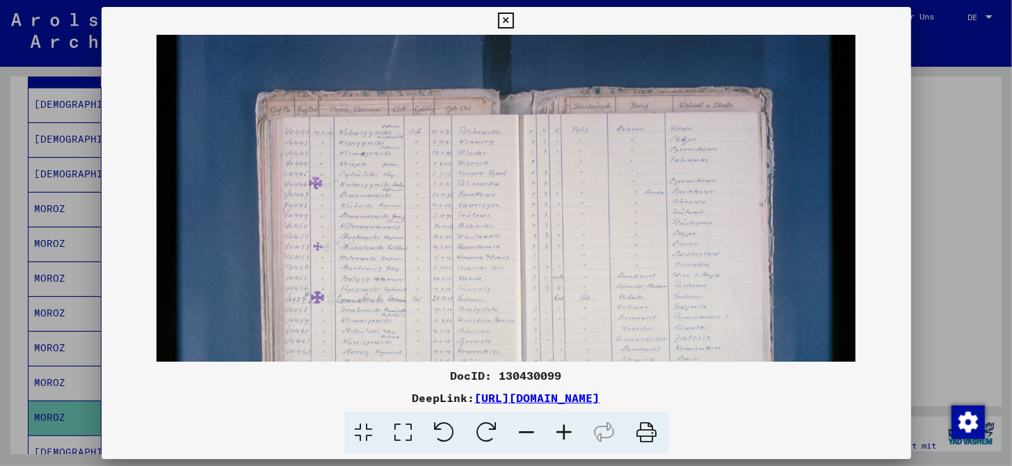
click at [562, 430] on icon at bounding box center [565, 433] width 38 height 42
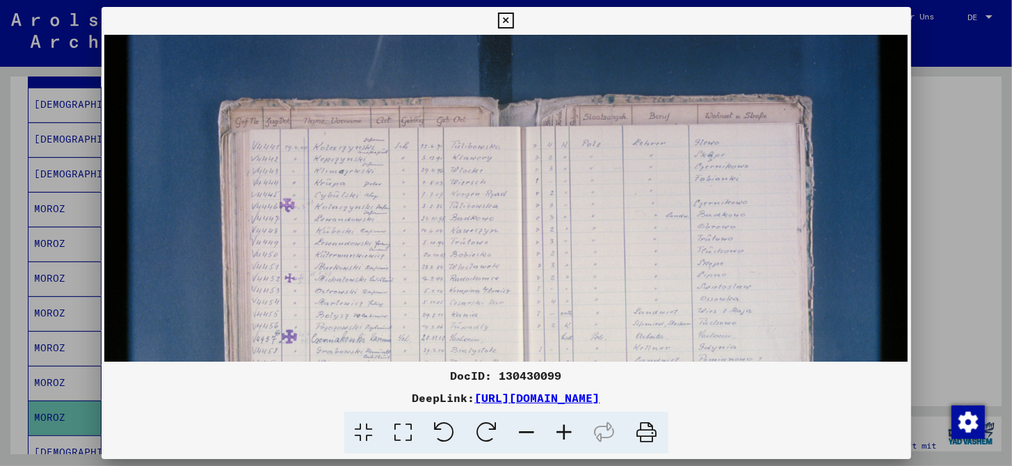
click at [562, 430] on icon at bounding box center [565, 433] width 38 height 42
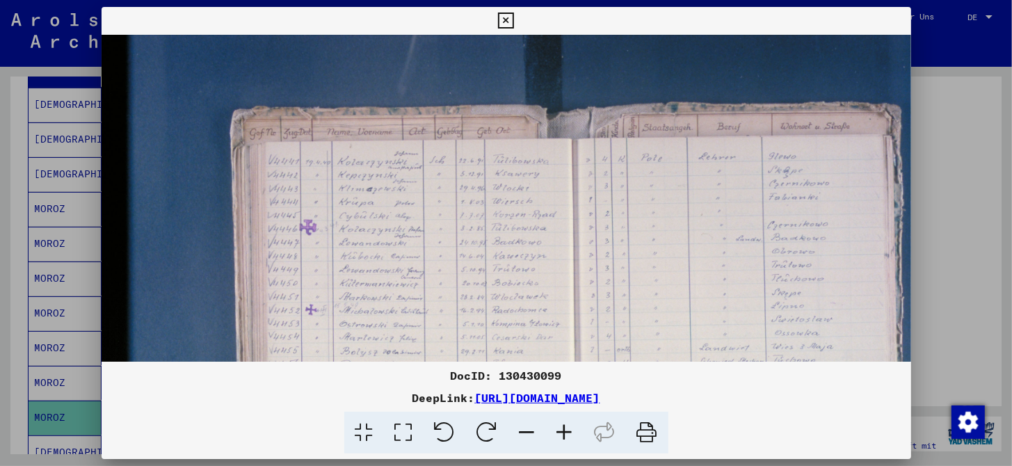
click at [562, 430] on icon at bounding box center [565, 433] width 38 height 42
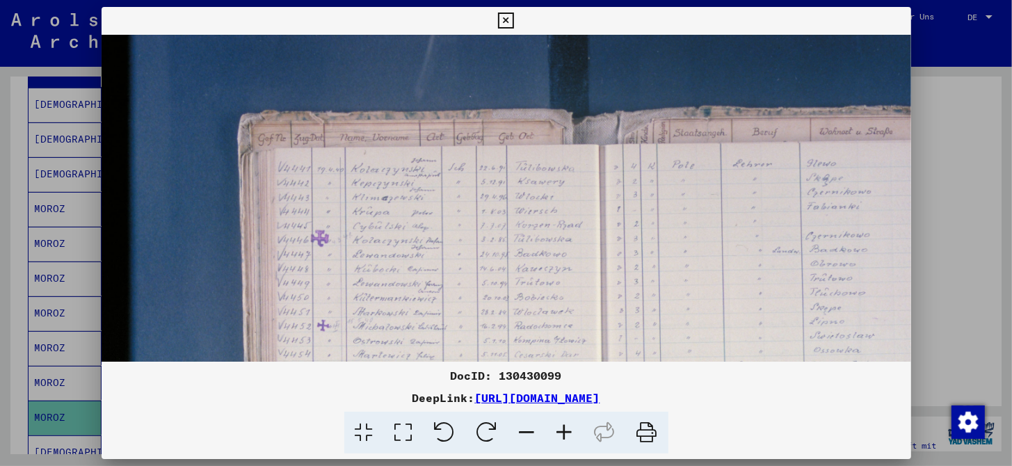
click at [562, 430] on icon at bounding box center [565, 433] width 38 height 42
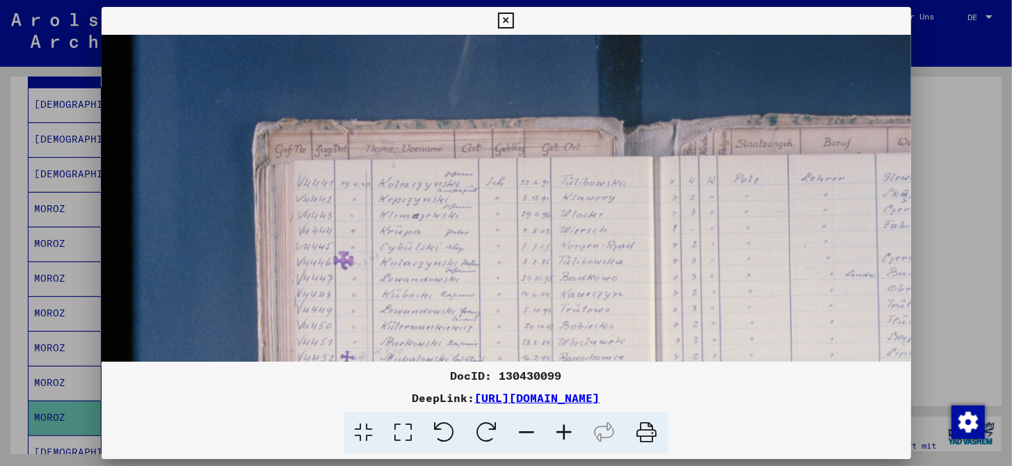
click at [562, 430] on icon at bounding box center [565, 433] width 38 height 42
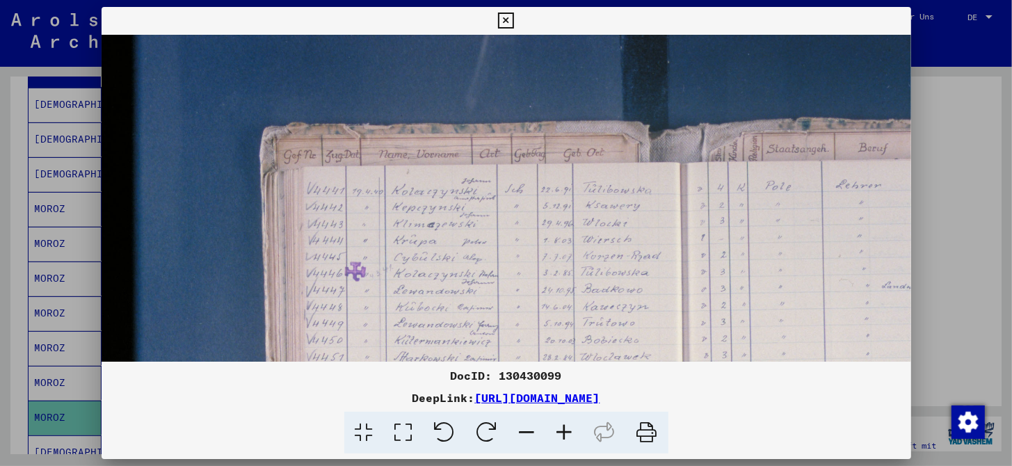
click at [562, 430] on icon at bounding box center [565, 433] width 38 height 42
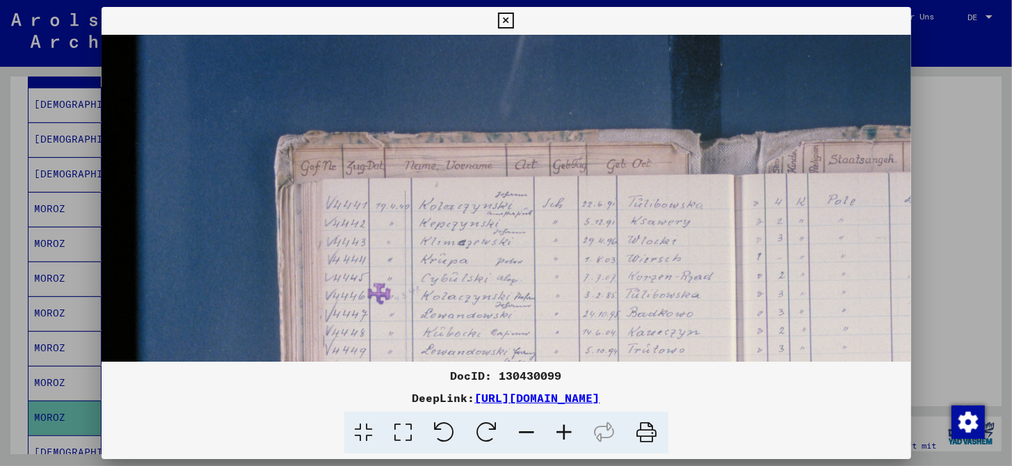
click at [562, 430] on icon at bounding box center [565, 433] width 38 height 42
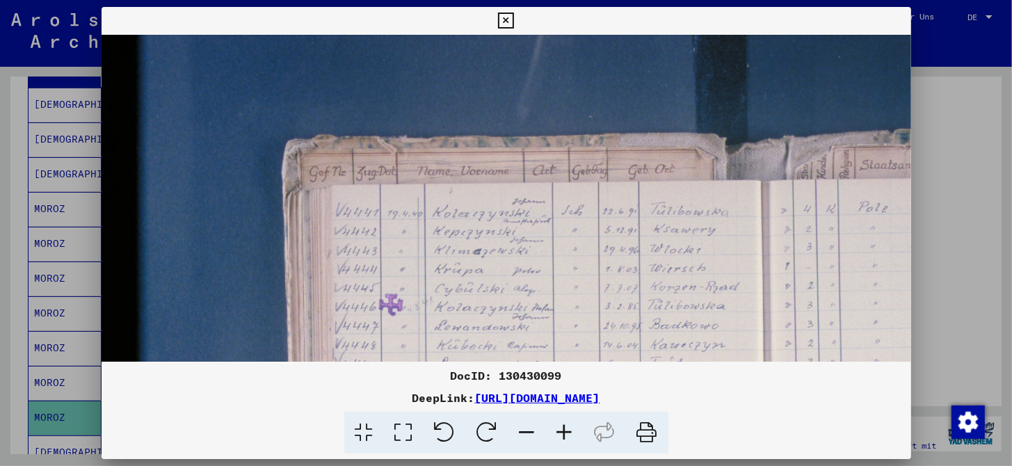
click at [562, 430] on icon at bounding box center [565, 433] width 38 height 42
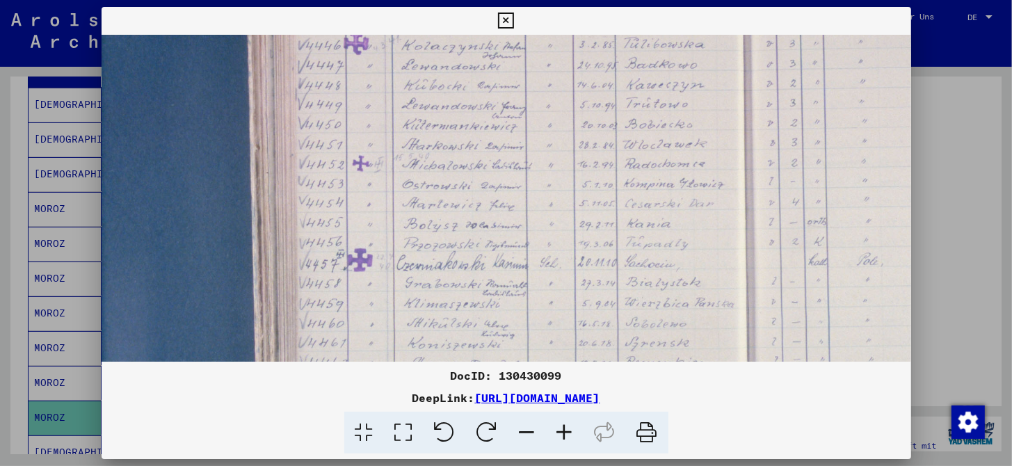
drag, startPoint x: 618, startPoint y: 287, endPoint x: 565, endPoint y: 1, distance: 290.0
click at [565, 0] on html "**********" at bounding box center [506, 233] width 1012 height 466
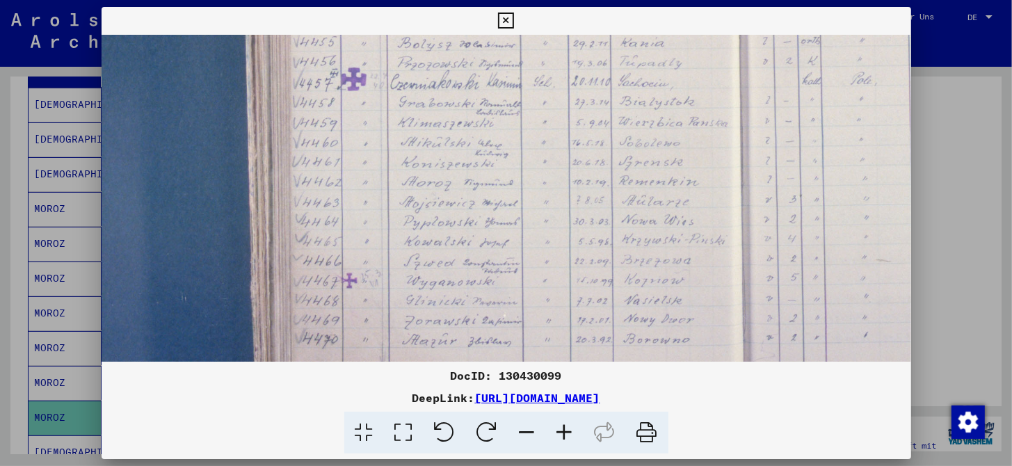
scroll to position [442, 53]
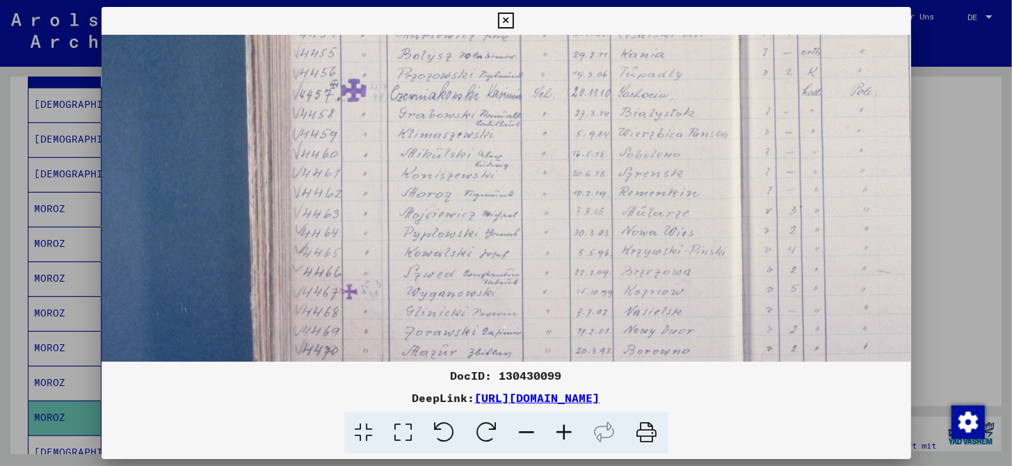
drag, startPoint x: 603, startPoint y: 251, endPoint x: 602, endPoint y: 117, distance: 134.2
click at [602, 117] on img at bounding box center [711, 33] width 1325 height 883
click at [502, 19] on icon at bounding box center [506, 21] width 16 height 17
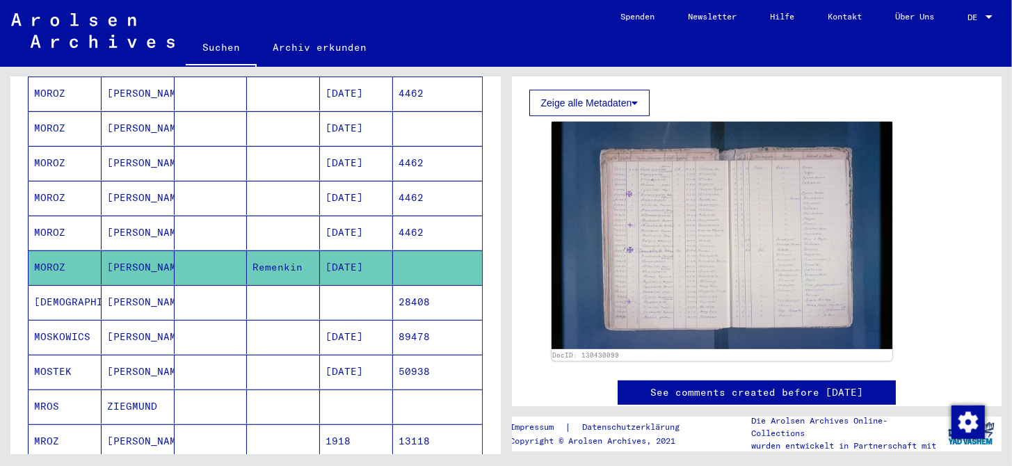
scroll to position [417, 0]
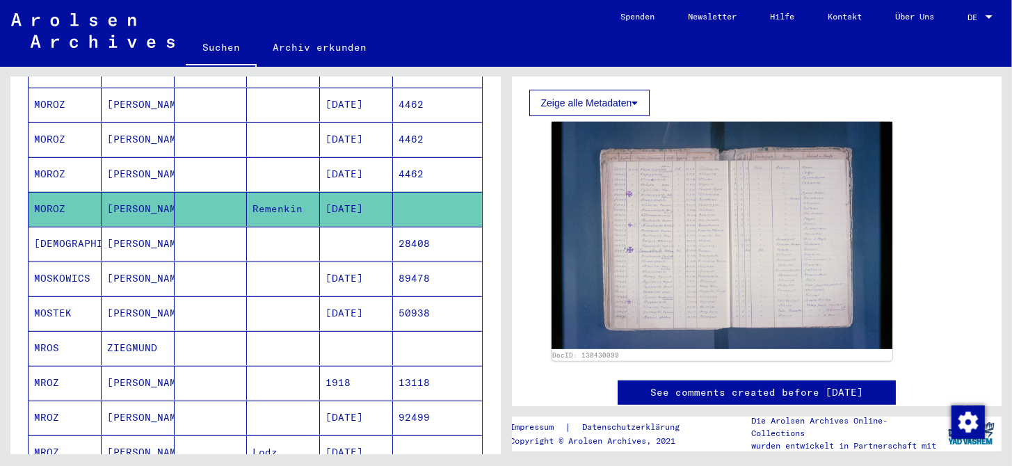
click at [402, 227] on mat-cell "28408" at bounding box center [437, 244] width 89 height 34
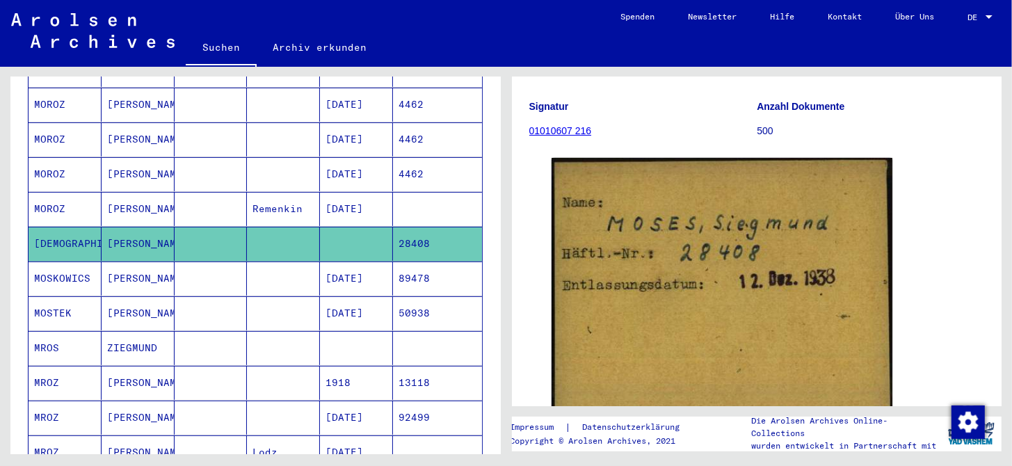
scroll to position [417, 0]
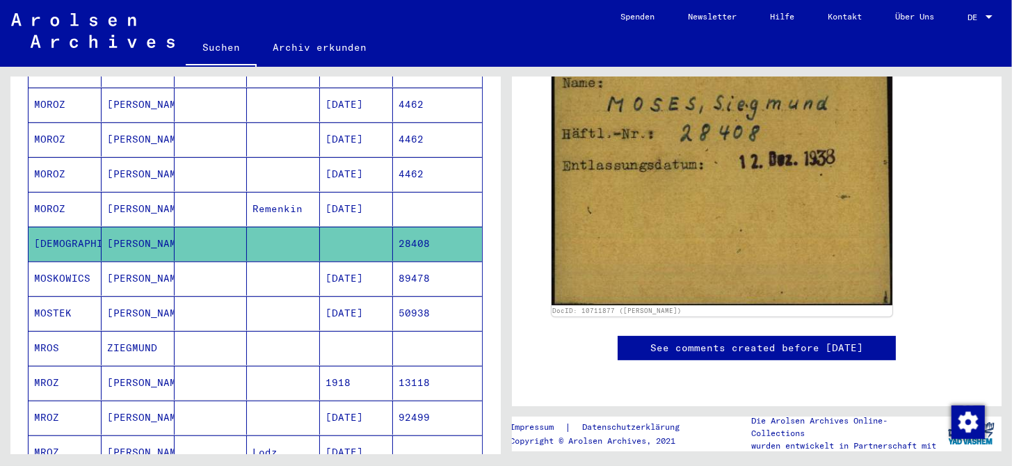
click at [362, 261] on mat-cell "01/06/1899" at bounding box center [356, 278] width 73 height 34
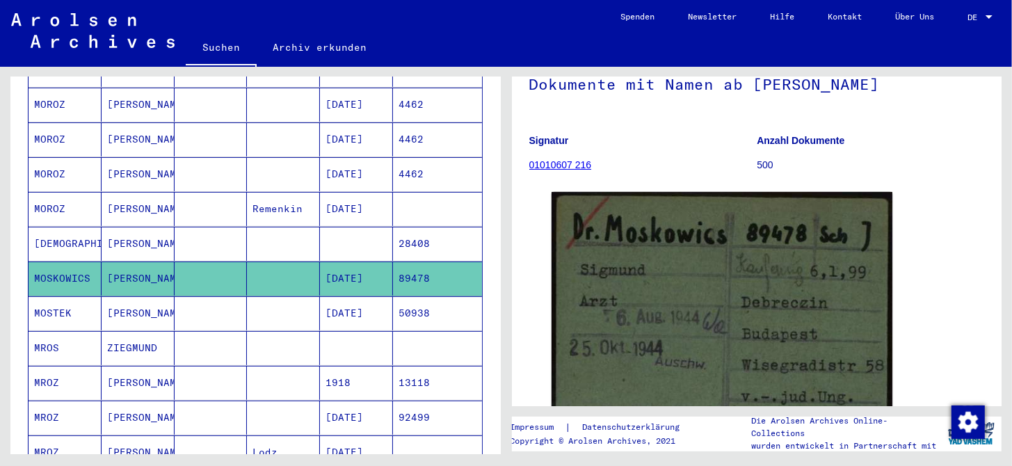
scroll to position [139, 0]
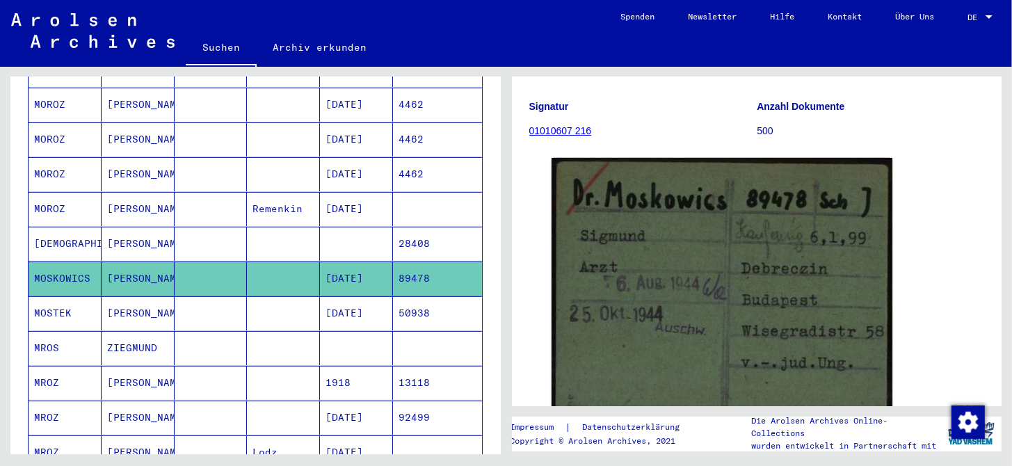
click at [364, 340] on mat-cell at bounding box center [356, 348] width 73 height 34
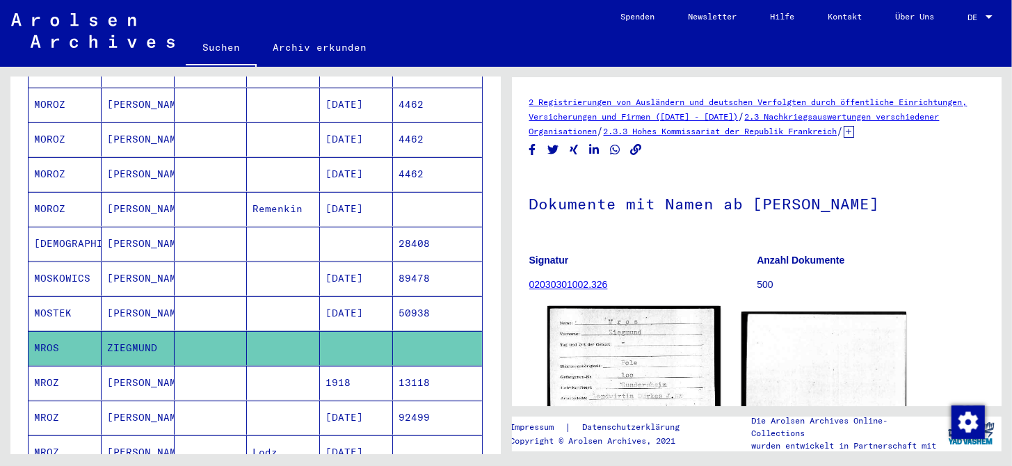
click at [618, 342] on img at bounding box center [633, 416] width 173 height 220
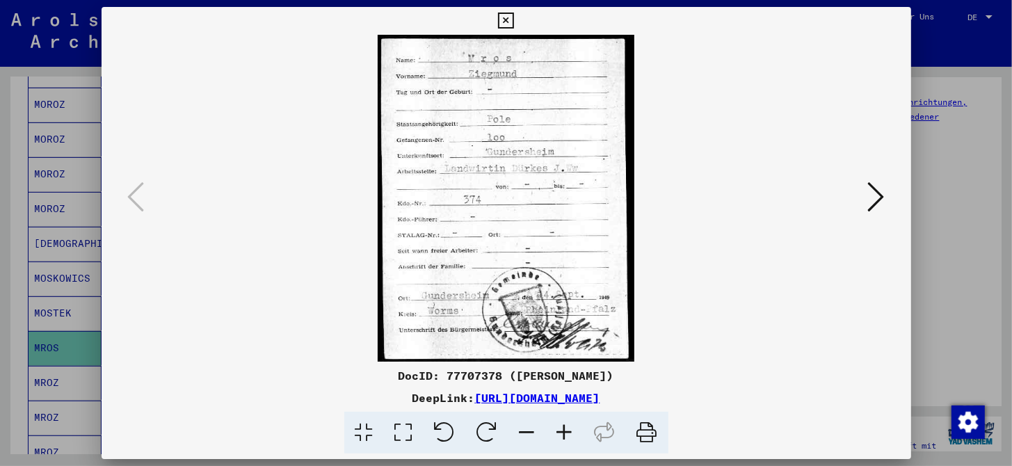
click at [565, 433] on icon at bounding box center [565, 433] width 38 height 42
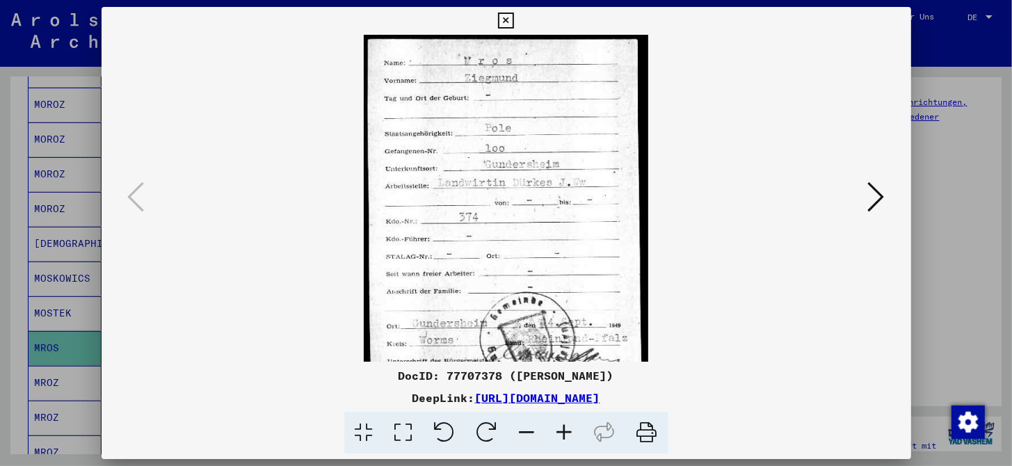
click at [565, 433] on icon at bounding box center [565, 433] width 38 height 42
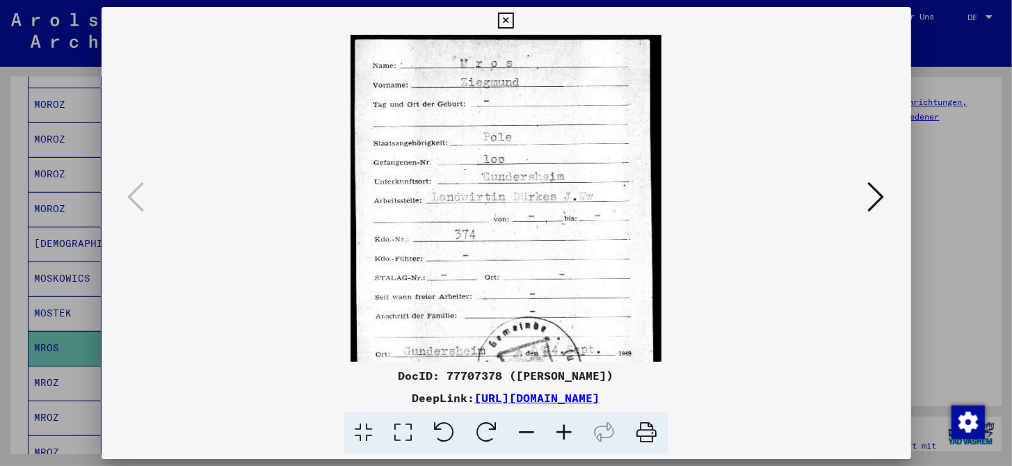
click at [565, 433] on icon at bounding box center [565, 433] width 38 height 42
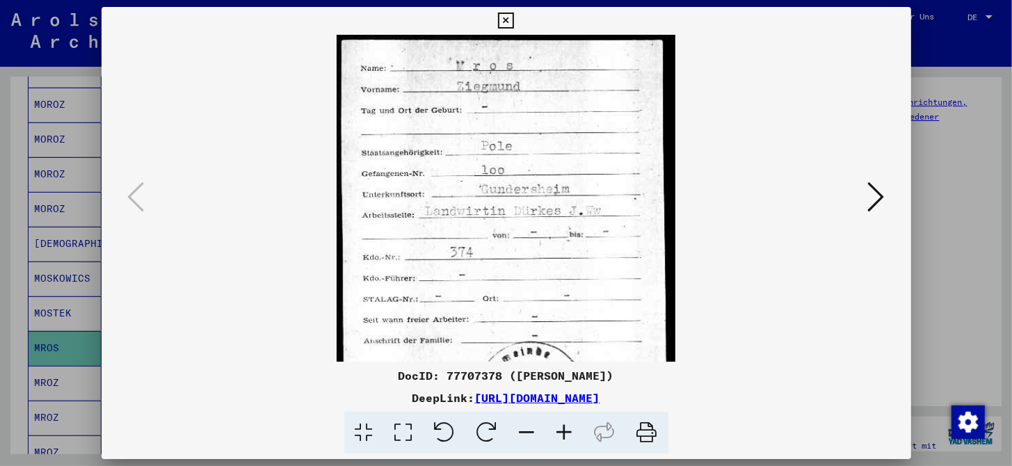
click at [565, 433] on icon at bounding box center [565, 433] width 38 height 42
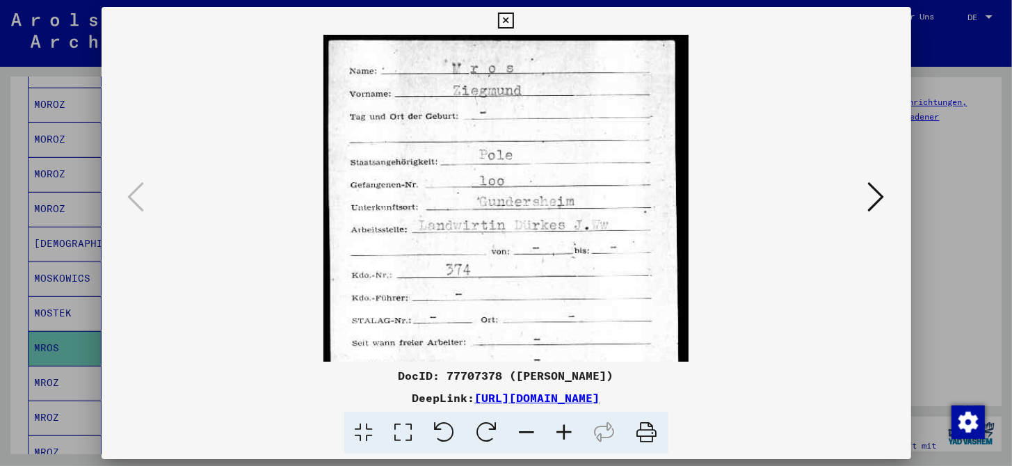
click at [565, 433] on icon at bounding box center [565, 433] width 38 height 42
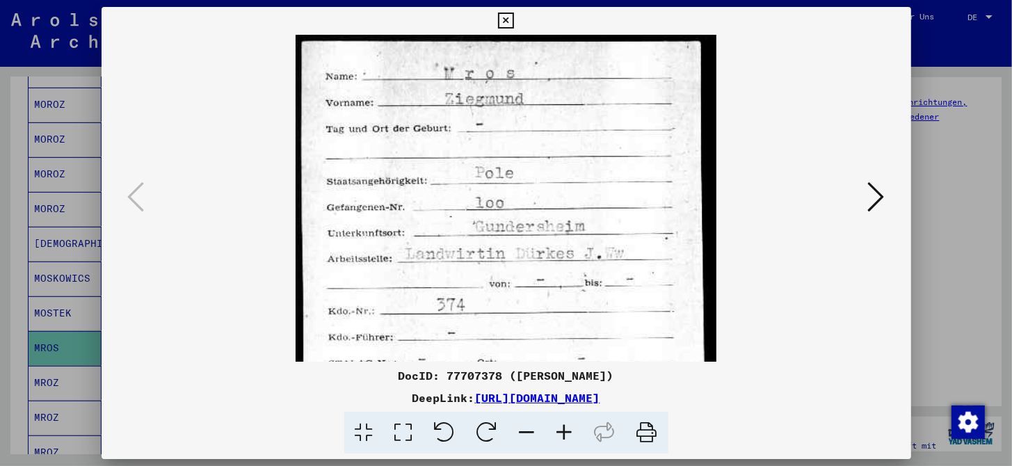
click at [565, 433] on icon at bounding box center [565, 433] width 38 height 42
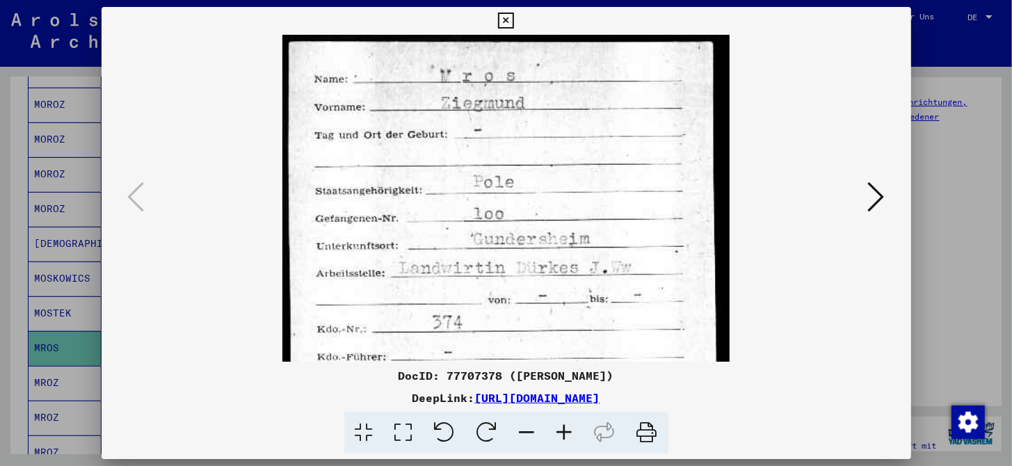
click at [565, 433] on icon at bounding box center [565, 433] width 38 height 42
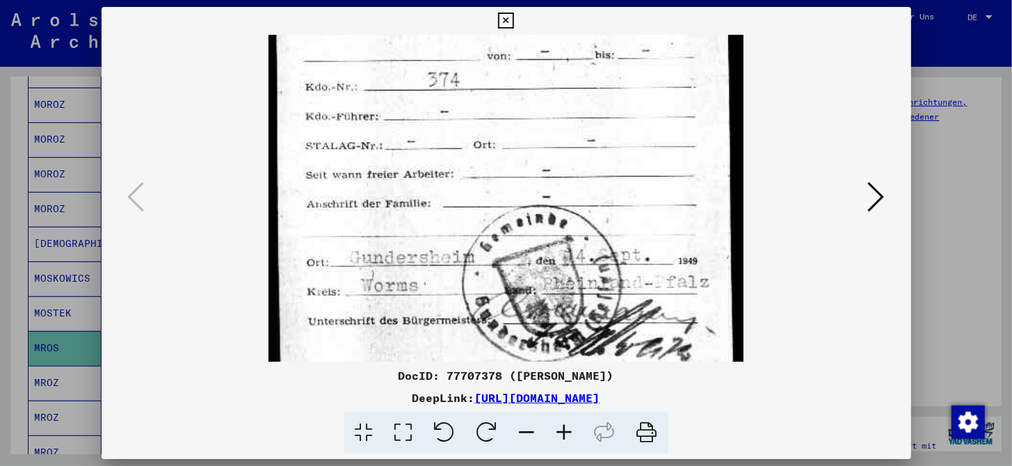
drag, startPoint x: 551, startPoint y: 310, endPoint x: 550, endPoint y: 51, distance: 259.4
click at [550, 51] on img at bounding box center [505, 77] width 475 height 605
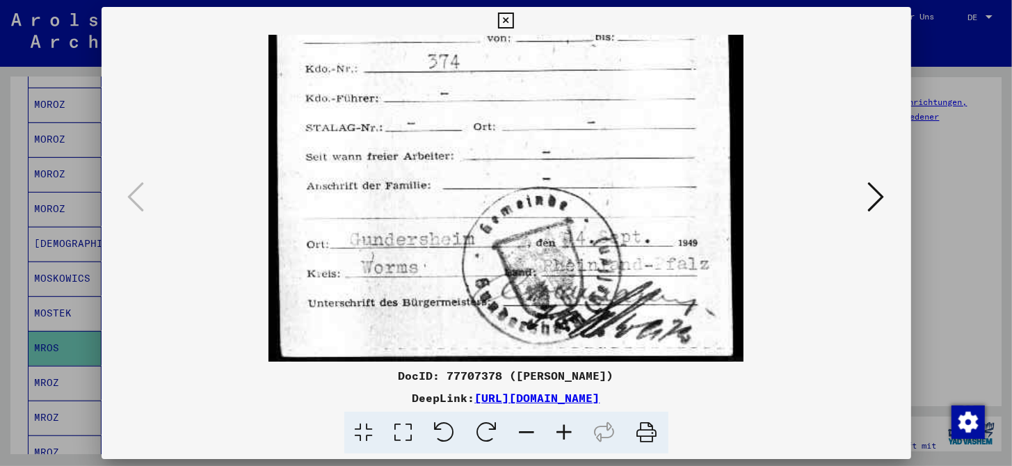
drag, startPoint x: 558, startPoint y: 236, endPoint x: 565, endPoint y: 79, distance: 158.0
click at [565, 79] on img at bounding box center [505, 59] width 475 height 605
click at [876, 200] on icon at bounding box center [876, 196] width 17 height 33
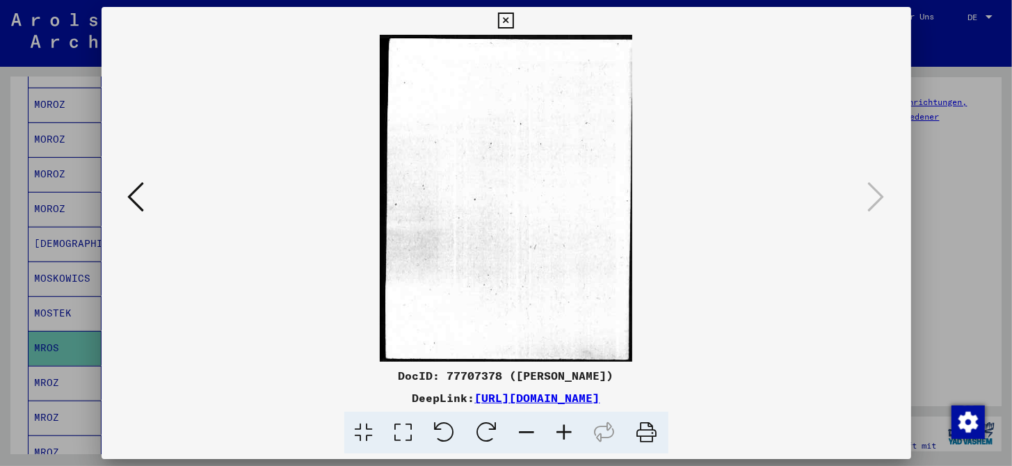
click at [504, 21] on icon at bounding box center [506, 21] width 16 height 17
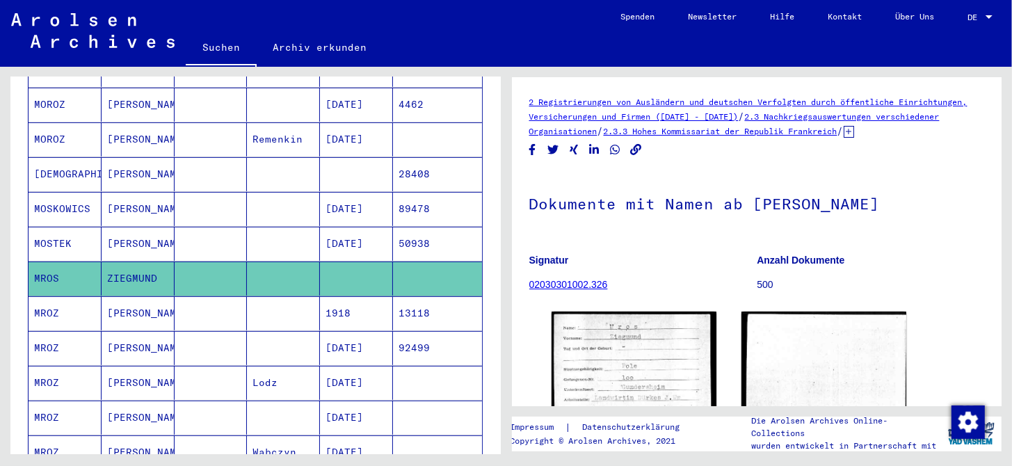
scroll to position [556, 0]
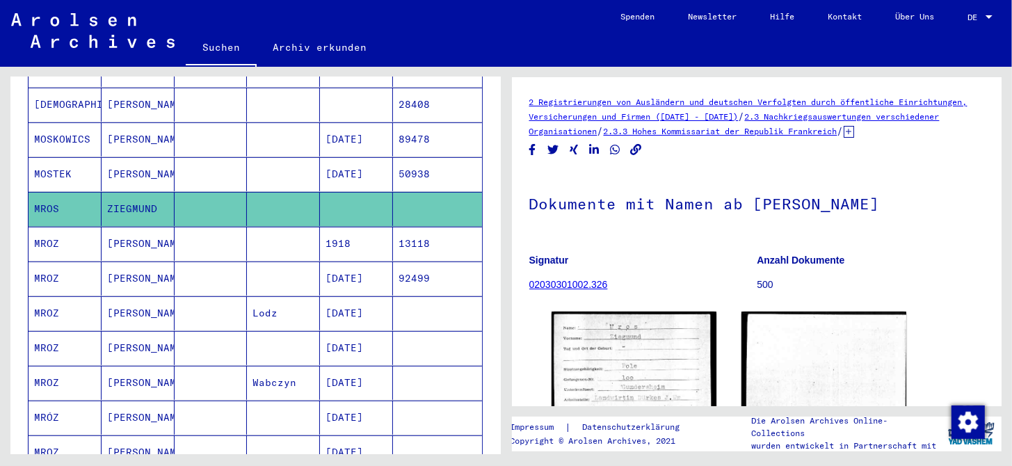
click at [369, 227] on mat-cell "1918" at bounding box center [356, 244] width 73 height 34
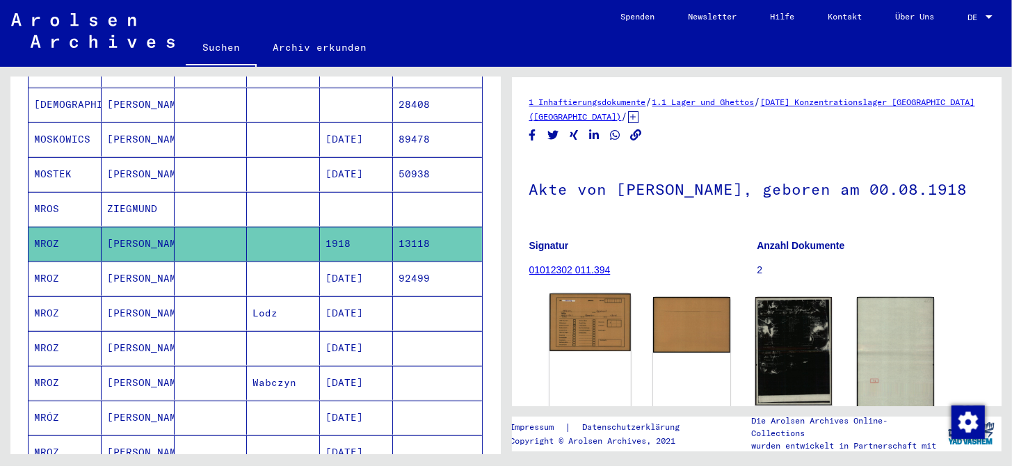
click at [606, 321] on img at bounding box center [589, 322] width 81 height 58
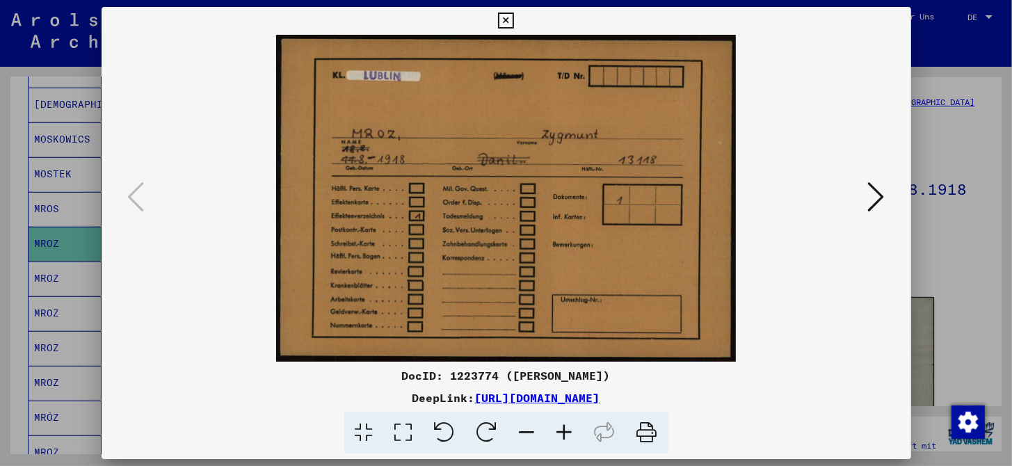
click at [868, 207] on icon at bounding box center [876, 196] width 17 height 33
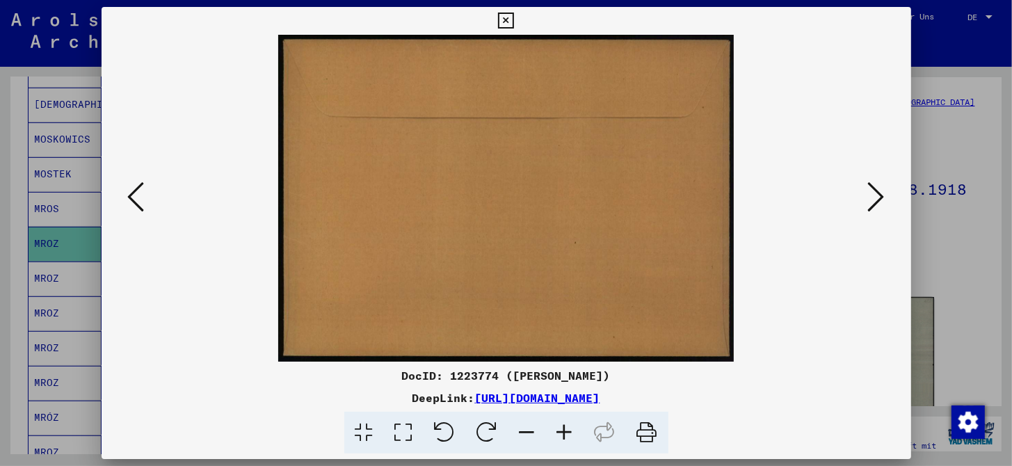
click at [868, 207] on icon at bounding box center [876, 196] width 17 height 33
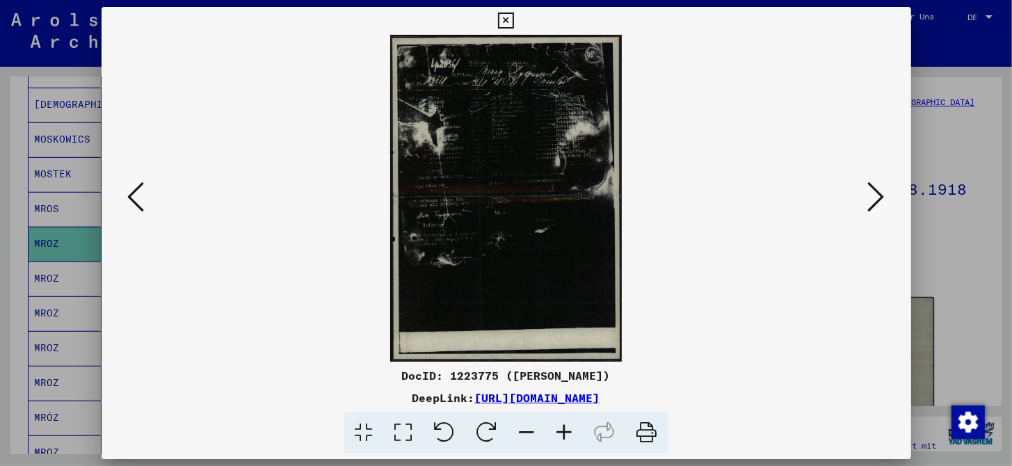
click at [566, 430] on icon at bounding box center [565, 433] width 38 height 42
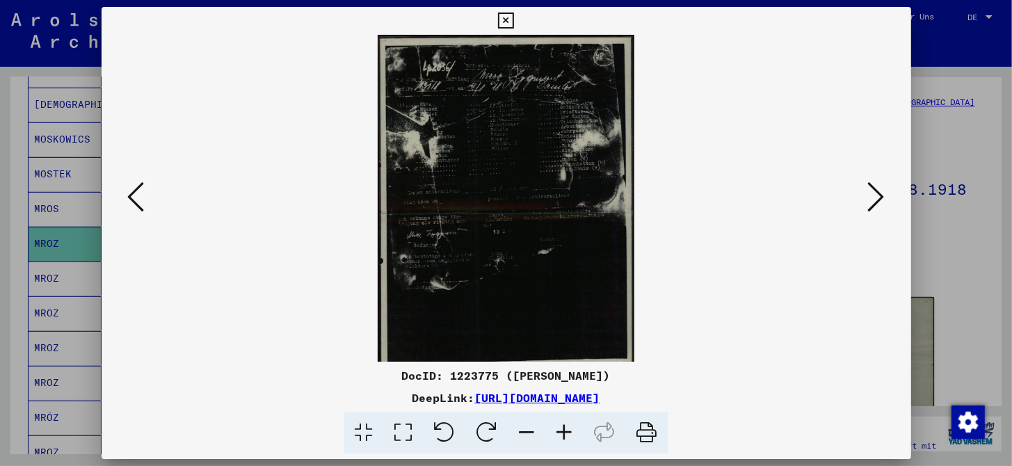
click at [566, 430] on icon at bounding box center [565, 433] width 38 height 42
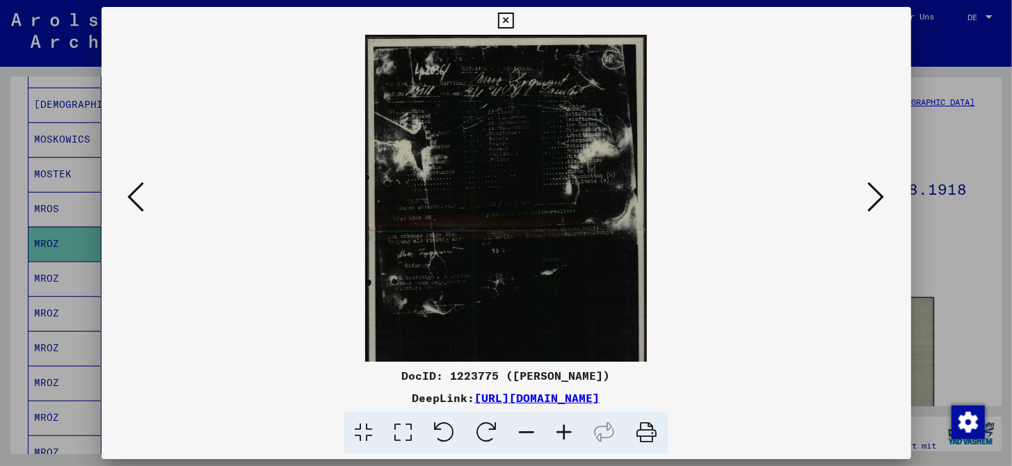
click at [566, 430] on icon at bounding box center [565, 433] width 38 height 42
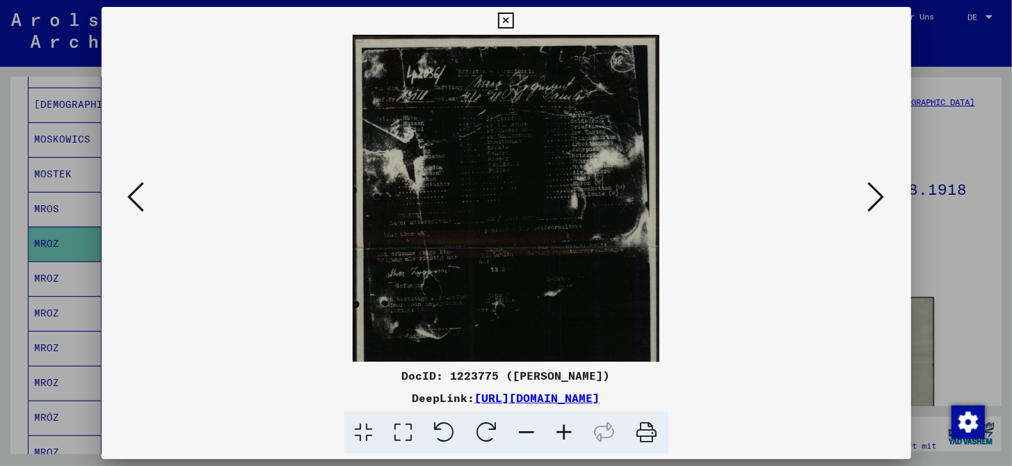
click at [566, 430] on icon at bounding box center [565, 433] width 38 height 42
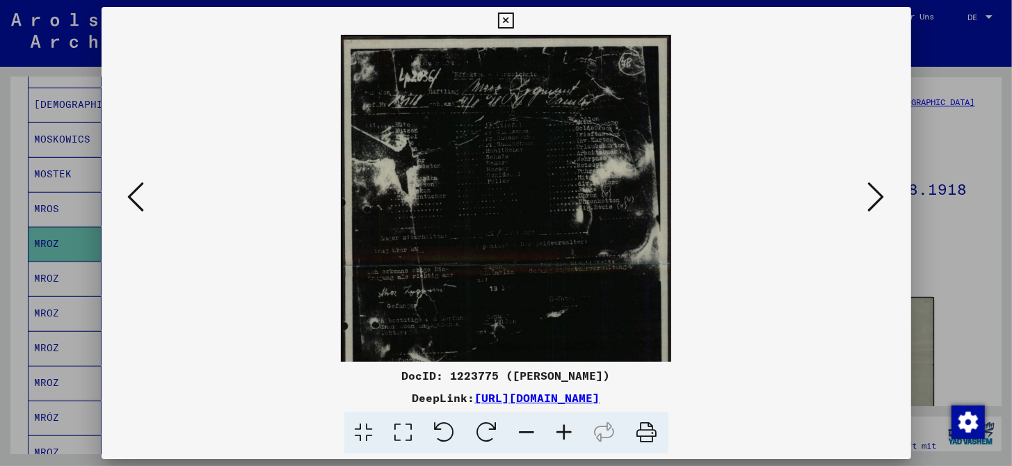
click at [566, 430] on icon at bounding box center [565, 433] width 38 height 42
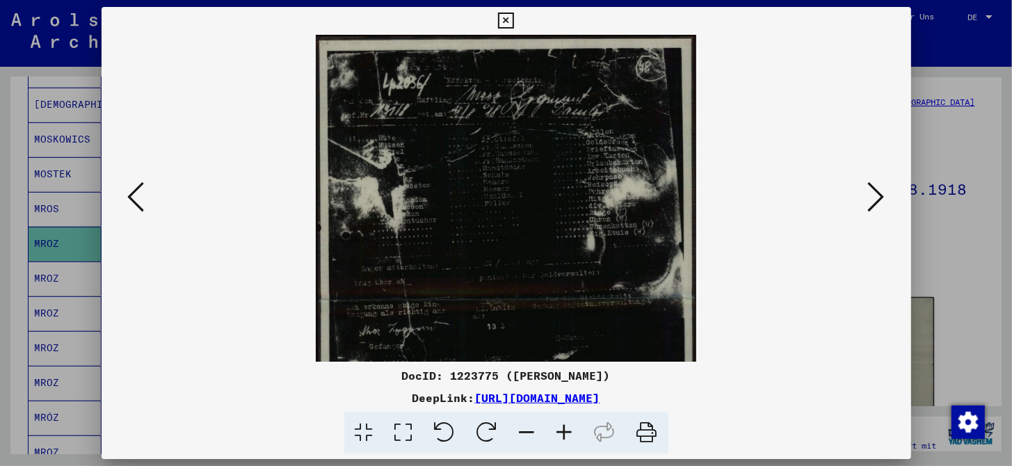
click at [566, 430] on icon at bounding box center [565, 433] width 38 height 42
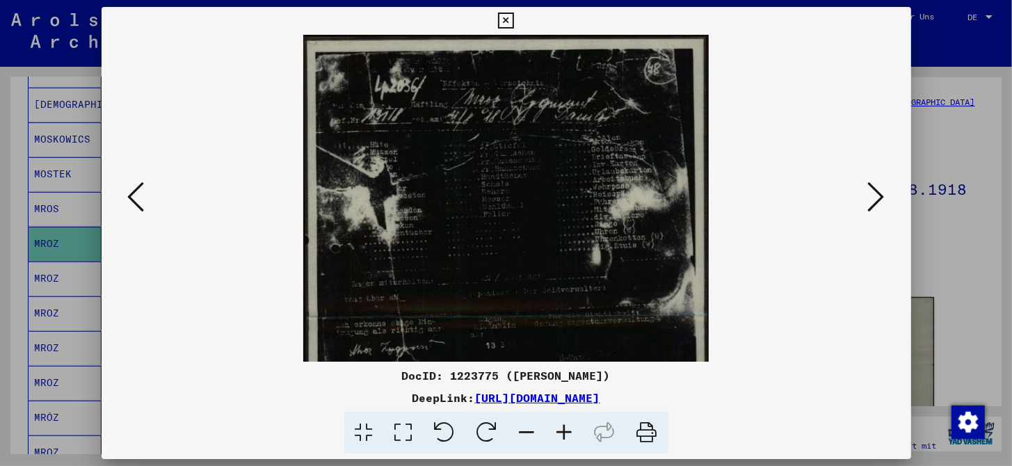
click at [566, 430] on icon at bounding box center [565, 433] width 38 height 42
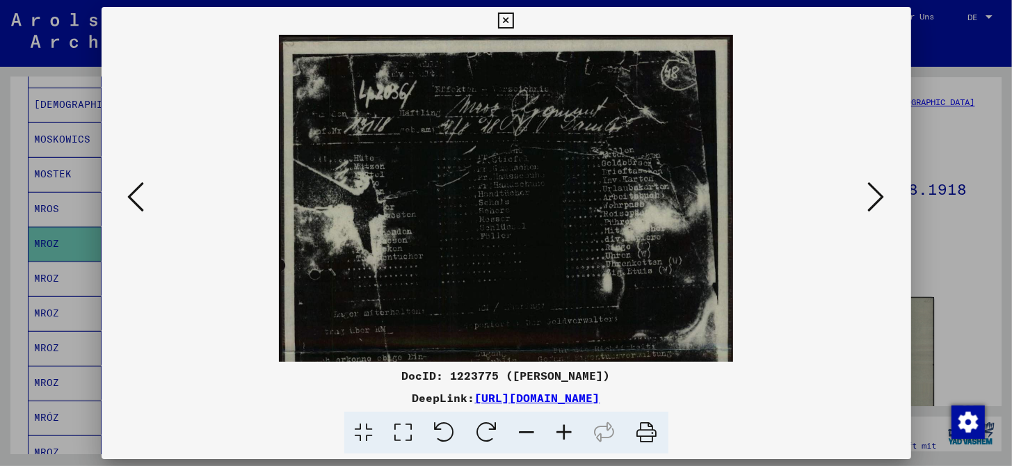
click at [566, 430] on icon at bounding box center [565, 433] width 38 height 42
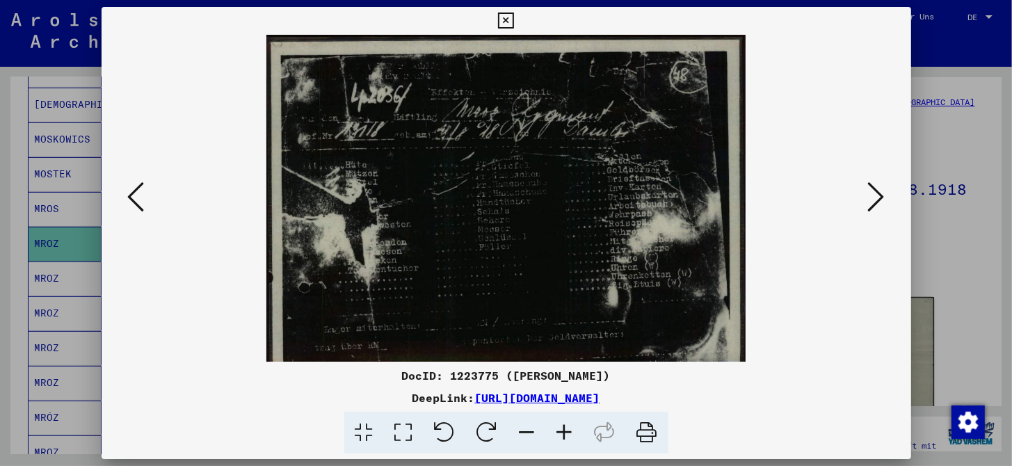
click at [566, 430] on icon at bounding box center [565, 433] width 38 height 42
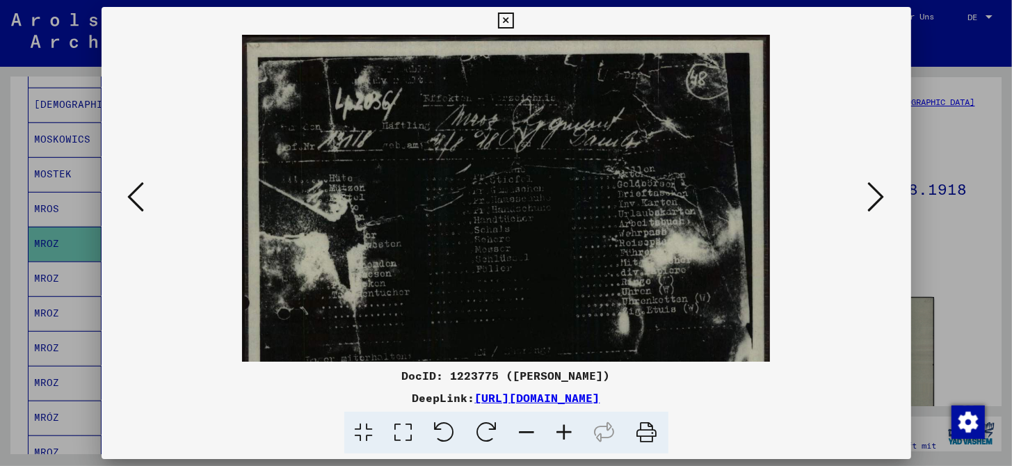
click at [566, 430] on icon at bounding box center [565, 433] width 38 height 42
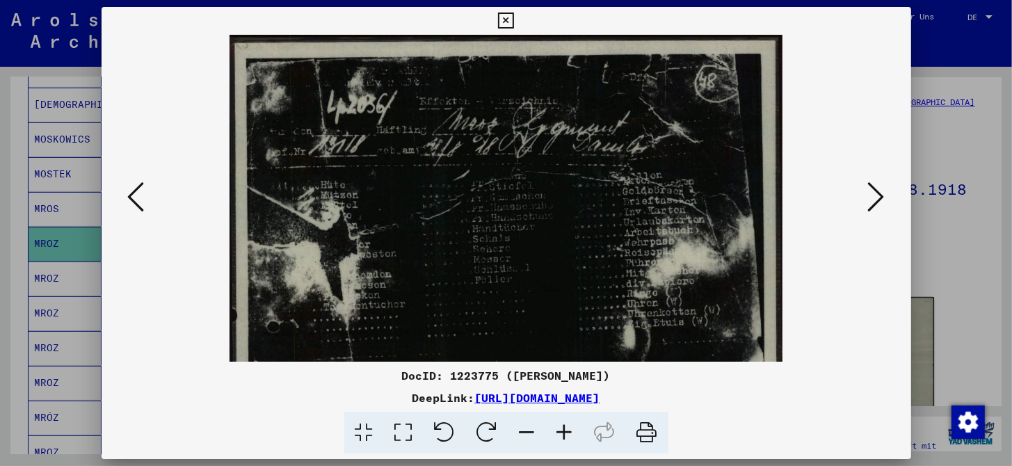
click at [566, 430] on icon at bounding box center [565, 433] width 38 height 42
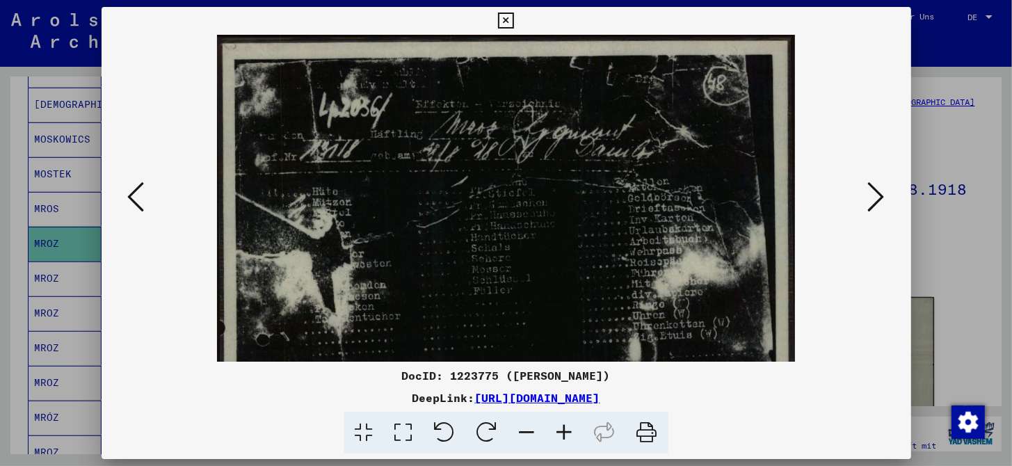
click at [566, 430] on icon at bounding box center [565, 433] width 38 height 42
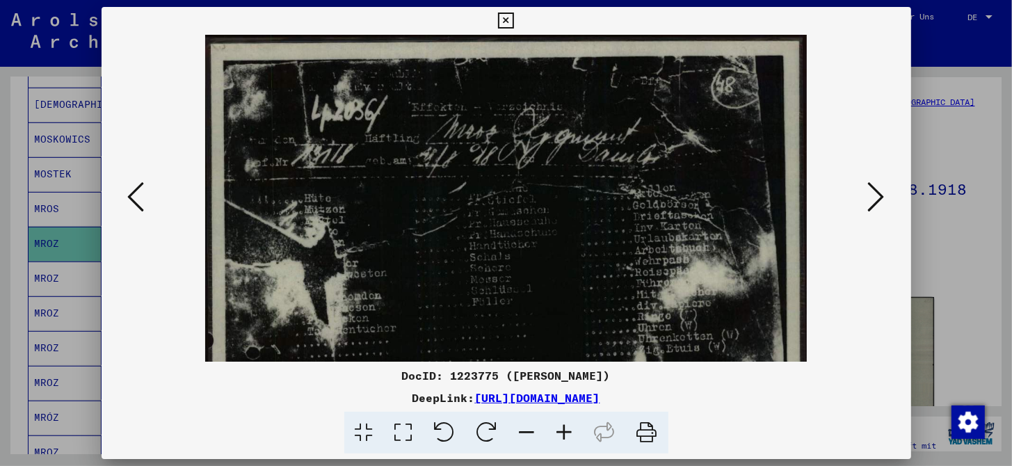
click at [566, 430] on icon at bounding box center [565, 433] width 38 height 42
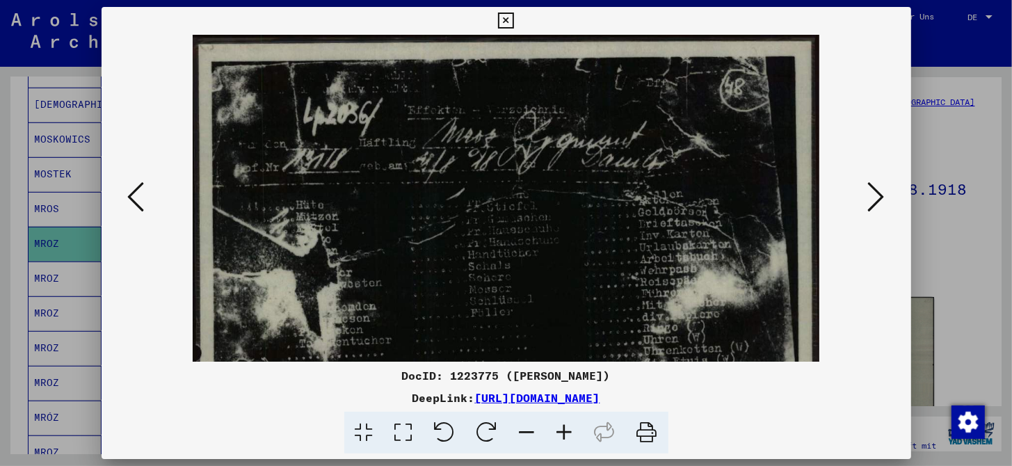
click at [566, 430] on icon at bounding box center [565, 433] width 38 height 42
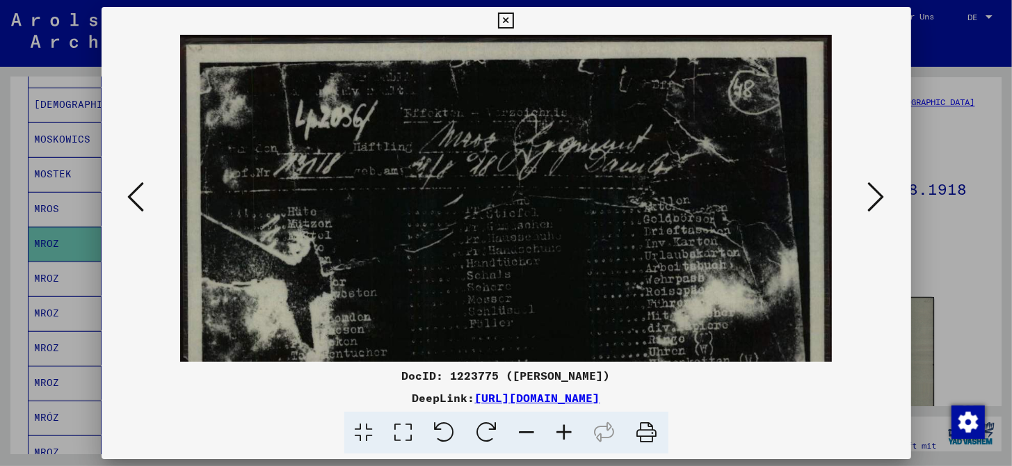
click at [873, 209] on icon at bounding box center [876, 196] width 17 height 33
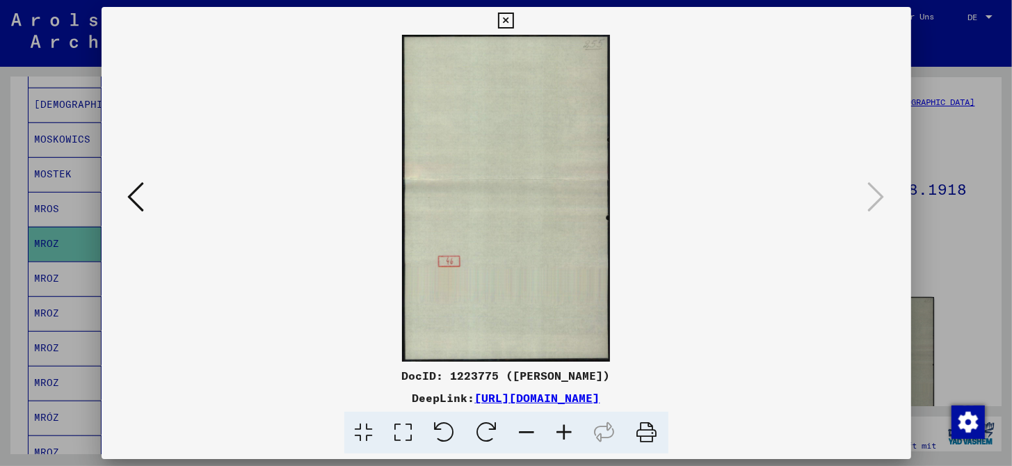
click at [509, 16] on icon at bounding box center [506, 21] width 16 height 17
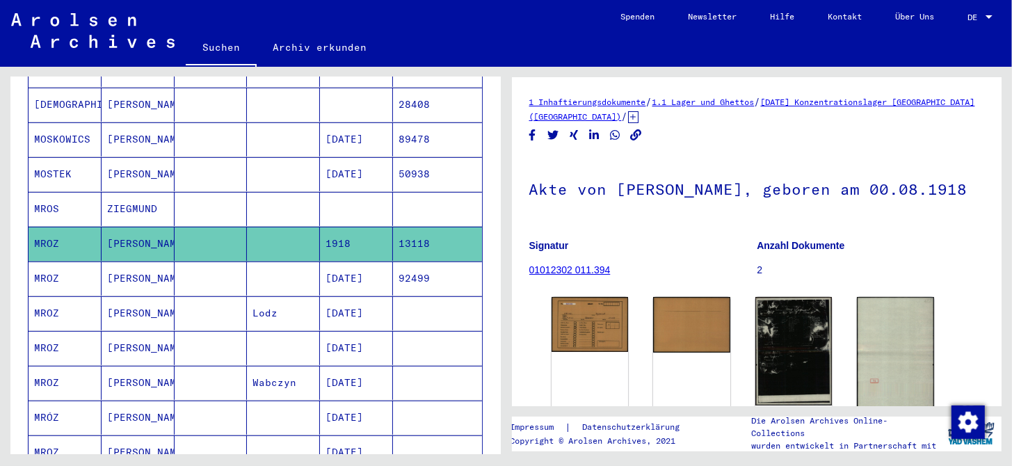
click at [369, 261] on mat-cell "07/26/1913" at bounding box center [356, 278] width 73 height 34
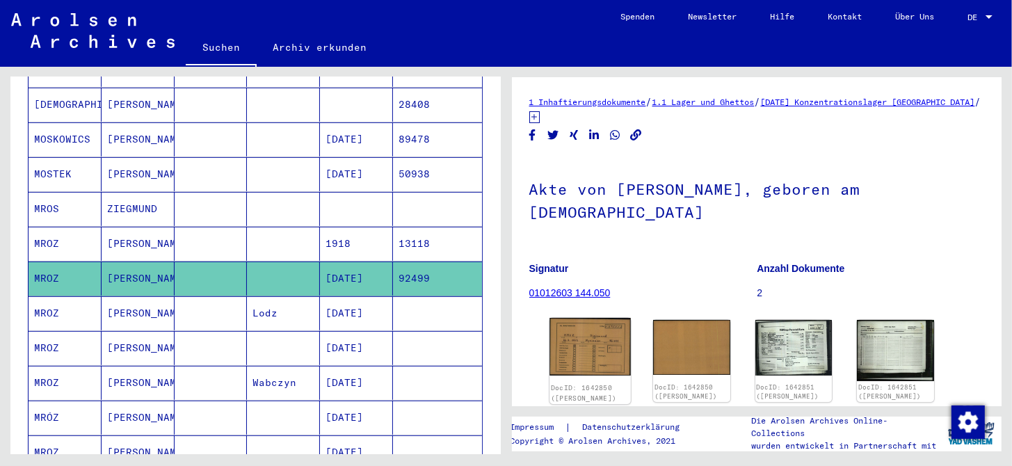
click at [596, 353] on img at bounding box center [589, 347] width 81 height 58
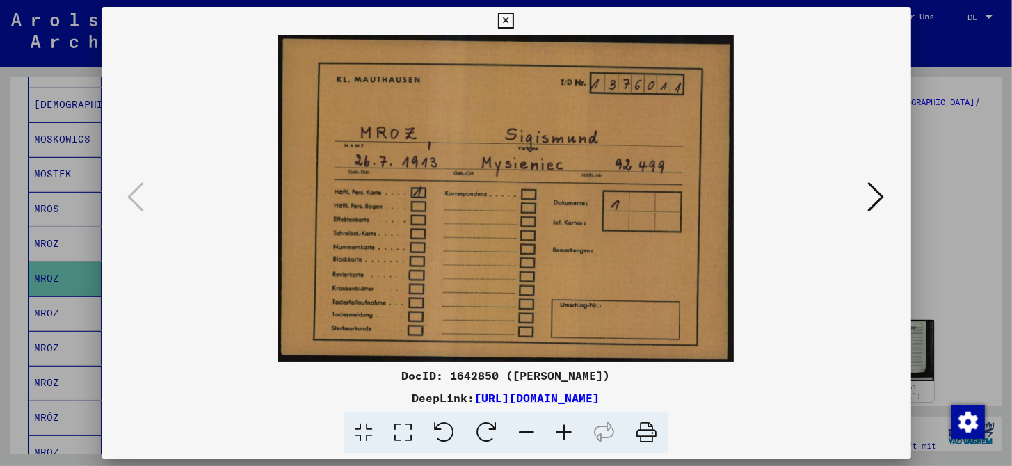
click at [878, 203] on icon at bounding box center [876, 196] width 17 height 33
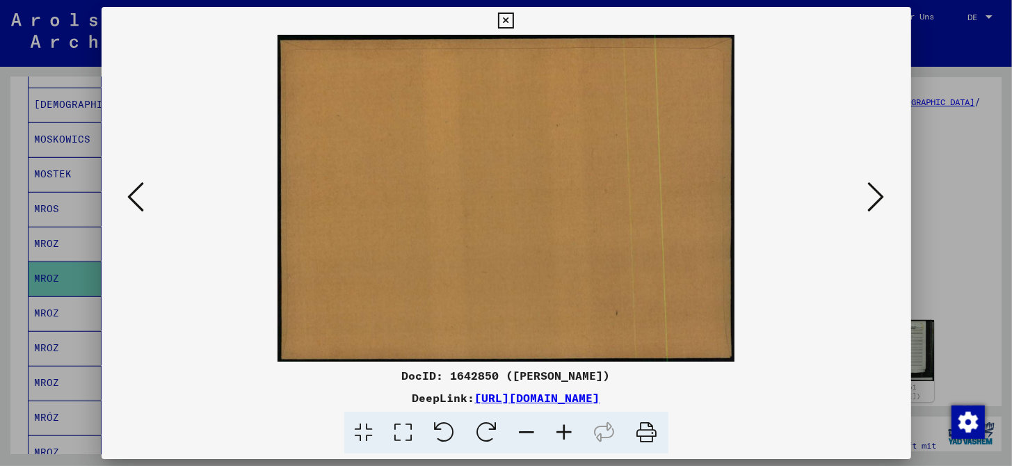
click at [878, 203] on icon at bounding box center [876, 196] width 17 height 33
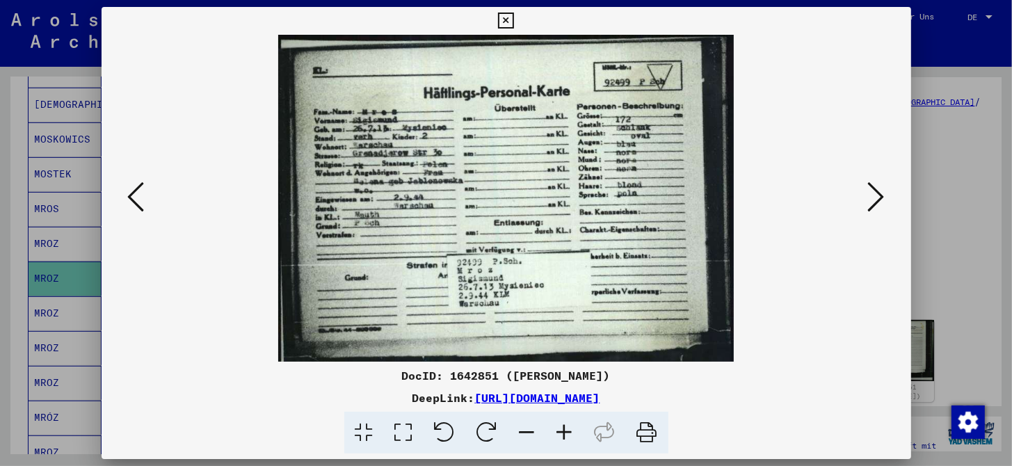
click at [502, 21] on icon at bounding box center [506, 21] width 16 height 17
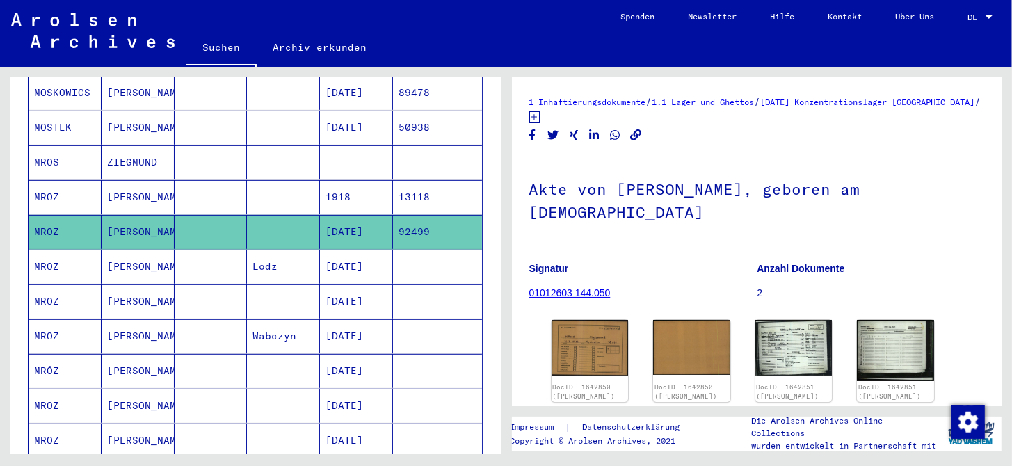
scroll to position [625, 0]
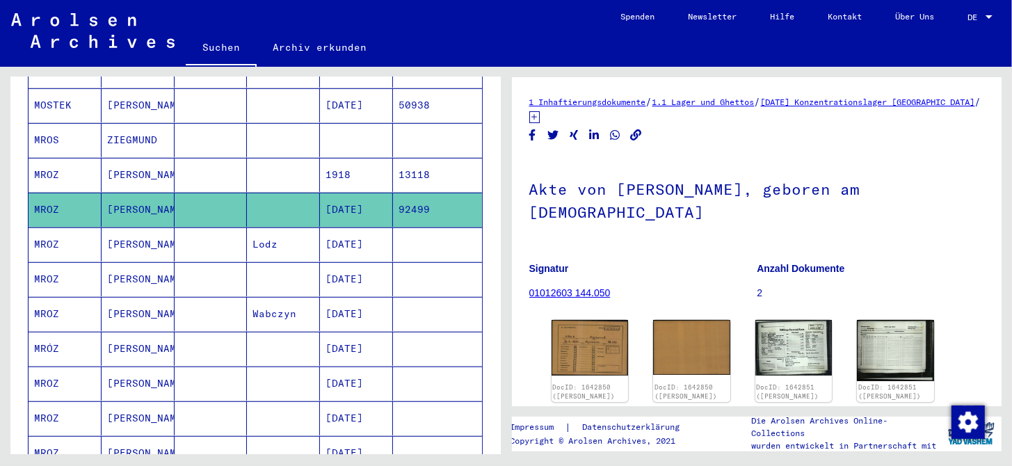
click at [358, 297] on mat-cell "05/13/1921" at bounding box center [356, 314] width 73 height 34
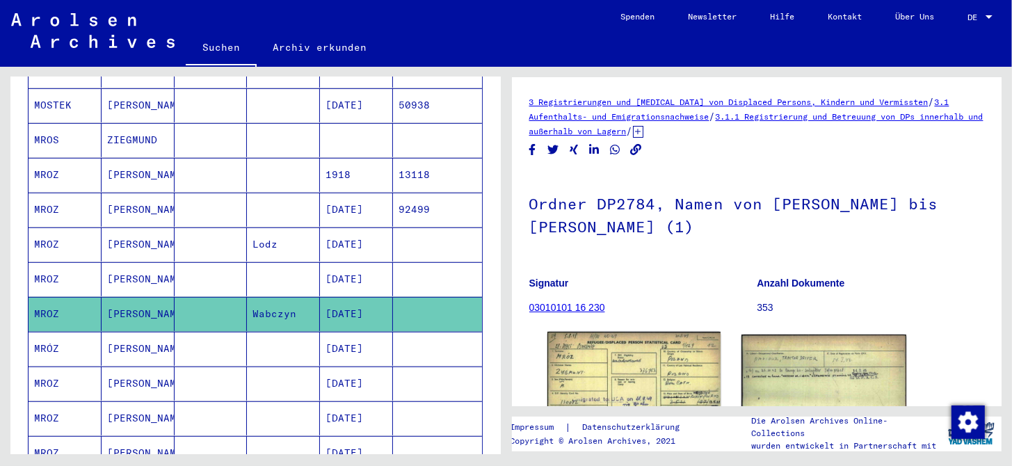
click at [656, 361] on img at bounding box center [633, 385] width 173 height 107
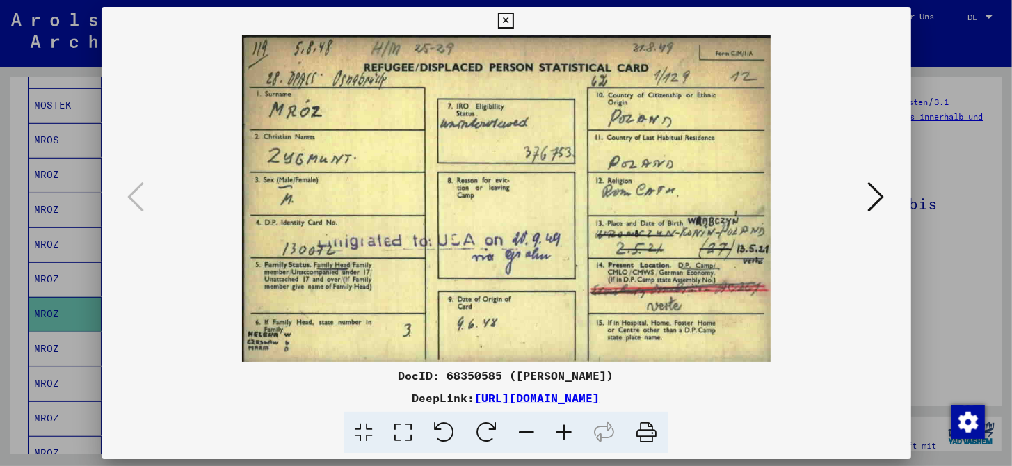
click at [871, 208] on icon at bounding box center [876, 196] width 17 height 33
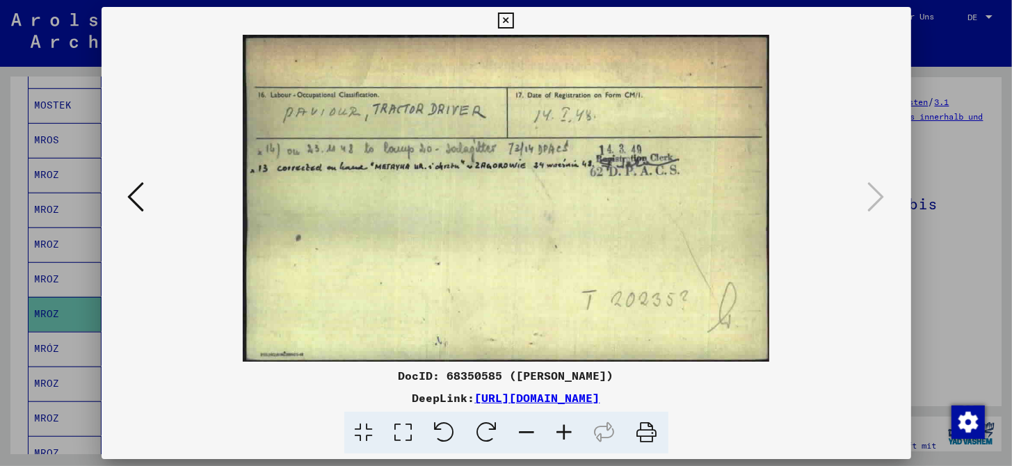
click at [559, 433] on icon at bounding box center [565, 433] width 38 height 42
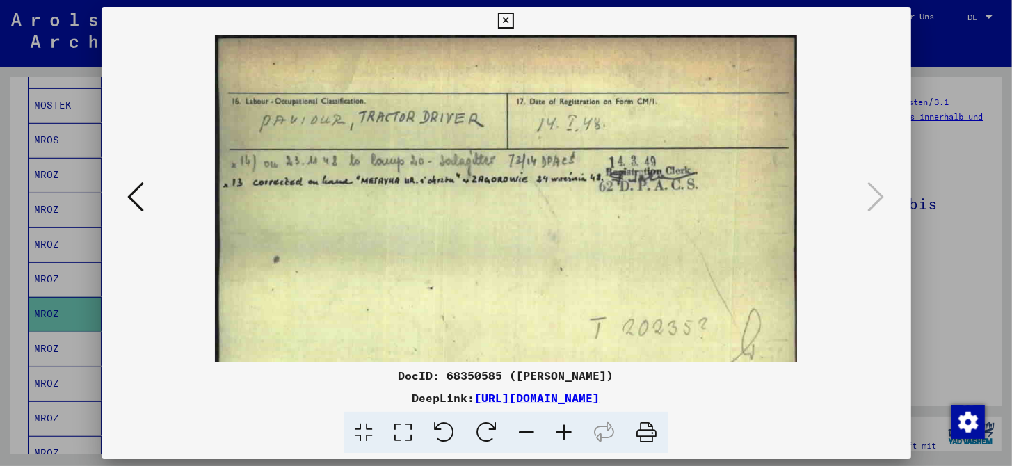
click at [559, 433] on icon at bounding box center [565, 433] width 38 height 42
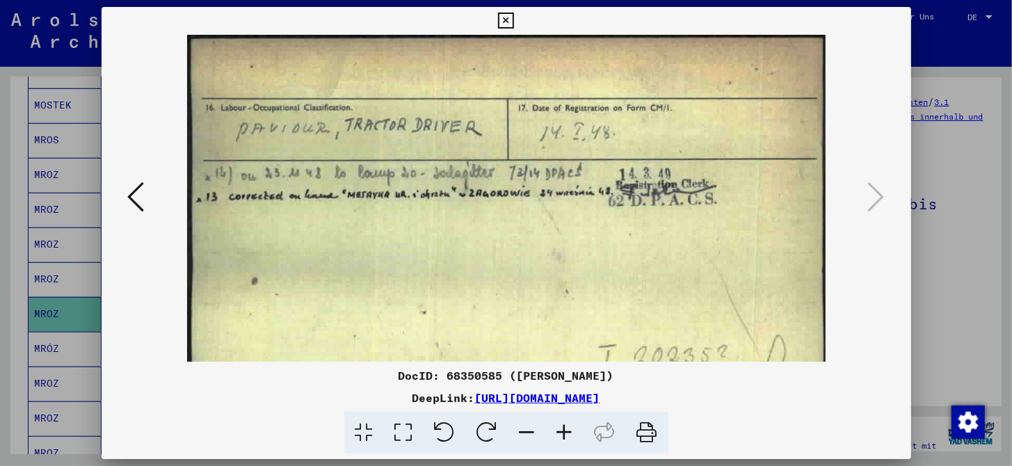
click at [559, 433] on icon at bounding box center [565, 433] width 38 height 42
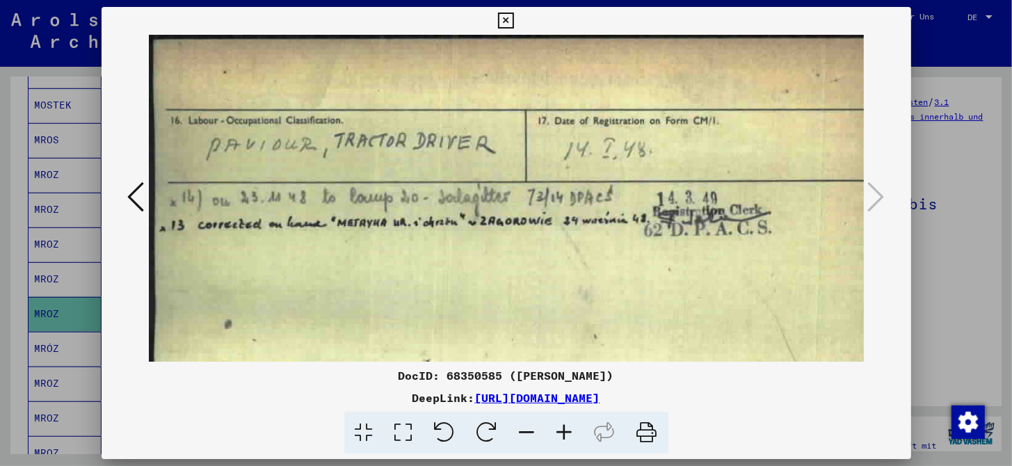
click at [559, 433] on icon at bounding box center [565, 433] width 38 height 42
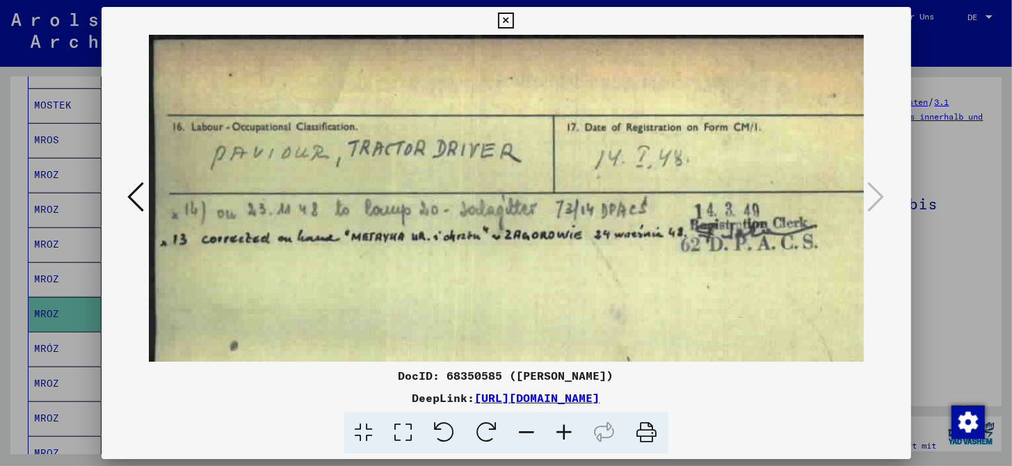
click at [559, 433] on icon at bounding box center [565, 433] width 38 height 42
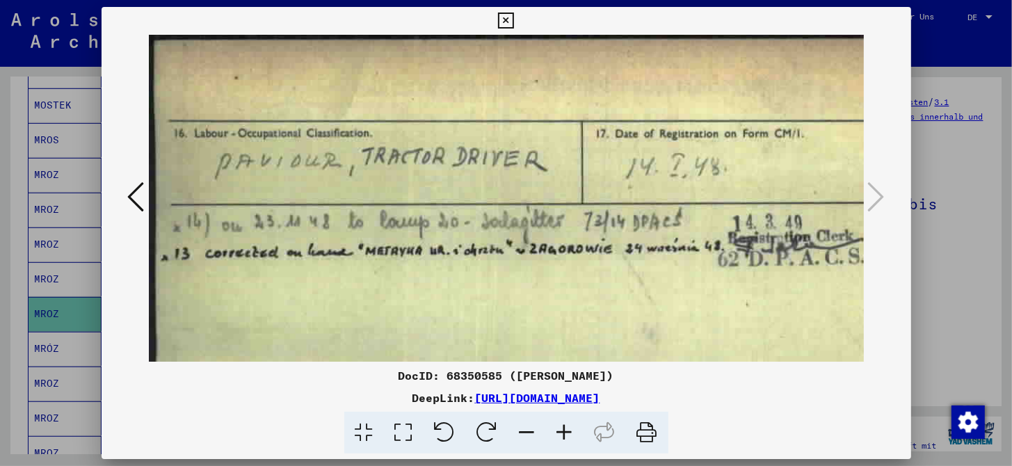
click at [559, 433] on icon at bounding box center [565, 433] width 38 height 42
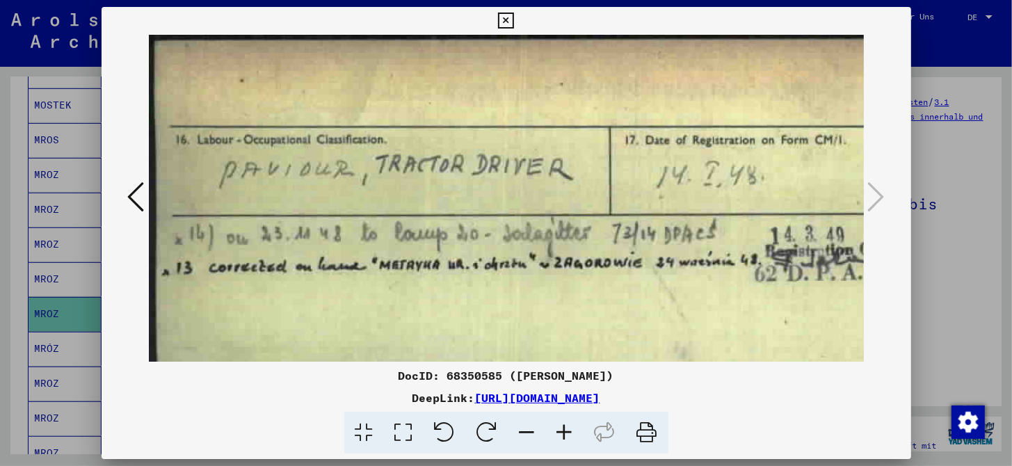
click at [559, 433] on icon at bounding box center [565, 433] width 38 height 42
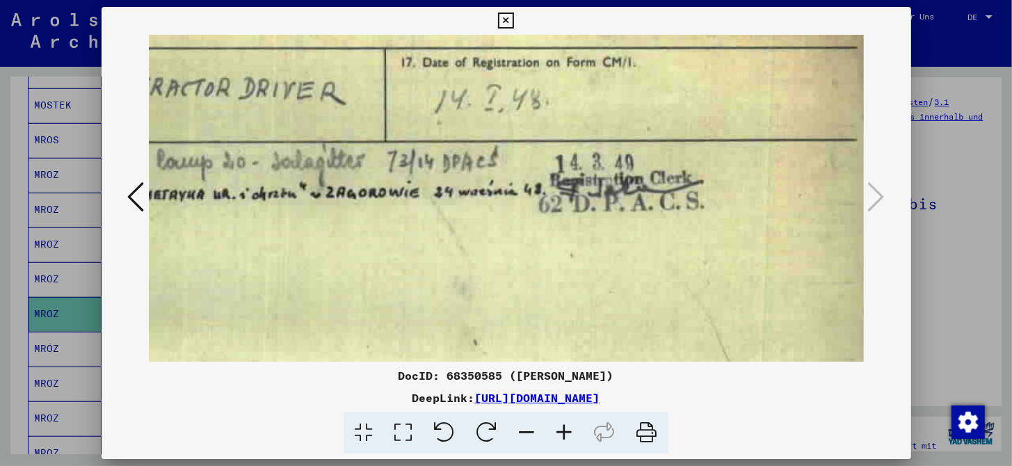
scroll to position [73, 95]
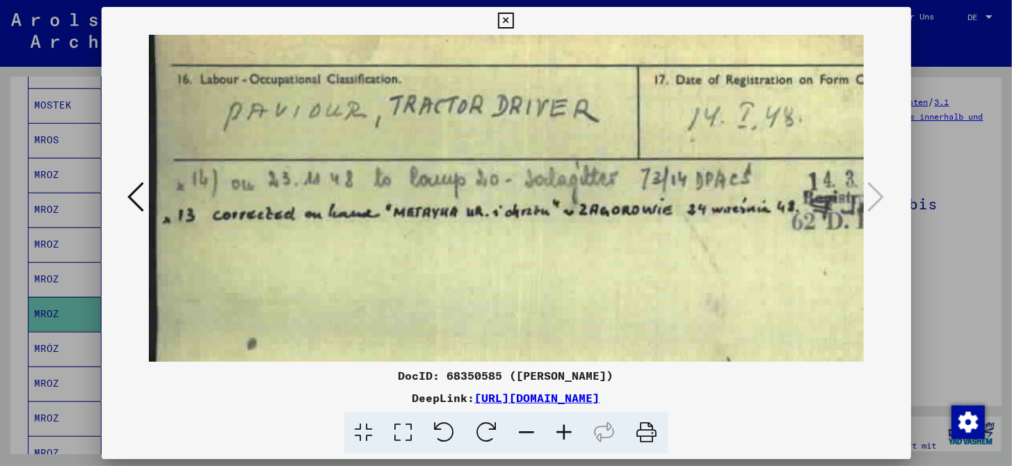
drag, startPoint x: 506, startPoint y: 269, endPoint x: 597, endPoint y: 239, distance: 95.9
click at [597, 239] on img at bounding box center [636, 270] width 974 height 605
click at [506, 24] on icon at bounding box center [506, 21] width 16 height 17
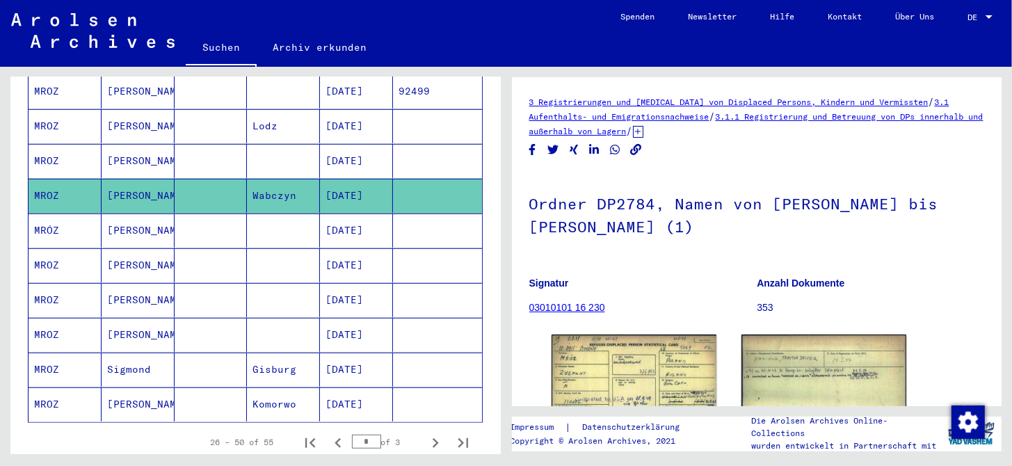
scroll to position [765, 0]
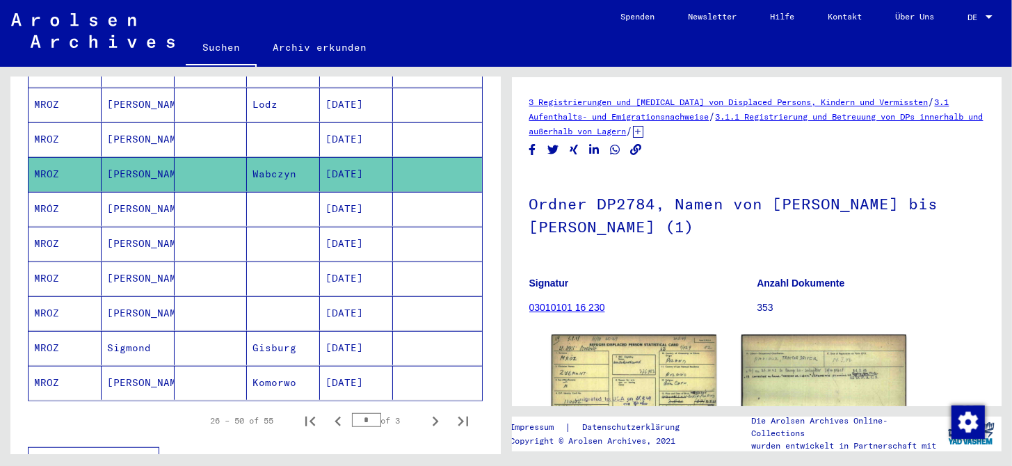
click at [352, 331] on mat-cell "12/26/1919" at bounding box center [356, 348] width 73 height 34
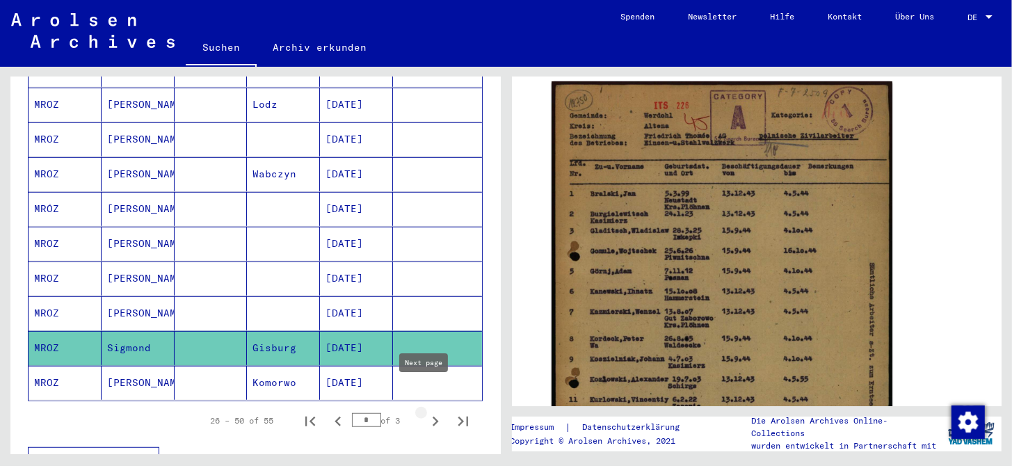
click at [426, 412] on icon "Next page" at bounding box center [435, 421] width 19 height 19
type input "*"
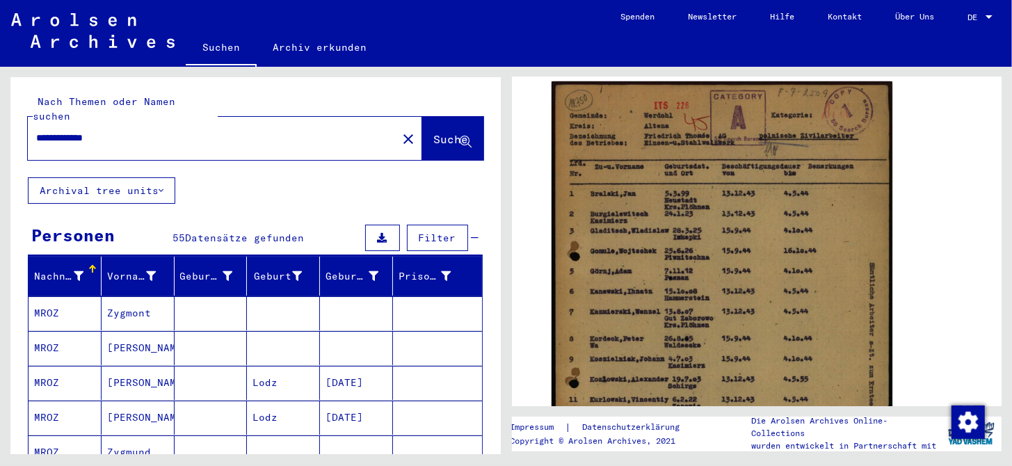
drag, startPoint x: 131, startPoint y: 125, endPoint x: 70, endPoint y: 130, distance: 62.1
click at [70, 131] on input "**********" at bounding box center [212, 138] width 353 height 15
type input "**********"
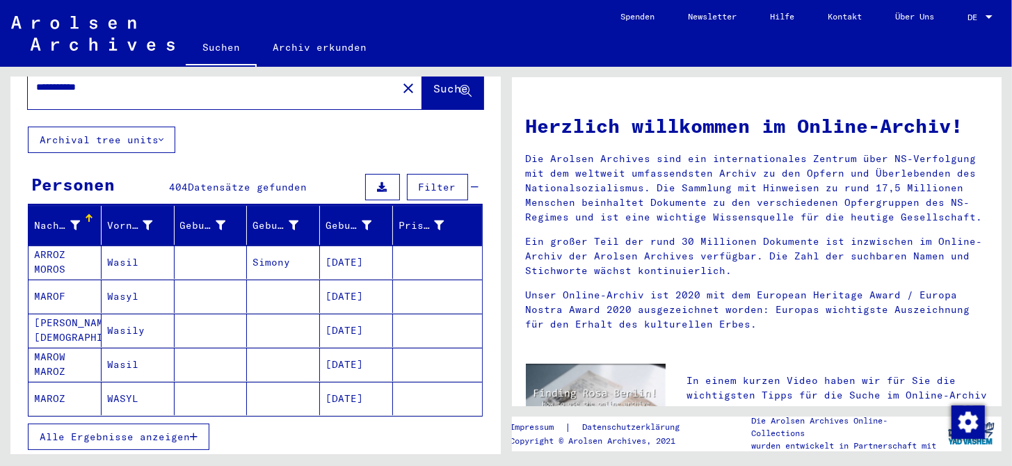
scroll to position [139, 0]
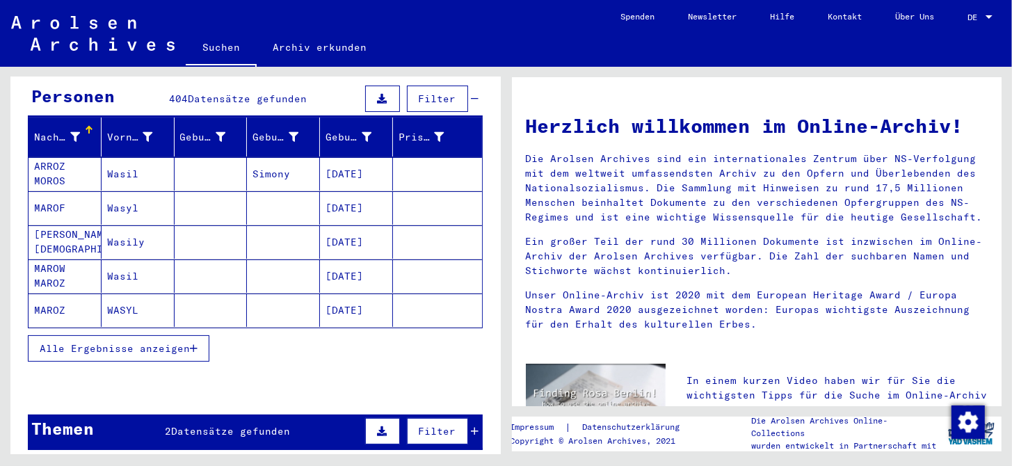
click at [199, 337] on button "Alle Ergebnisse anzeigen" at bounding box center [119, 348] width 182 height 26
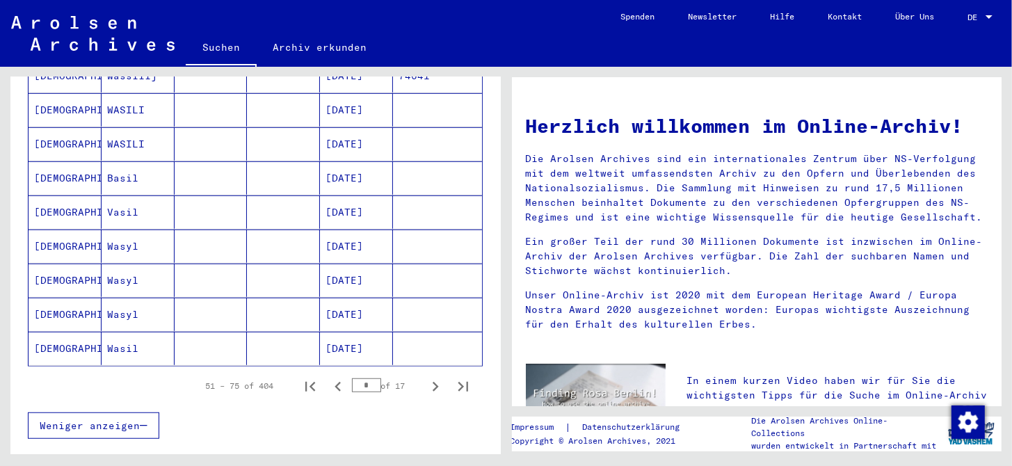
scroll to position [765, 0]
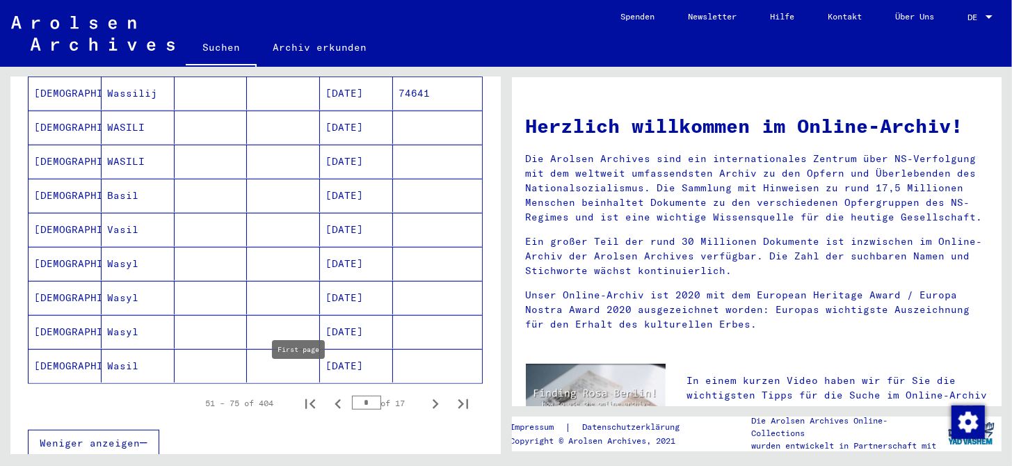
click at [300, 394] on icon "First page" at bounding box center [309, 403] width 19 height 19
click at [428, 394] on icon "Next page" at bounding box center [435, 403] width 19 height 19
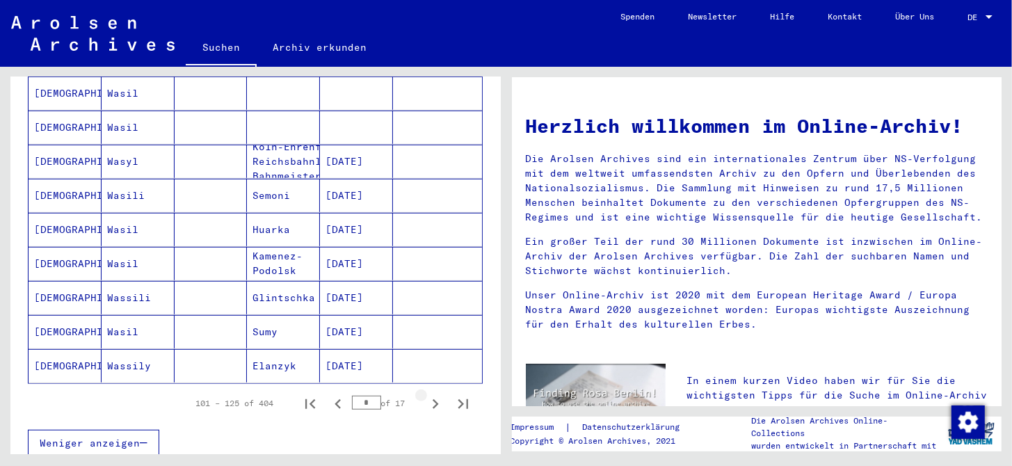
click at [428, 394] on icon "Next page" at bounding box center [435, 403] width 19 height 19
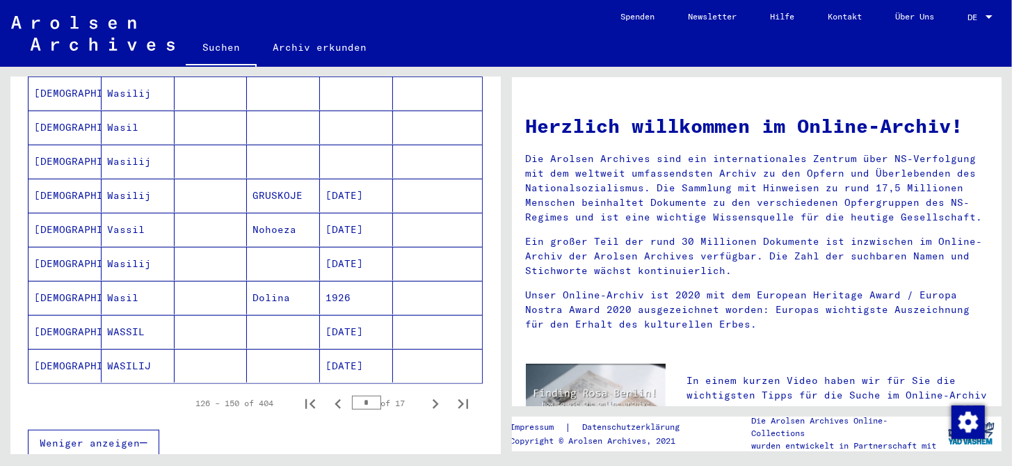
click at [426, 394] on icon "Next page" at bounding box center [435, 403] width 19 height 19
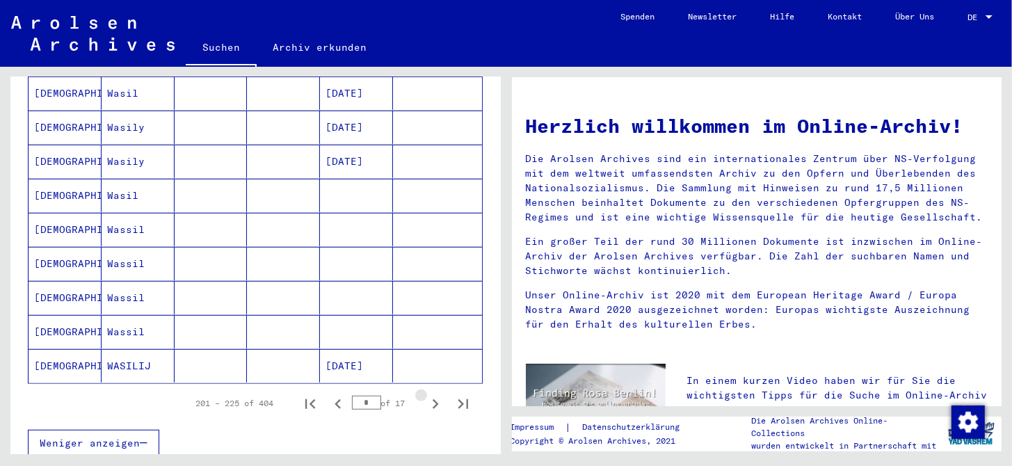
click at [426, 394] on icon "Next page" at bounding box center [435, 403] width 19 height 19
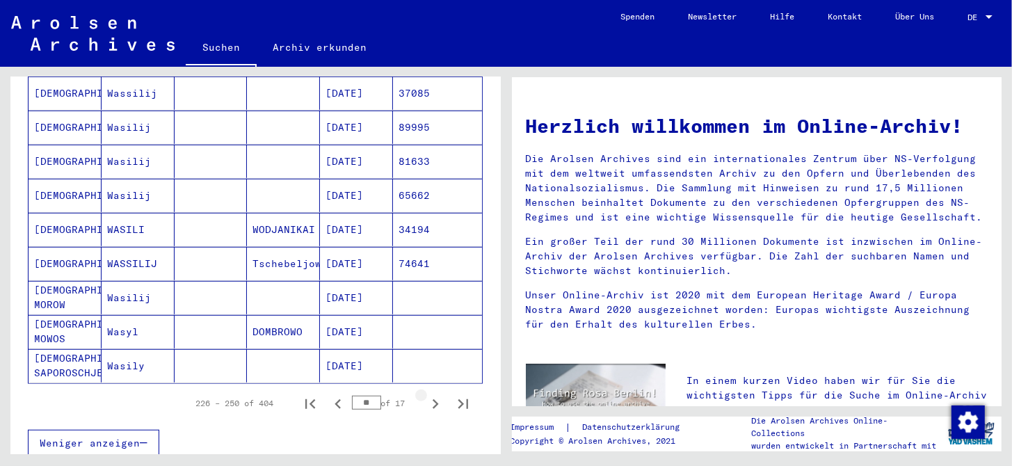
click at [426, 394] on icon "Next page" at bounding box center [435, 403] width 19 height 19
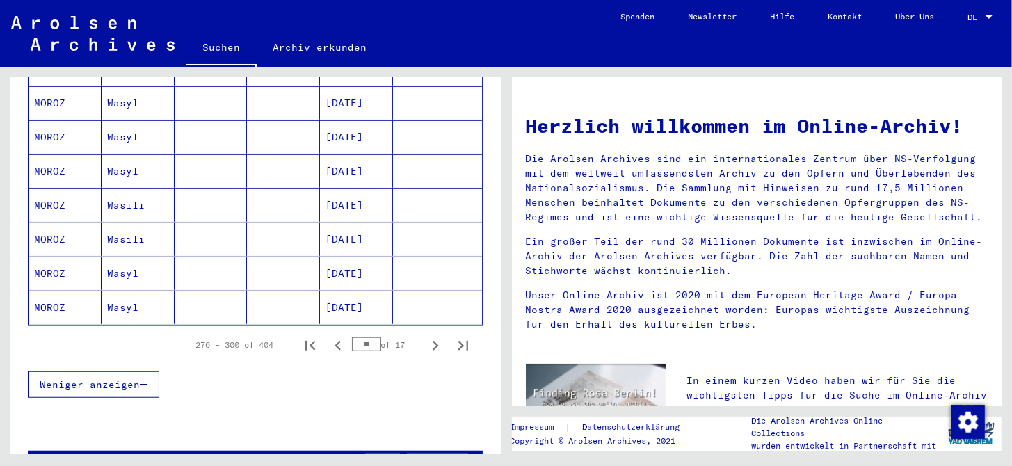
scroll to position [835, 0]
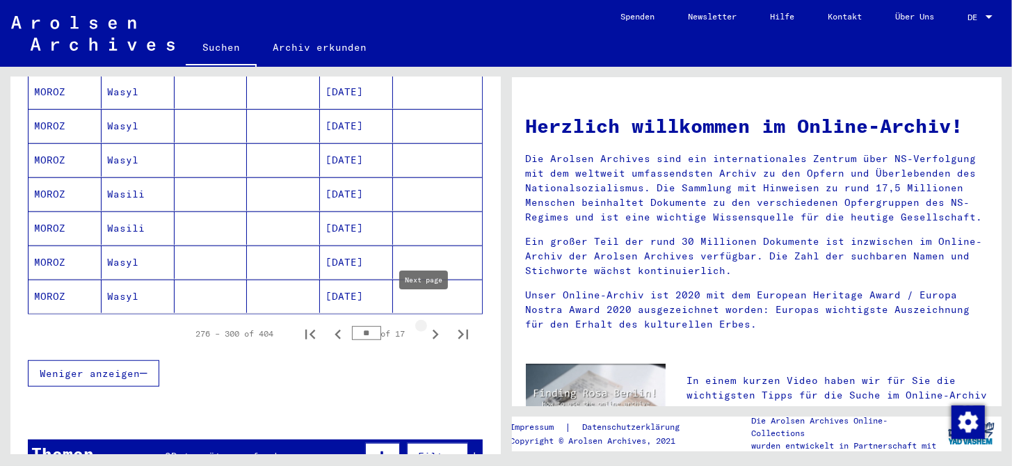
click at [426, 325] on icon "Next page" at bounding box center [435, 334] width 19 height 19
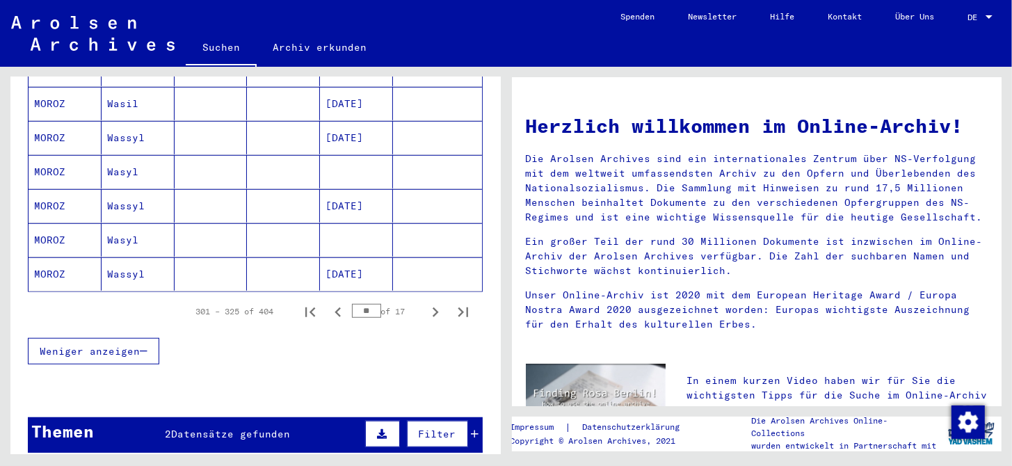
scroll to position [903, 0]
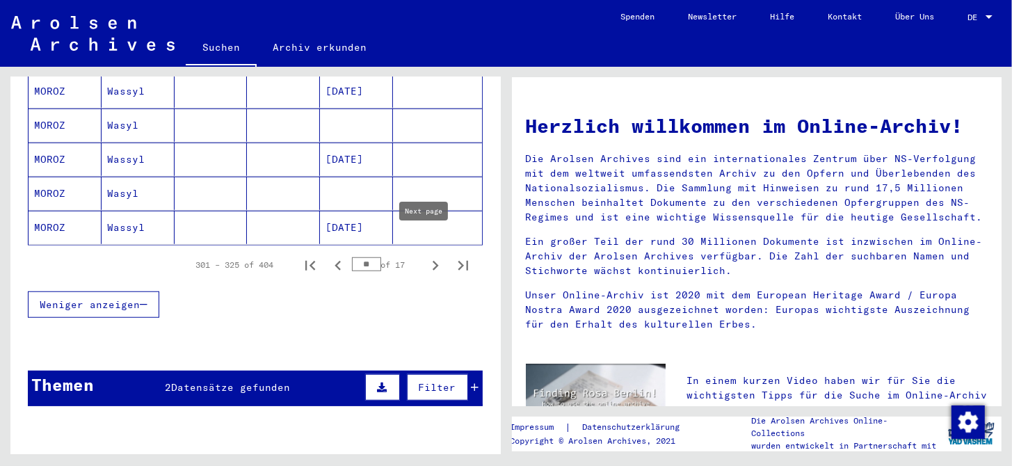
click at [433, 261] on icon "Next page" at bounding box center [436, 266] width 6 height 10
click at [426, 256] on icon "Next page" at bounding box center [435, 265] width 19 height 19
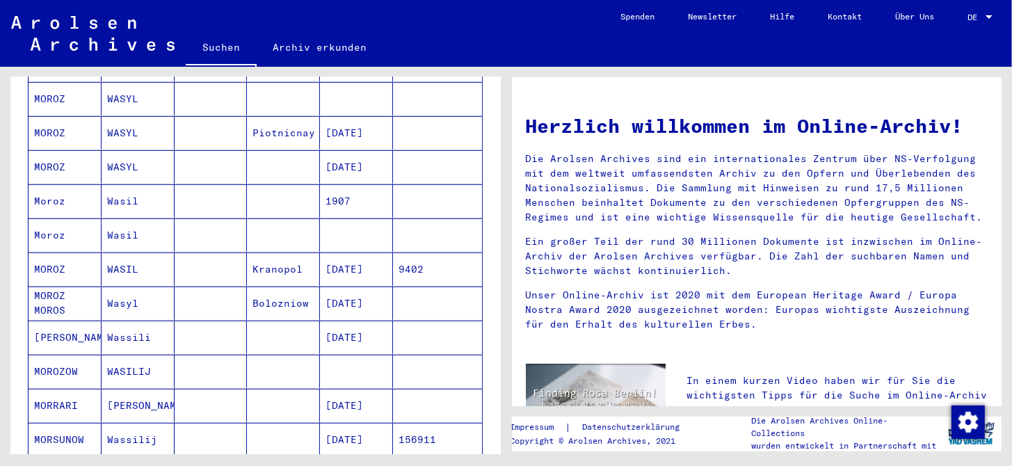
scroll to position [765, 0]
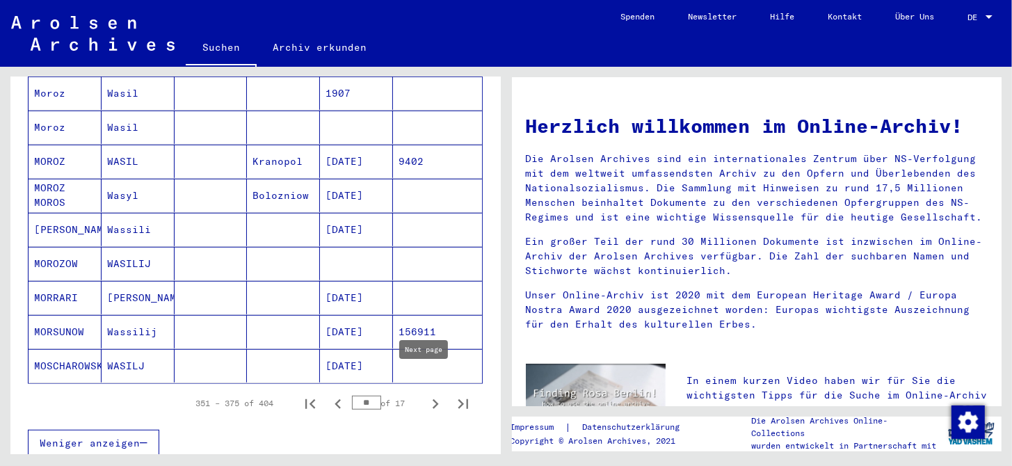
click at [428, 394] on icon "Next page" at bounding box center [435, 403] width 19 height 19
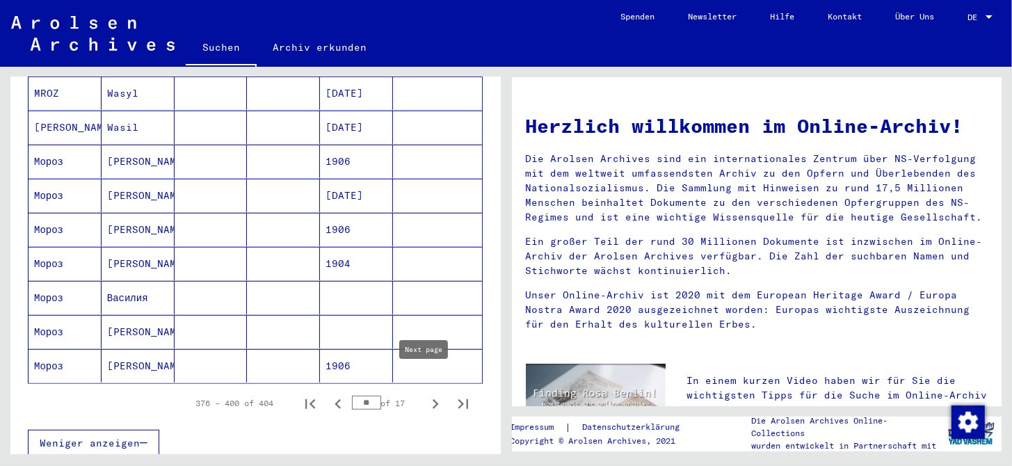
click at [426, 394] on icon "Next page" at bounding box center [435, 403] width 19 height 19
type input "**"
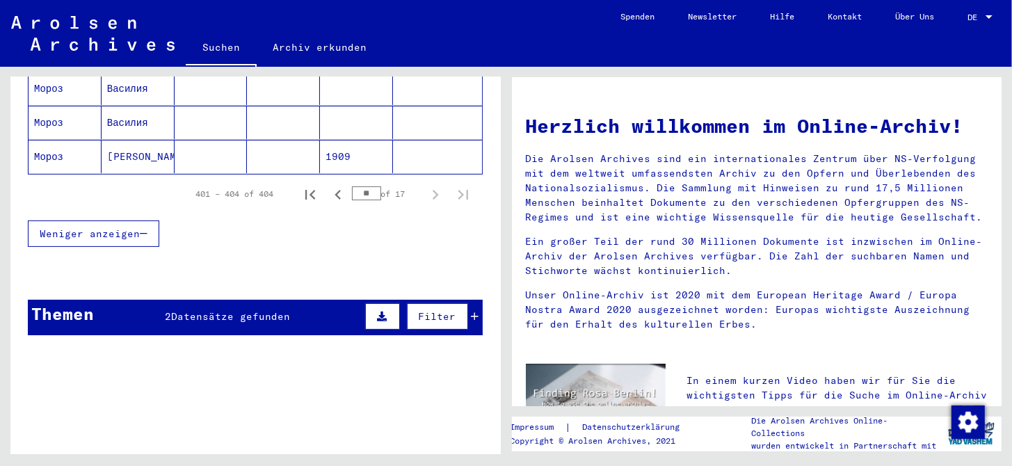
scroll to position [25, 0]
